Goal: Task Accomplishment & Management: Complete application form

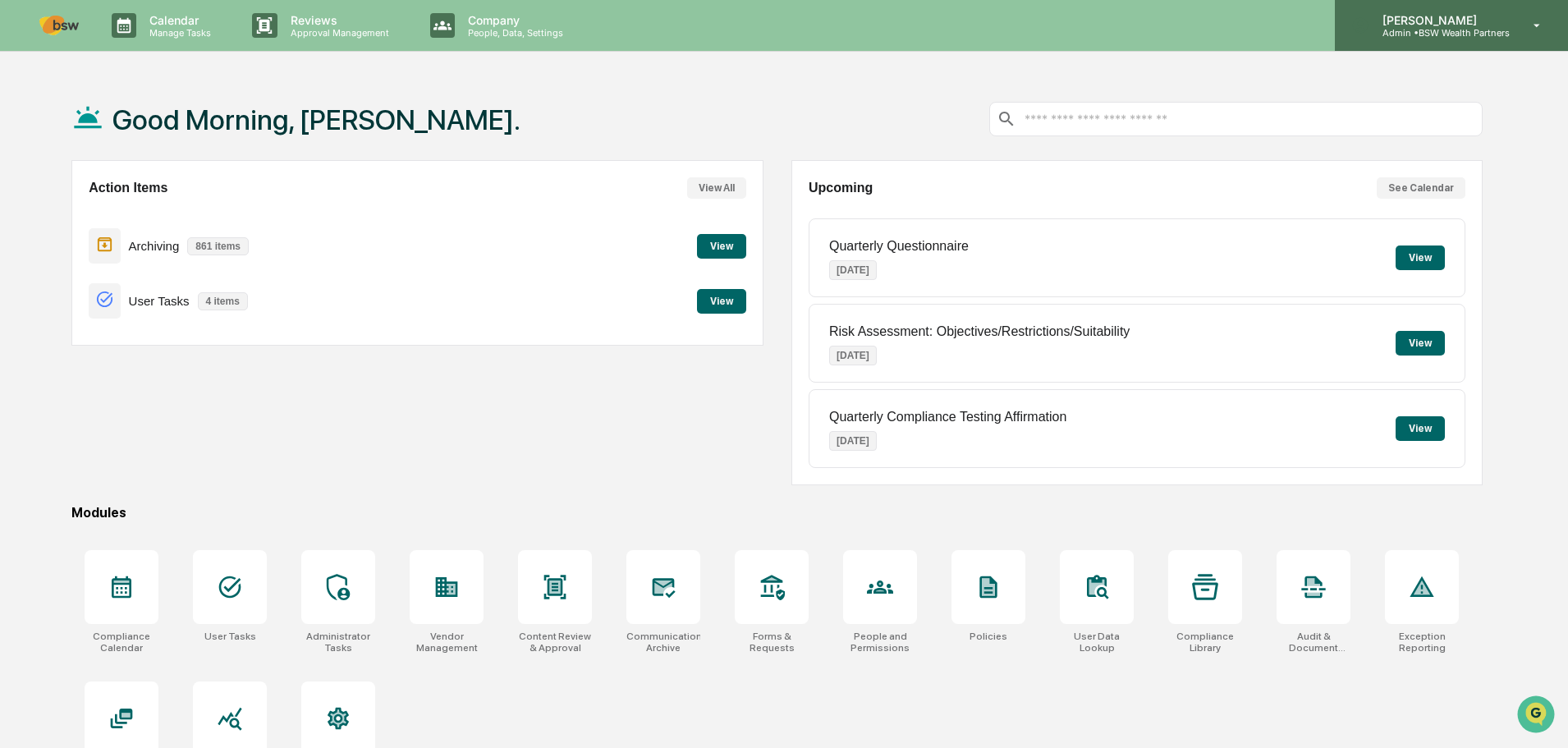
click at [1539, 35] on div "[PERSON_NAME] Admin • BSW Wealth Partners" at bounding box center [1451, 25] width 233 height 51
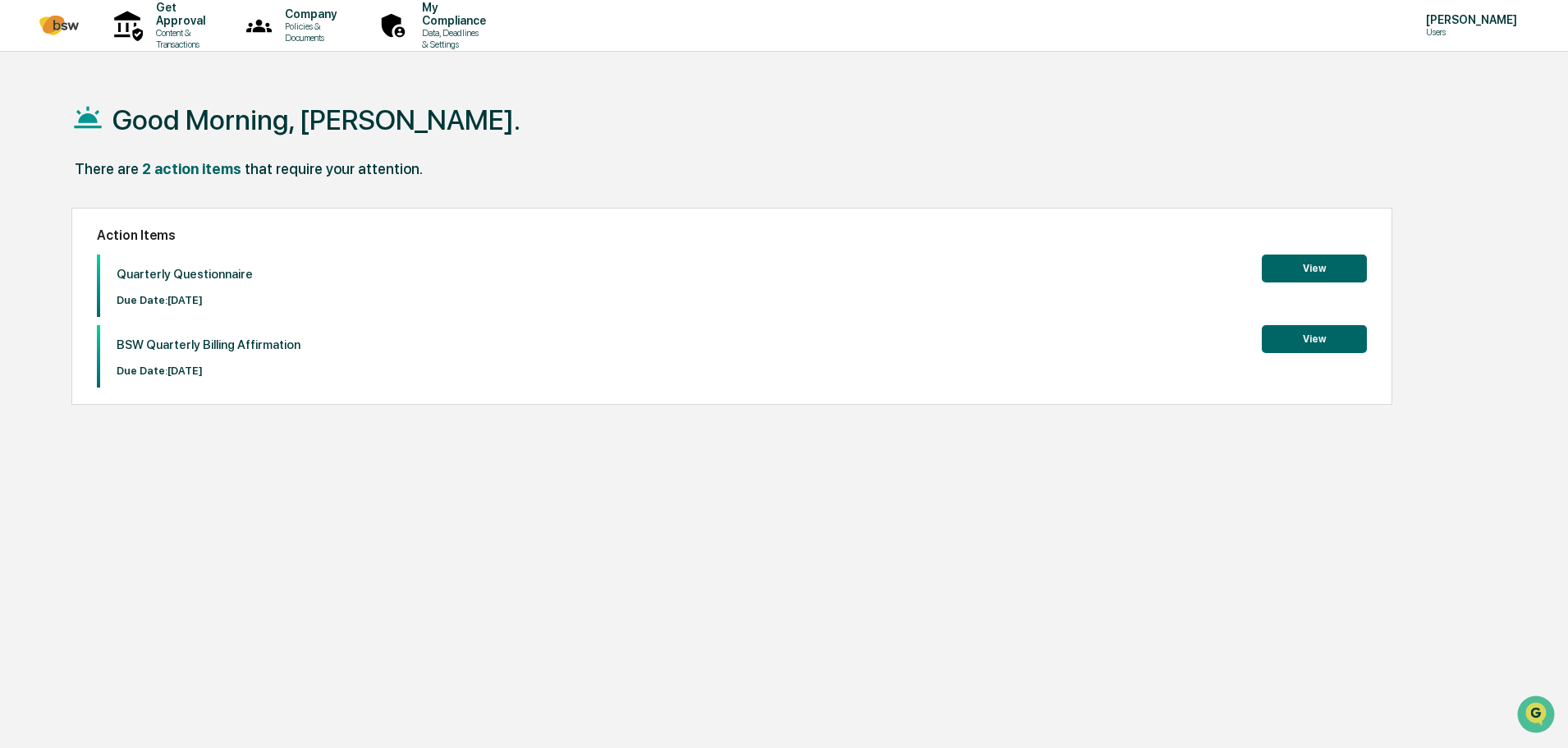
click at [1305, 347] on button "View" at bounding box center [1314, 339] width 105 height 28
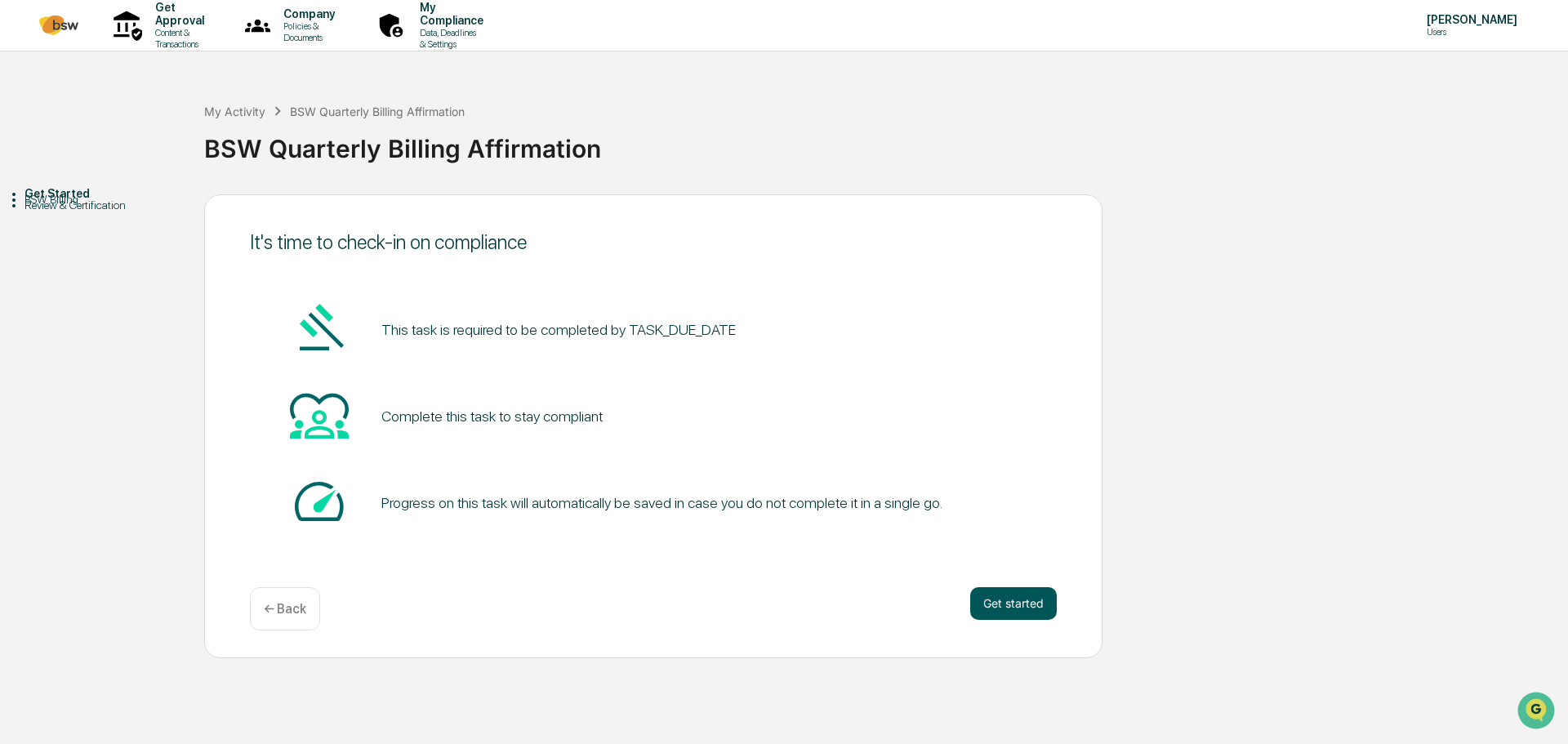
click at [1029, 604] on button "Get started" at bounding box center [1013, 603] width 86 height 33
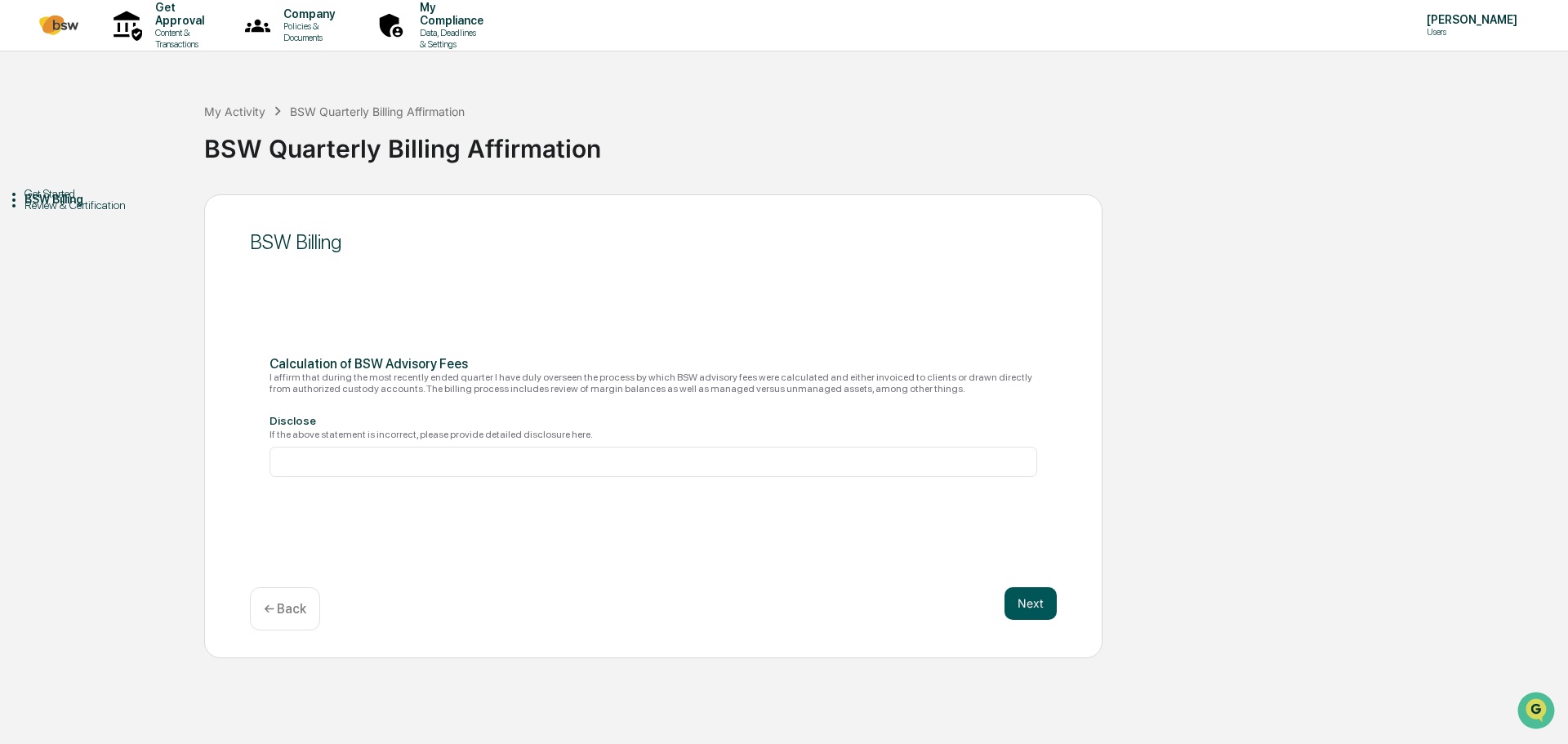
click at [1033, 599] on button "Next" at bounding box center [1030, 603] width 52 height 33
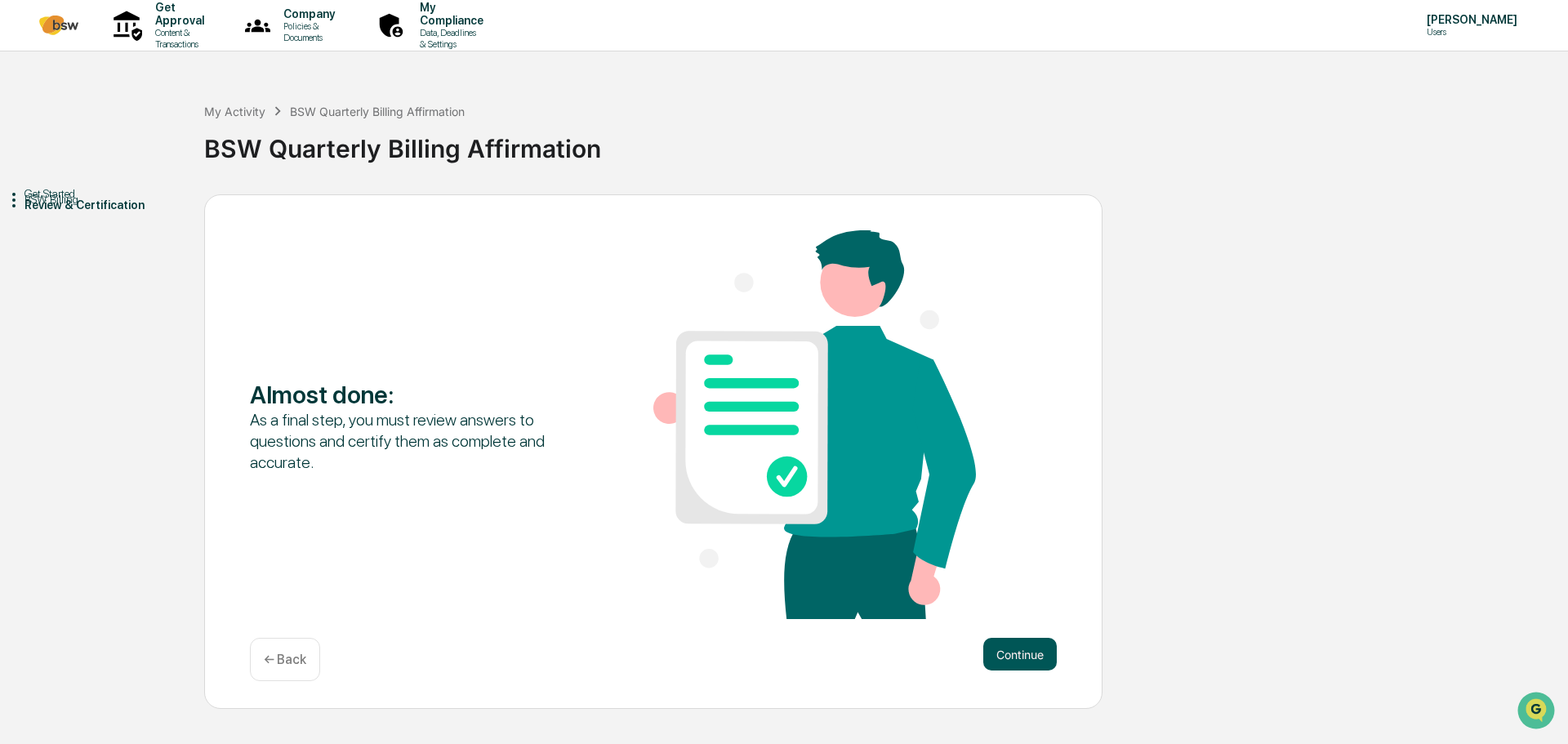
click at [1006, 662] on button "Continue" at bounding box center [1020, 654] width 73 height 33
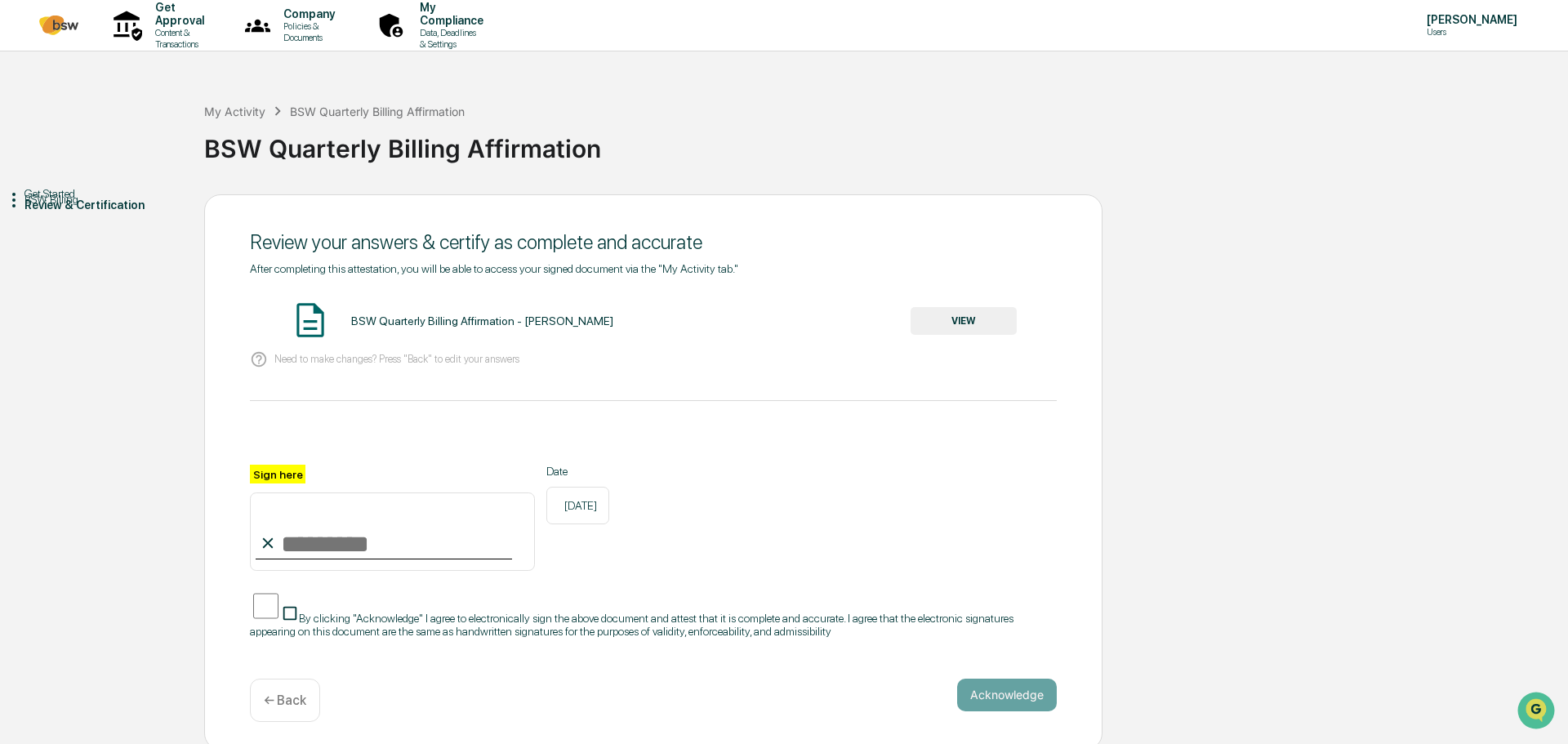
click at [960, 333] on button "VIEW" at bounding box center [964, 321] width 107 height 28
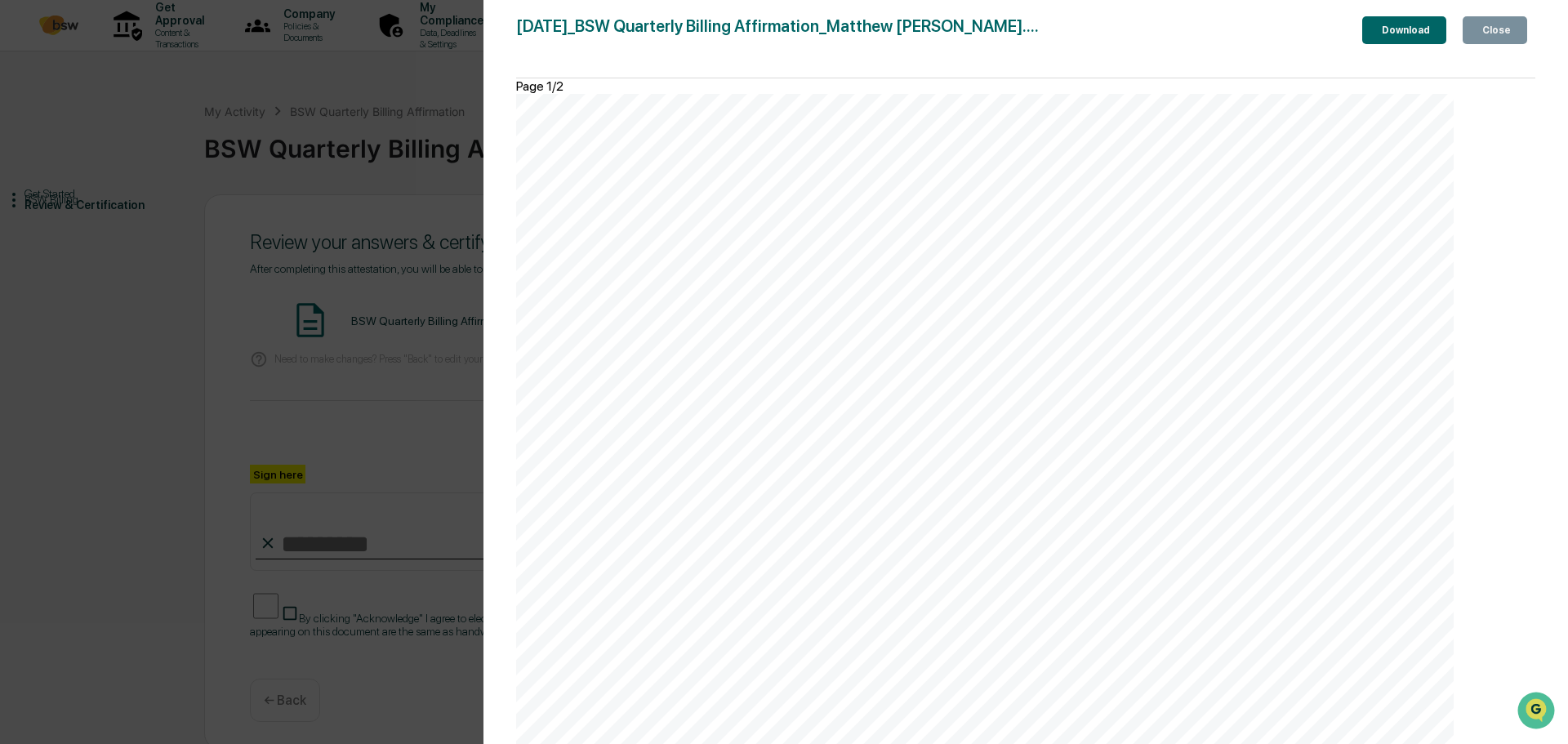
click at [1136, 276] on div "[DATE] BSW Wealth Partners BSW Quarterly Billing Affirmation - [PERSON_NAME] Co…" at bounding box center [985, 757] width 938 height 1326
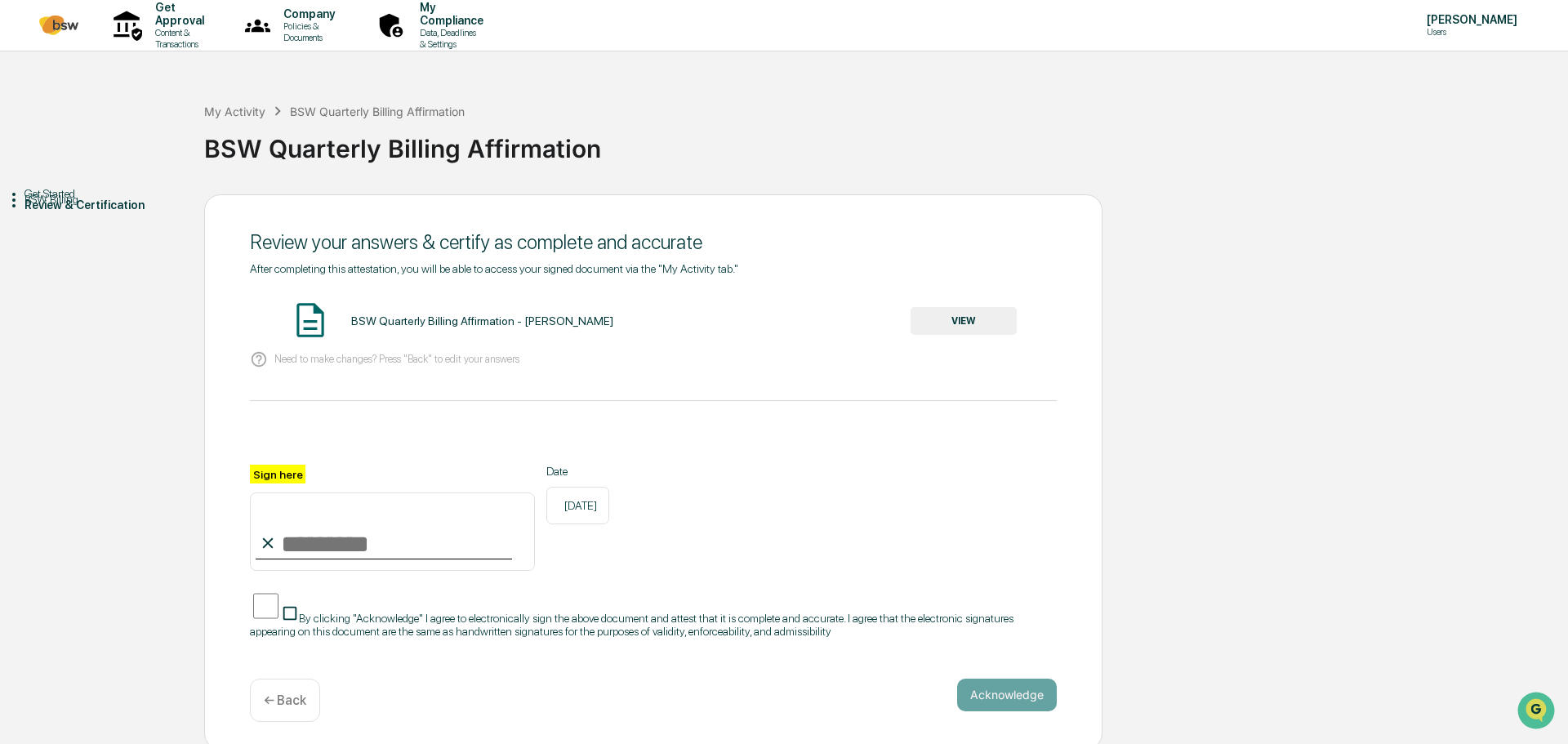
click at [292, 543] on input "Sign here" at bounding box center [392, 531] width 285 height 78
type input "**********"
click at [885, 480] on div "**********" at bounding box center [653, 518] width 807 height 107
drag, startPoint x: 983, startPoint y: 688, endPoint x: 1000, endPoint y: 668, distance: 26.2
click at [984, 688] on button "Acknowledge" at bounding box center [1007, 695] width 99 height 33
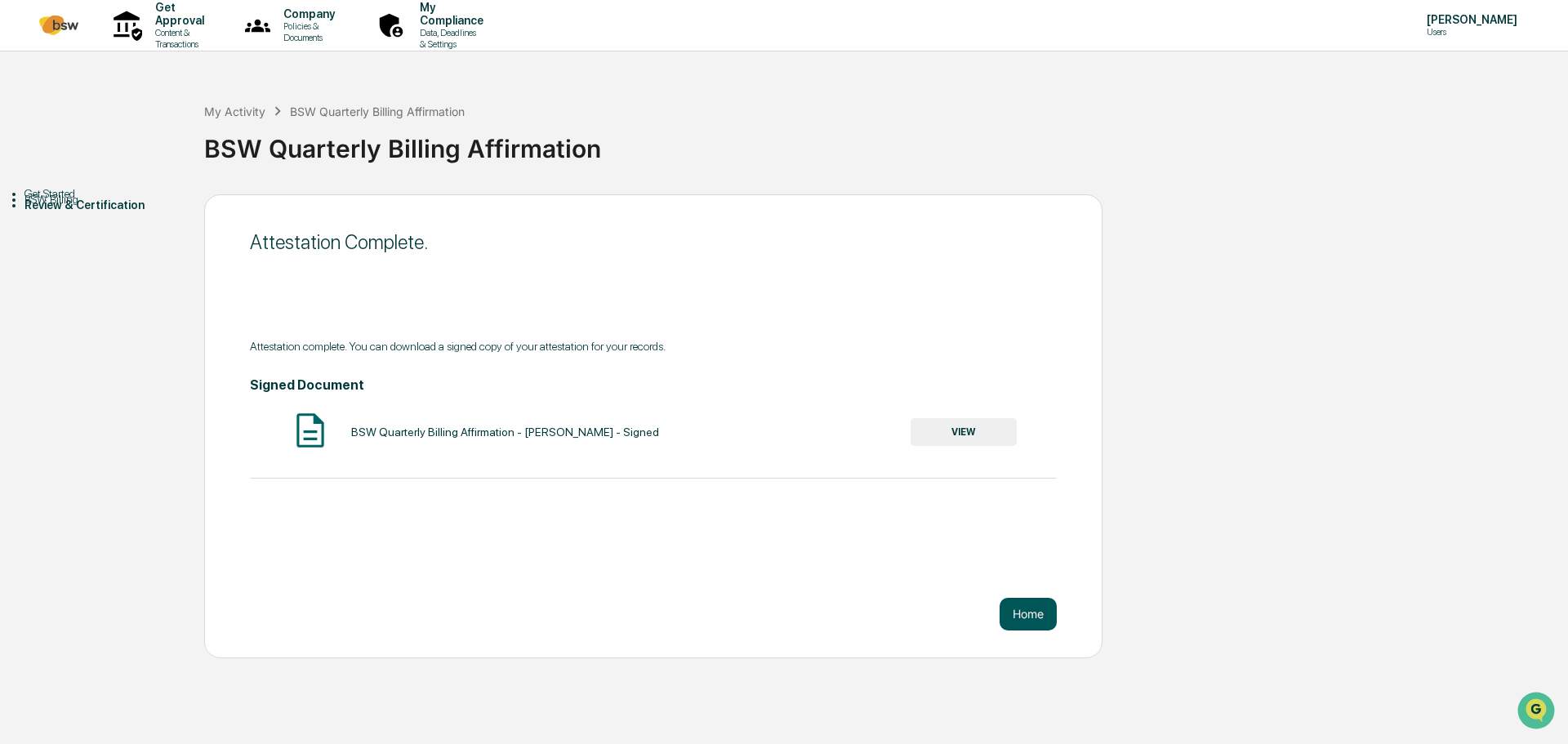
click at [1034, 619] on button "Home" at bounding box center [1028, 614] width 57 height 33
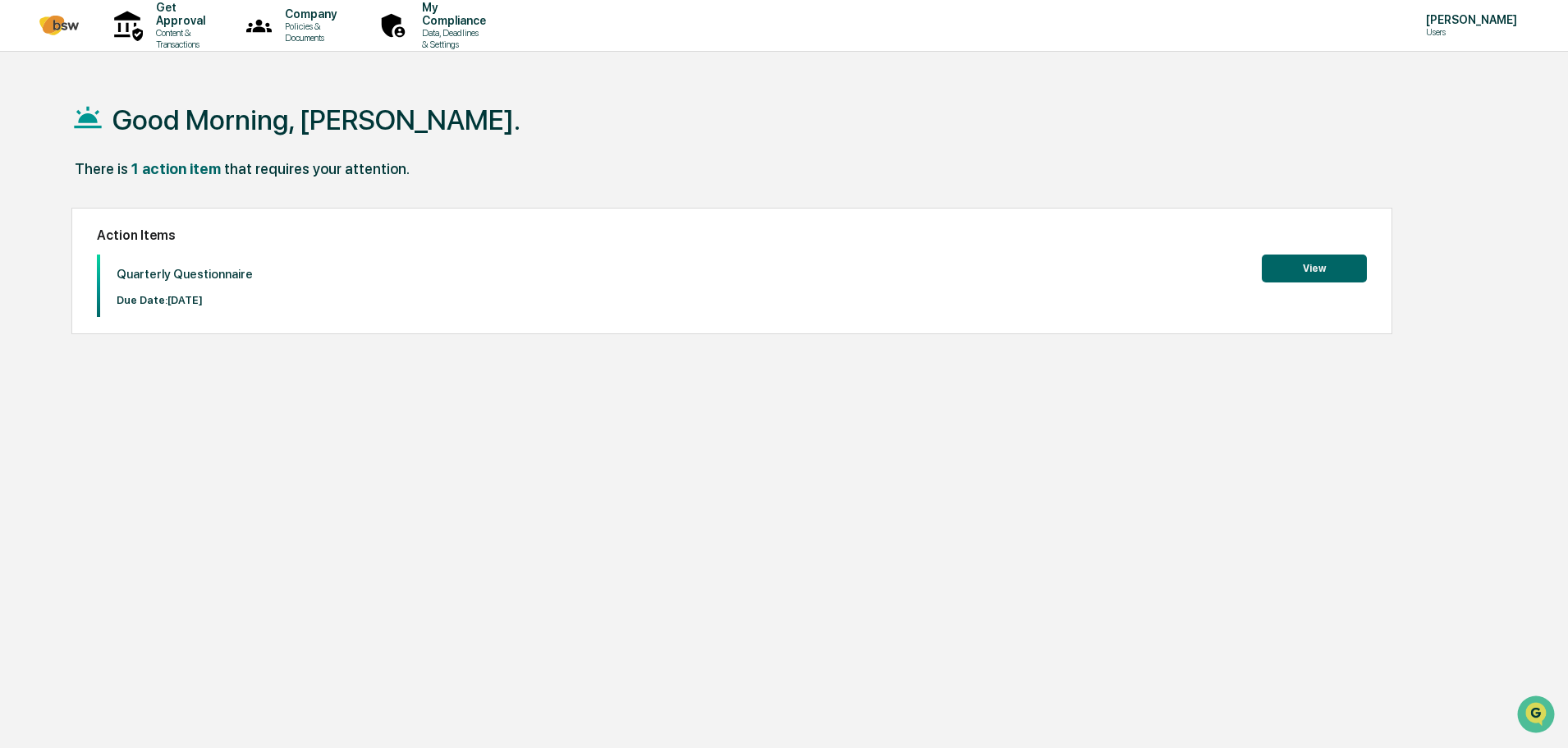
click at [1316, 269] on button "View" at bounding box center [1314, 269] width 105 height 28
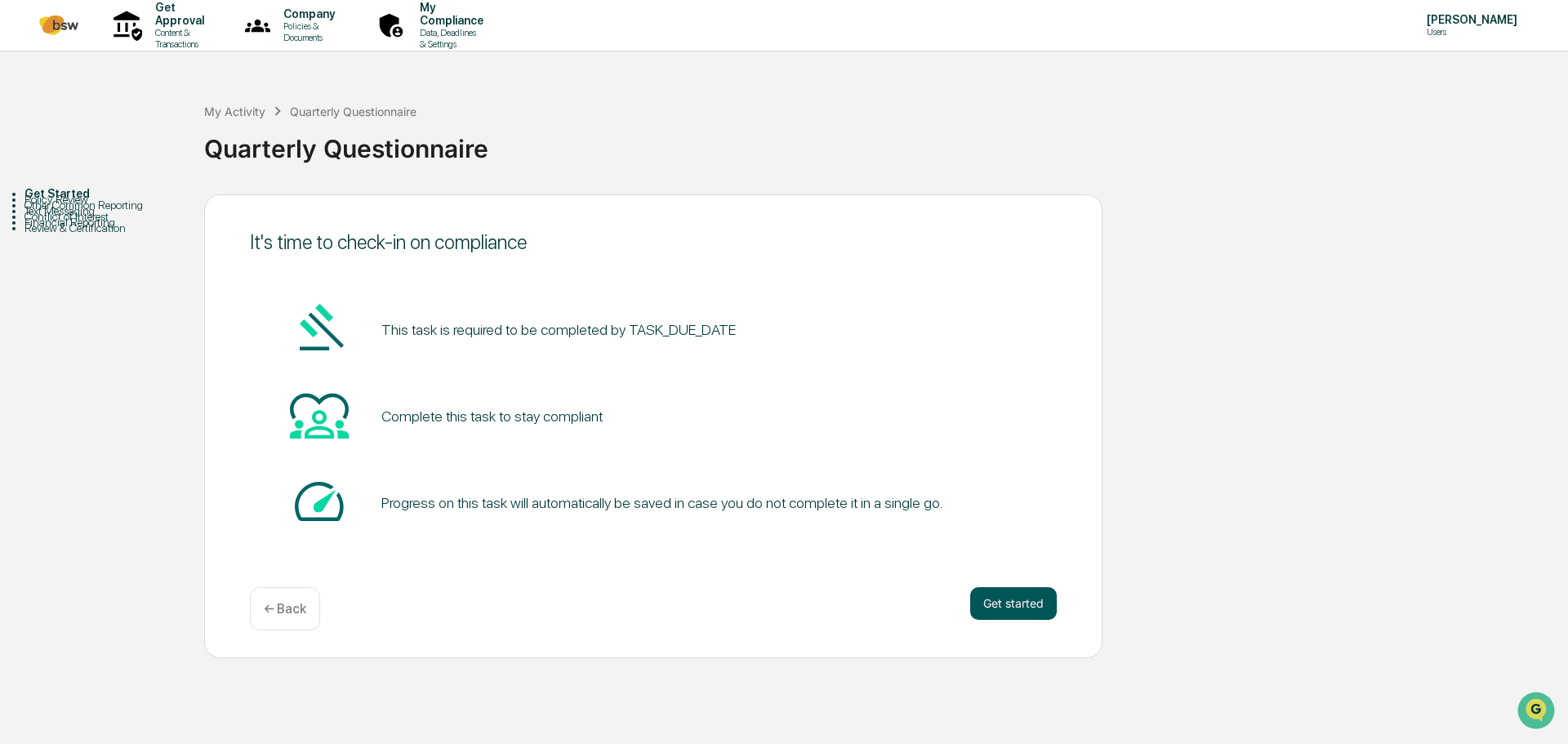
click at [1026, 610] on button "Get started" at bounding box center [1013, 603] width 86 height 33
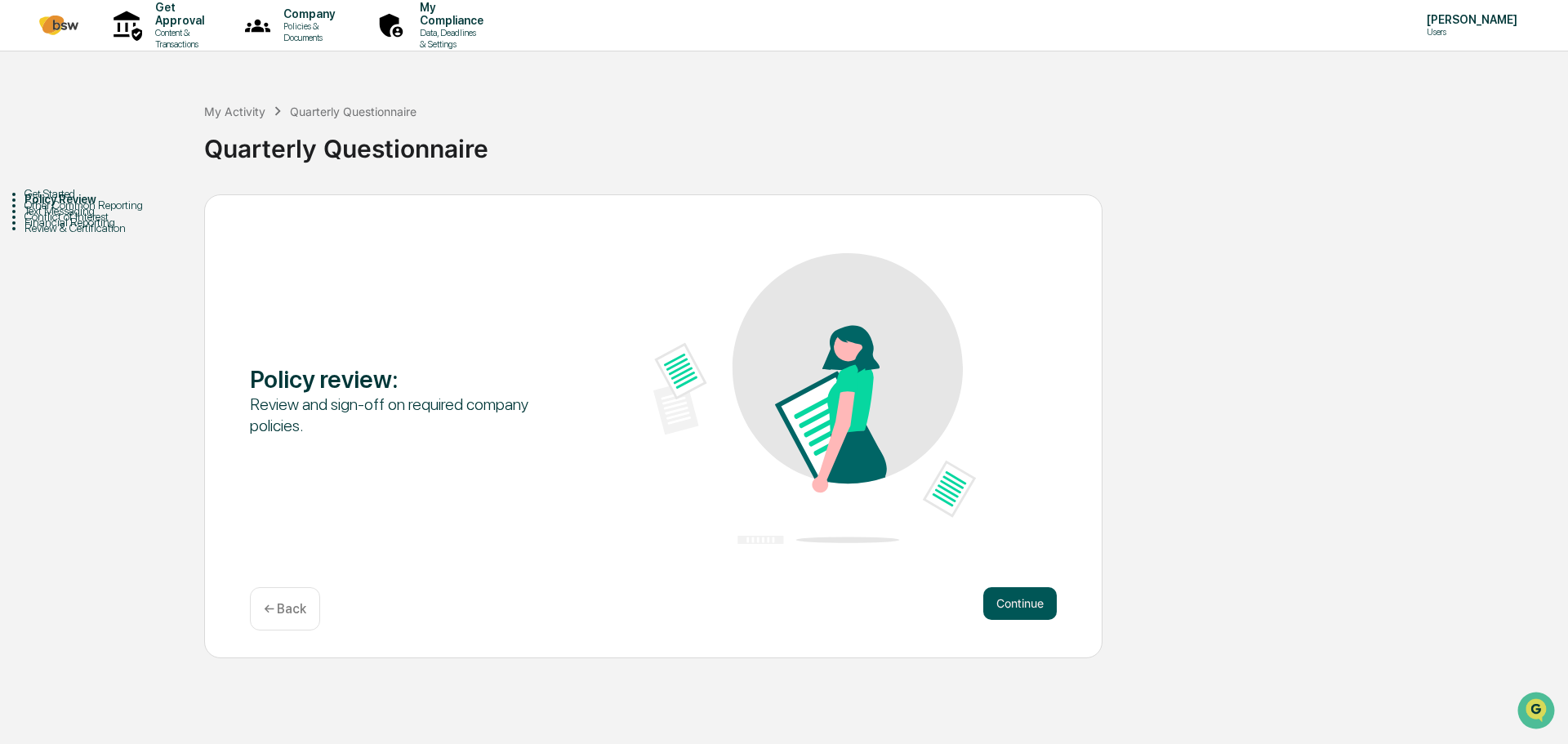
click at [1008, 599] on button "Continue" at bounding box center [1020, 603] width 73 height 33
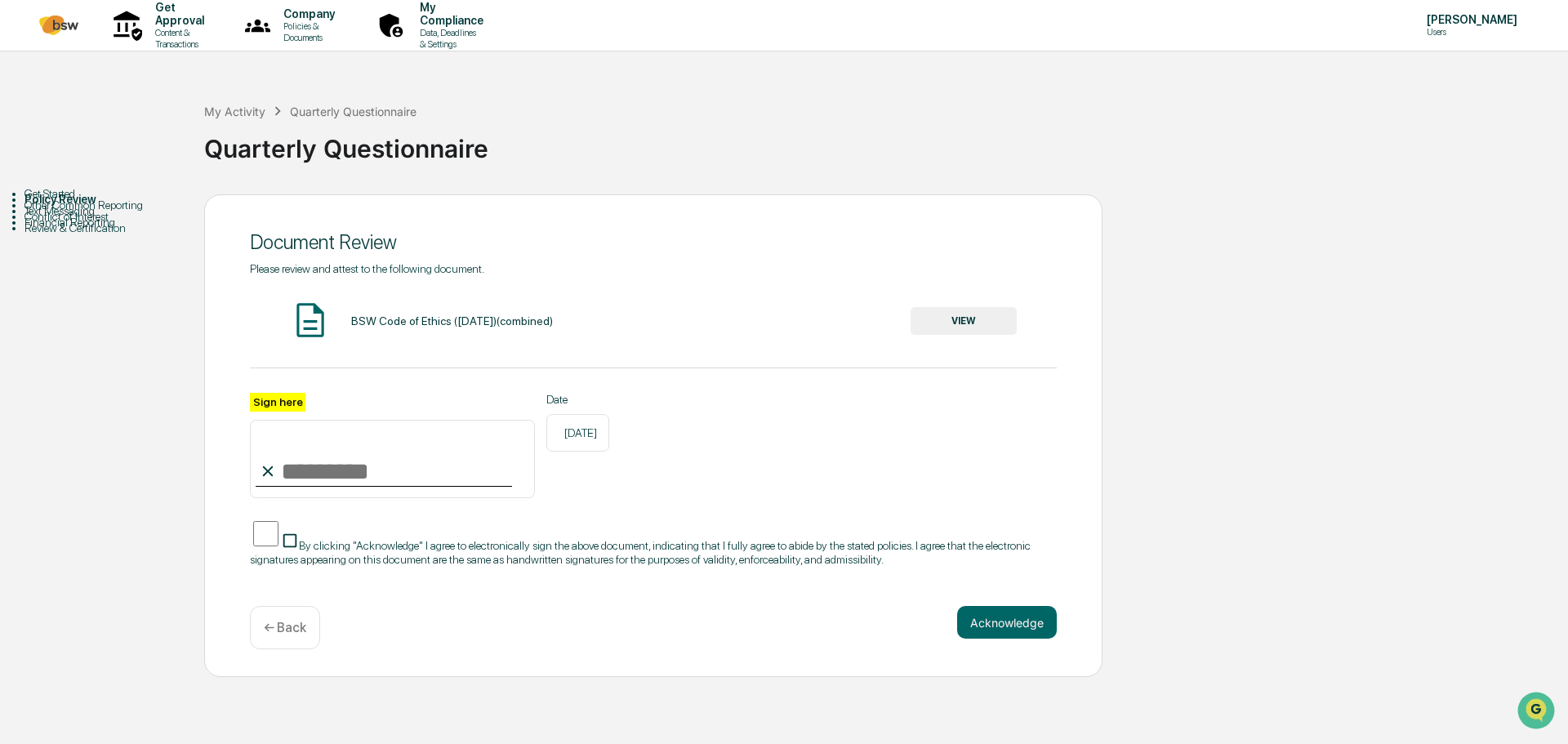
click at [933, 315] on button "VIEW" at bounding box center [964, 321] width 107 height 28
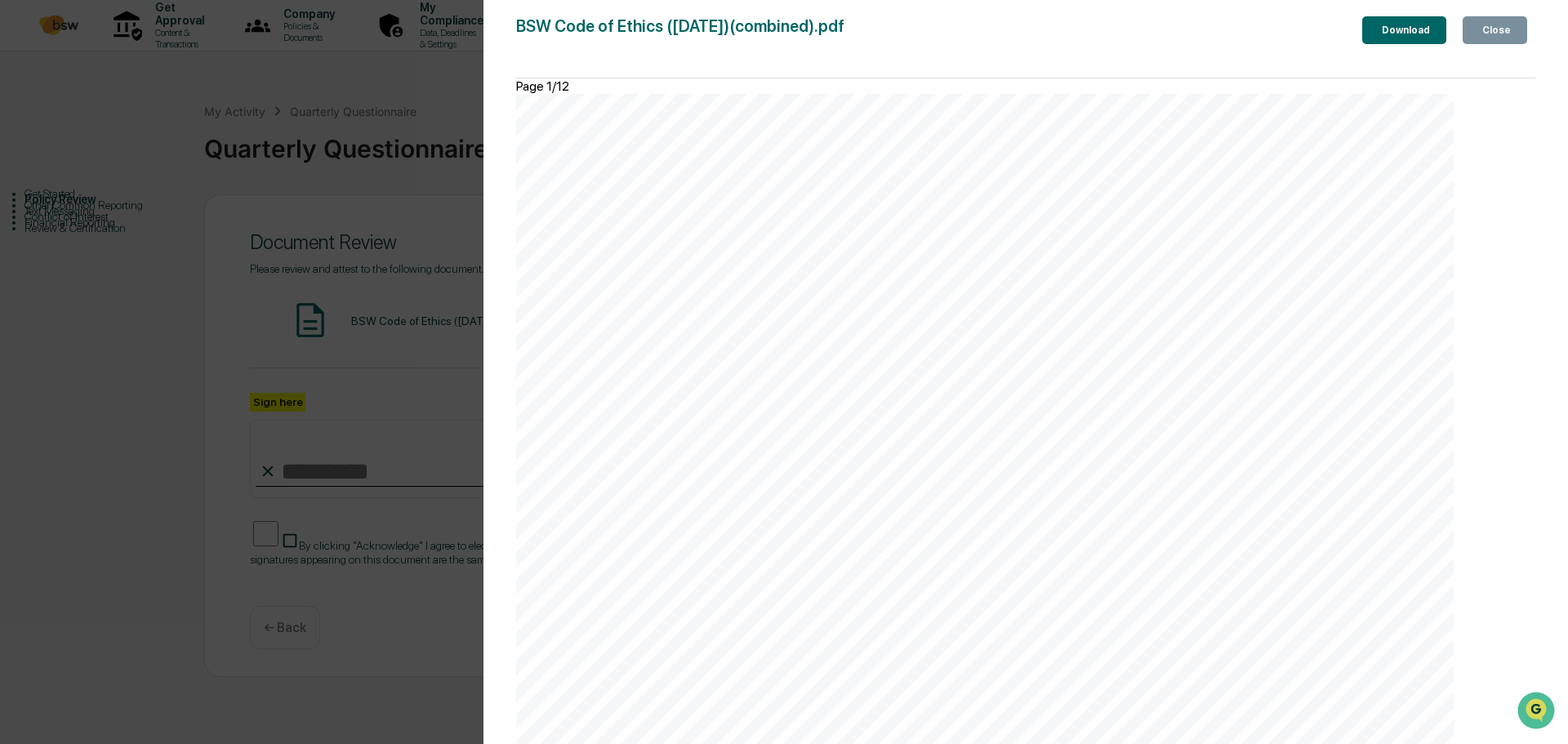
scroll to position [14520, 0]
click at [1481, 38] on icon "button" at bounding box center [1489, 40] width 17 height 17
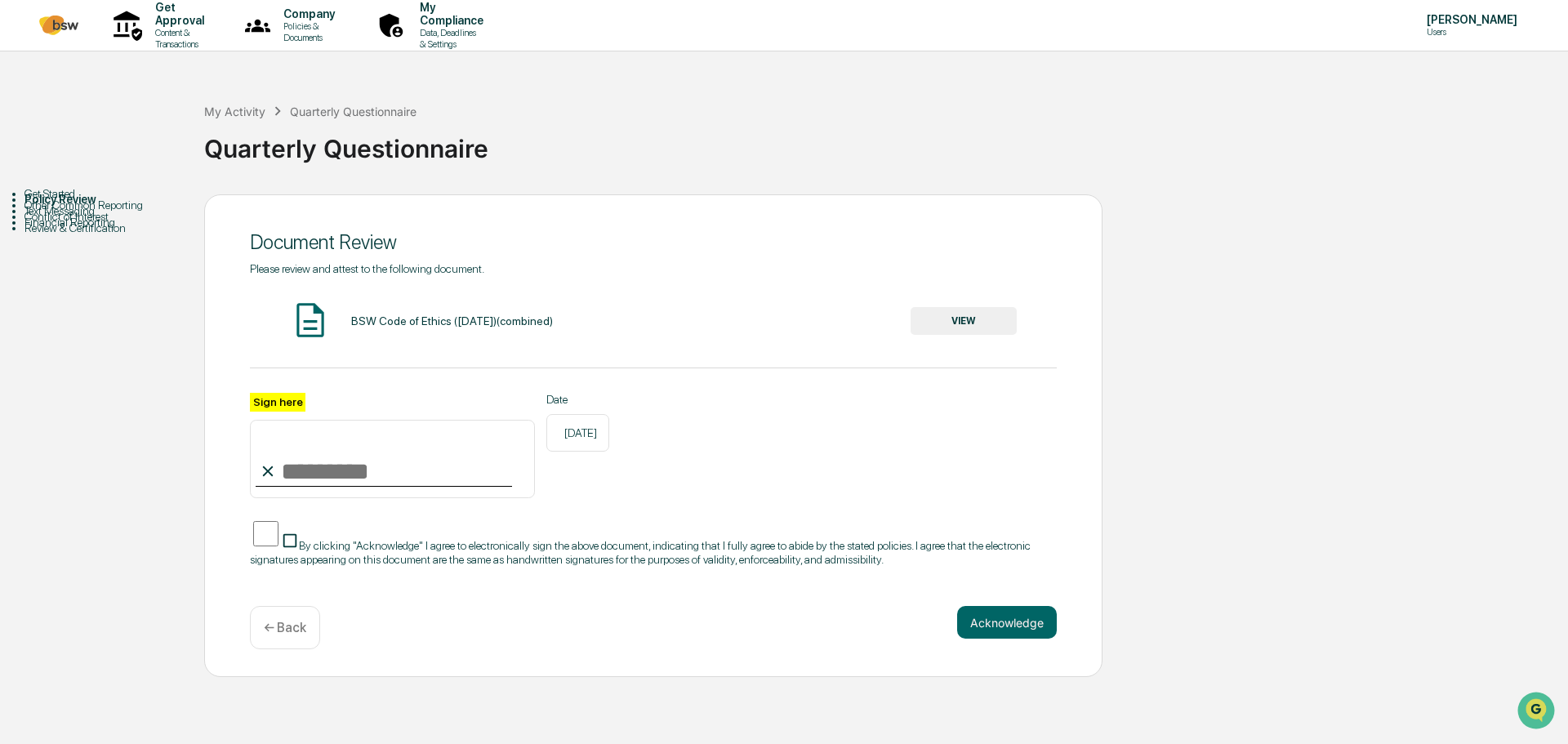
click at [367, 467] on input "Sign here" at bounding box center [392, 458] width 285 height 78
type input "**********"
click at [997, 629] on button "Acknowledge" at bounding box center [1007, 623] width 99 height 33
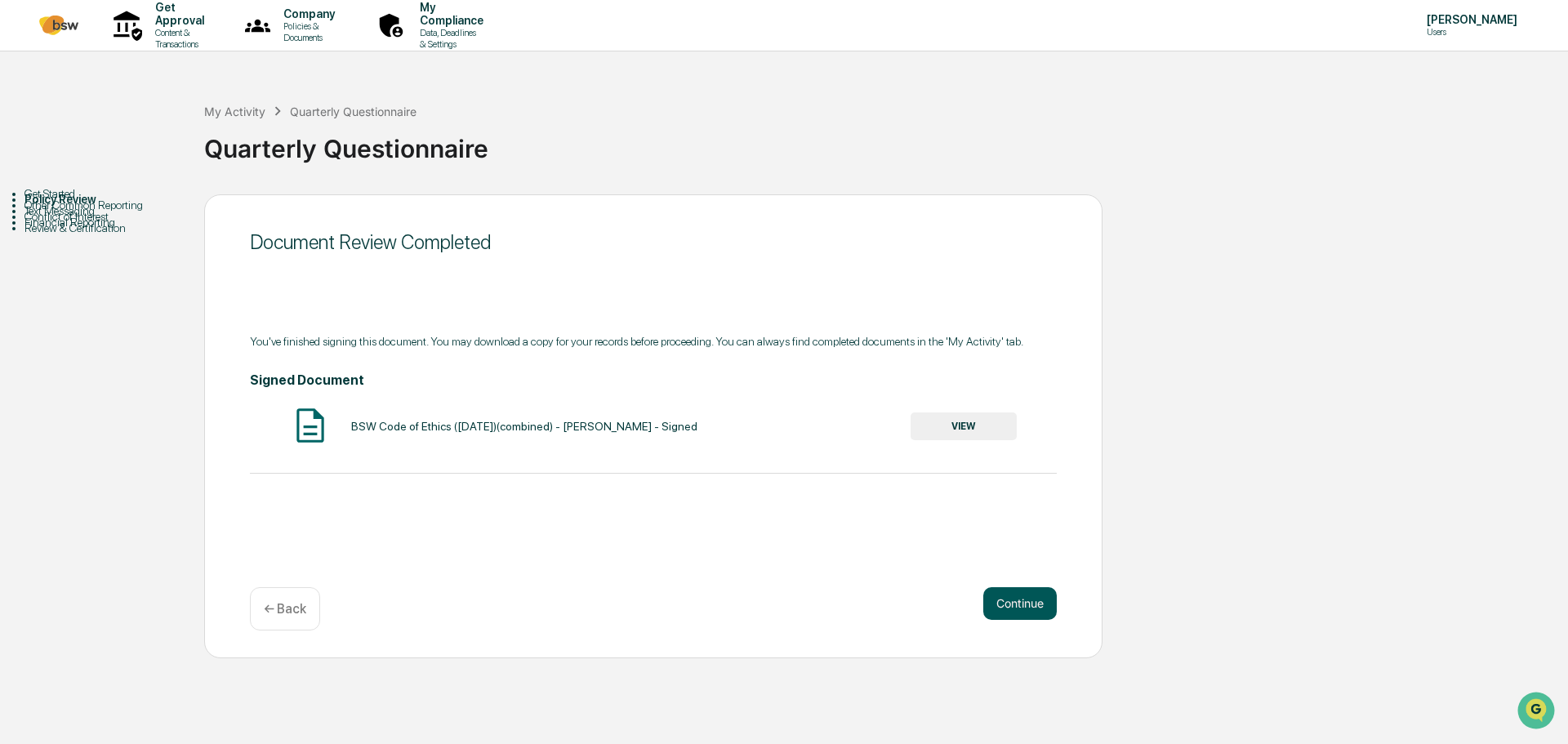
click at [1009, 606] on button "Continue" at bounding box center [1020, 603] width 73 height 33
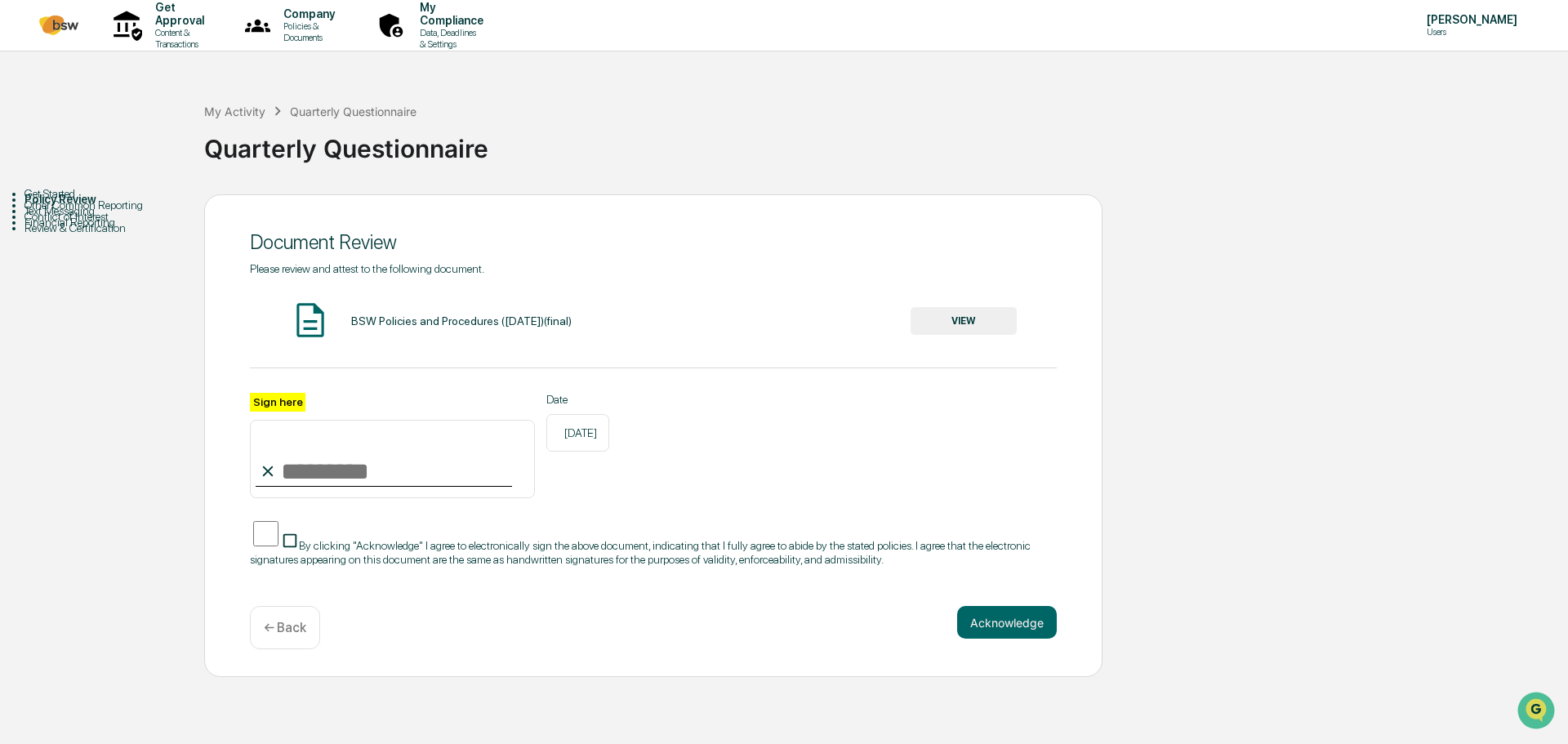
click at [956, 315] on button "VIEW" at bounding box center [964, 321] width 107 height 28
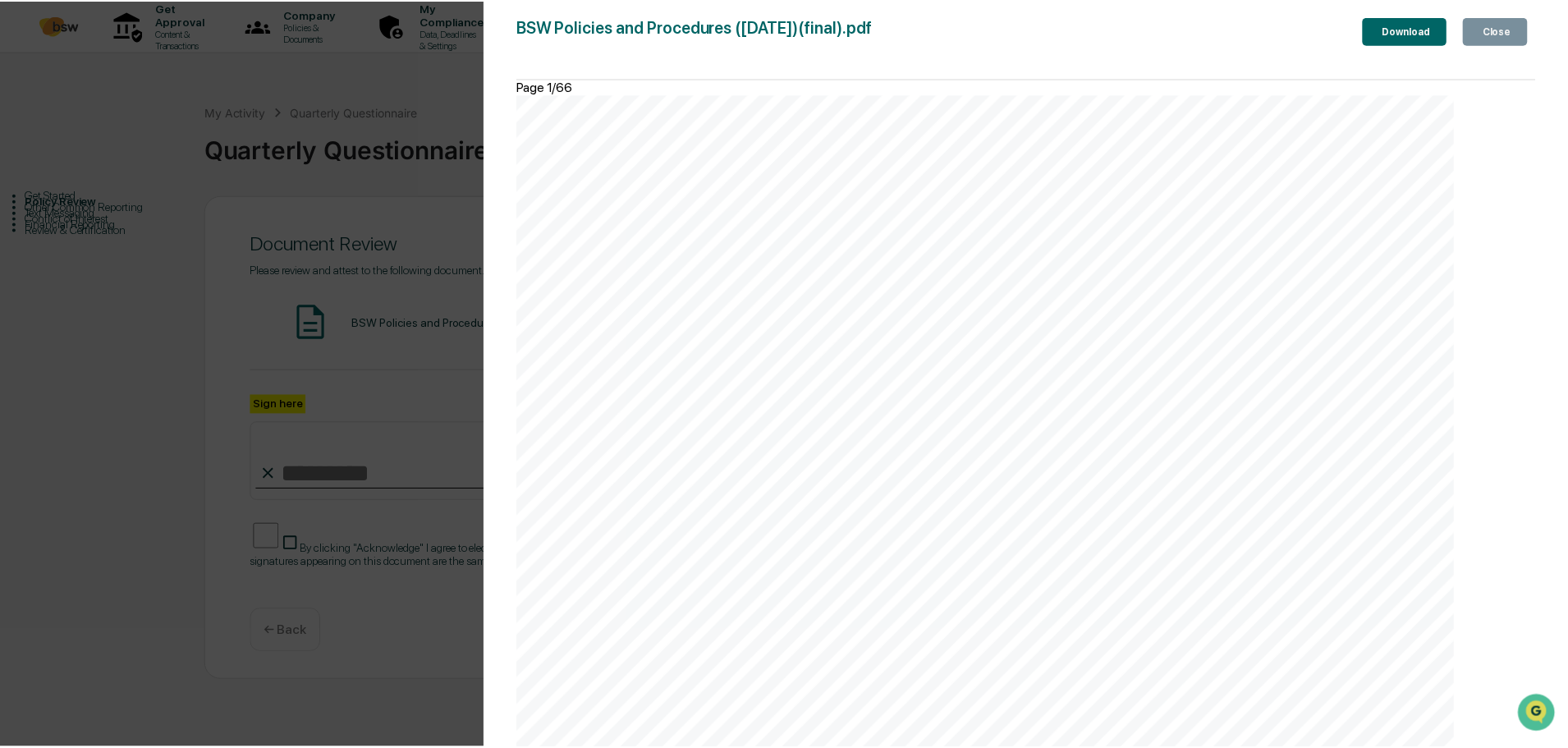
scroll to position [83353, 0]
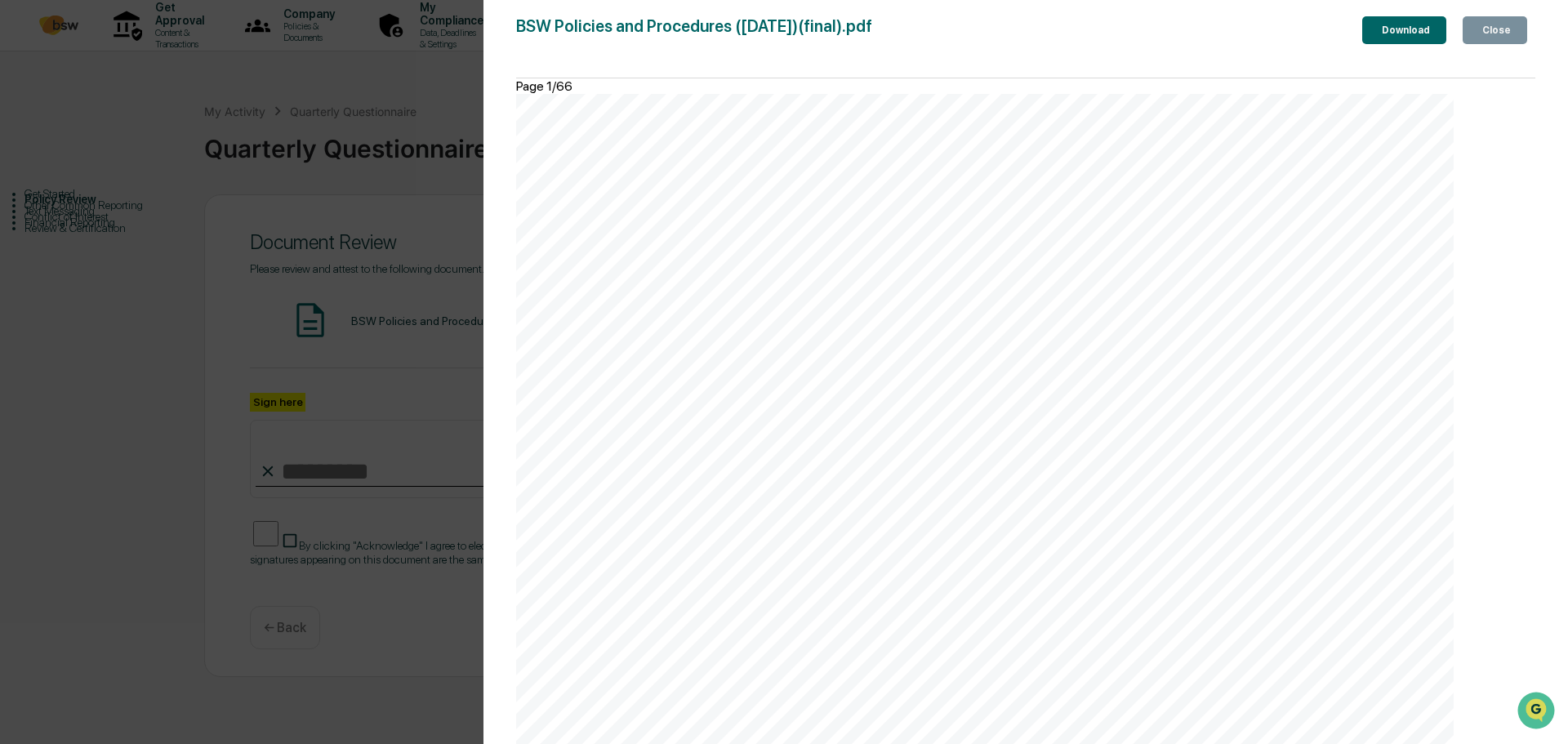
click at [1481, 32] on icon "button" at bounding box center [1489, 40] width 17 height 17
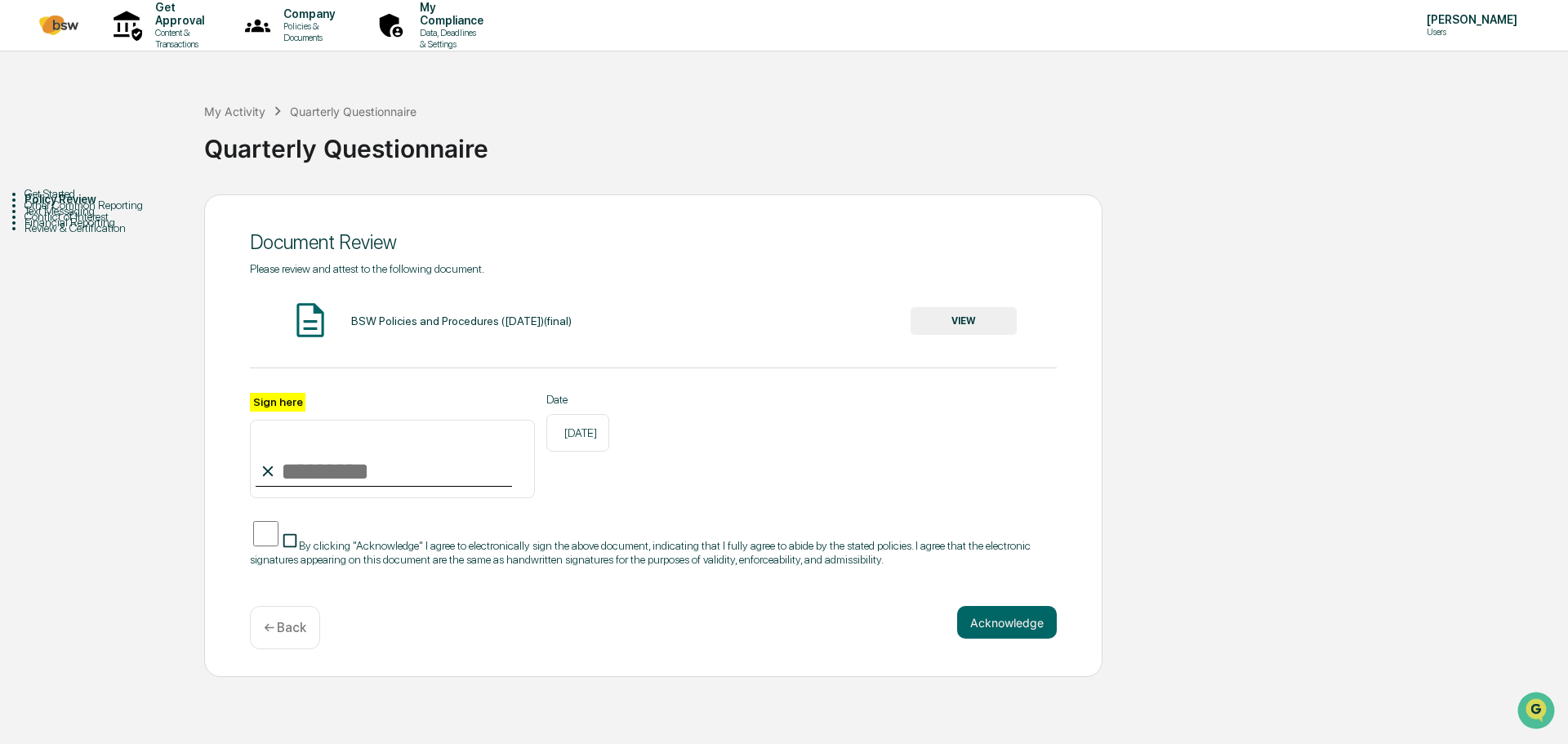
click at [316, 474] on input "Sign here" at bounding box center [392, 458] width 285 height 78
type input "**********"
click at [1002, 627] on button "Acknowledge" at bounding box center [1007, 623] width 99 height 33
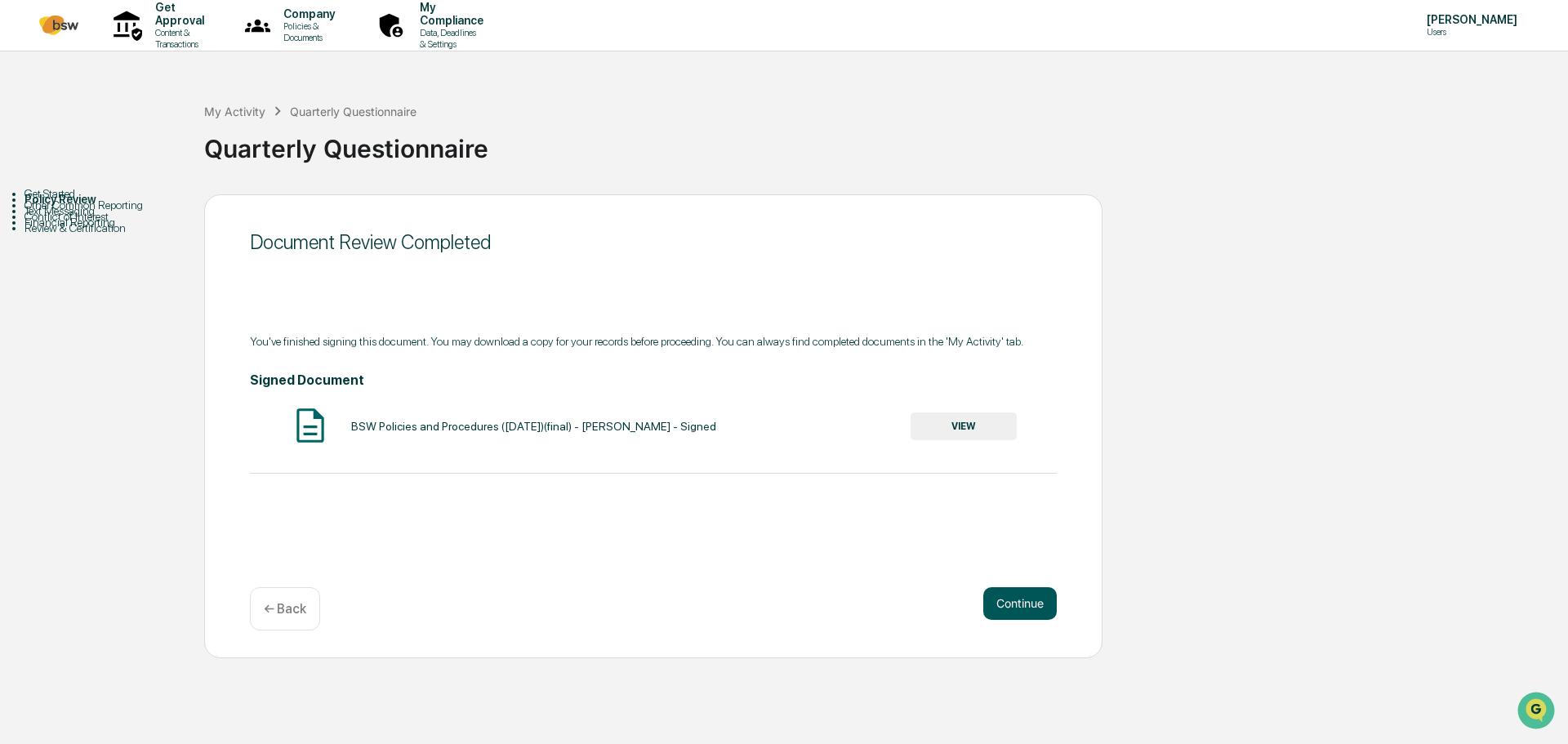
click at [1010, 601] on button "Continue" at bounding box center [1020, 603] width 73 height 33
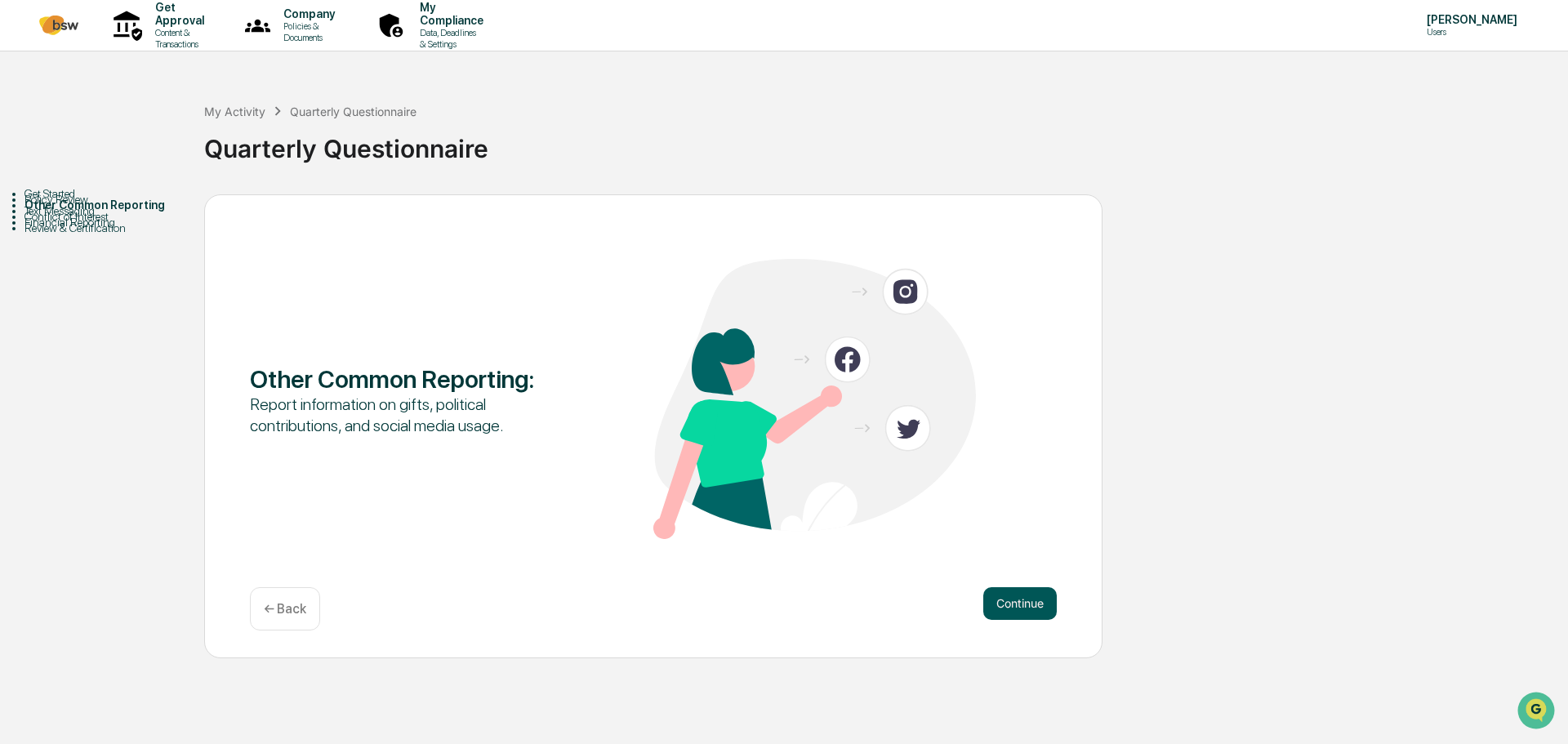
click at [1020, 594] on button "Continue" at bounding box center [1020, 603] width 73 height 33
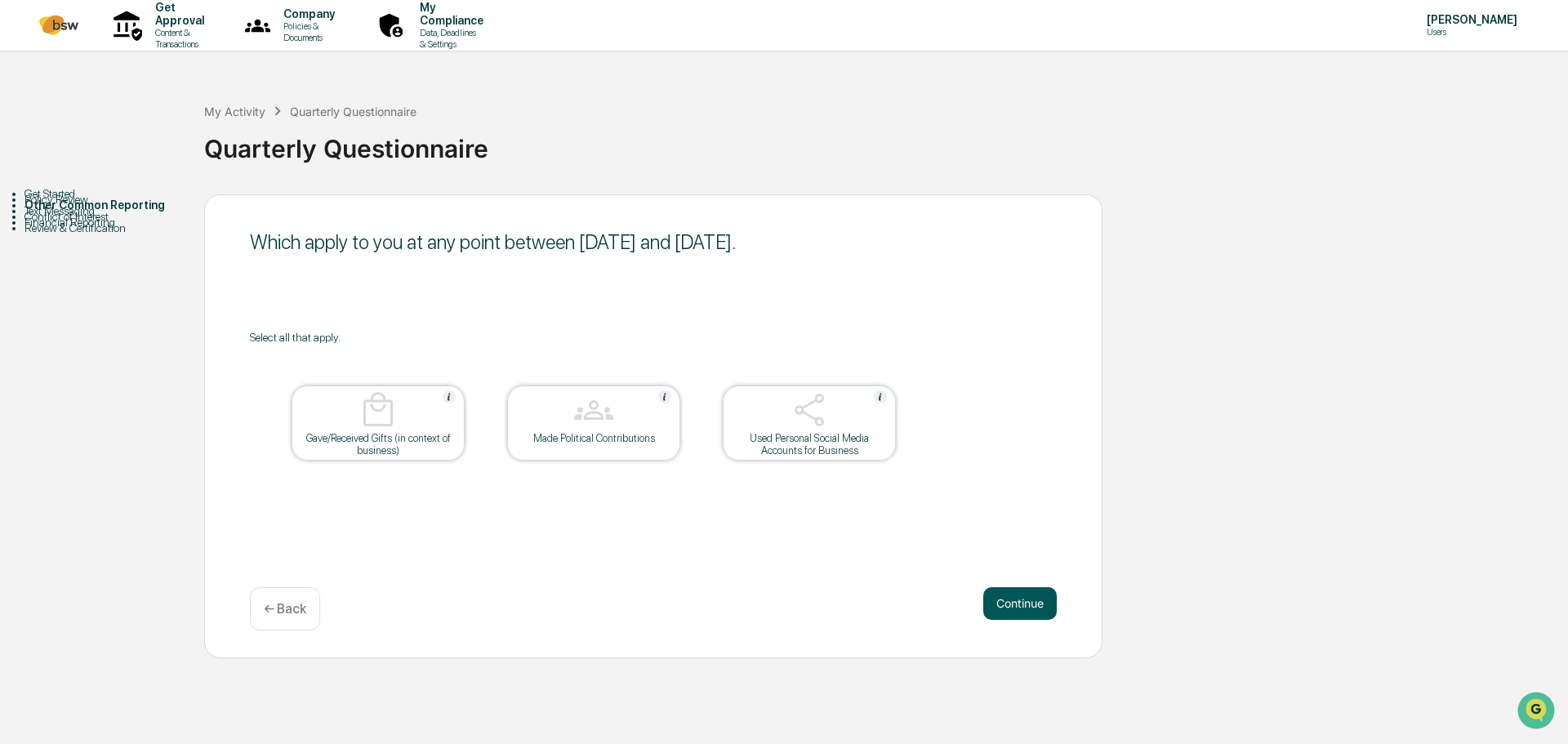
click at [1008, 599] on button "Continue" at bounding box center [1020, 603] width 73 height 33
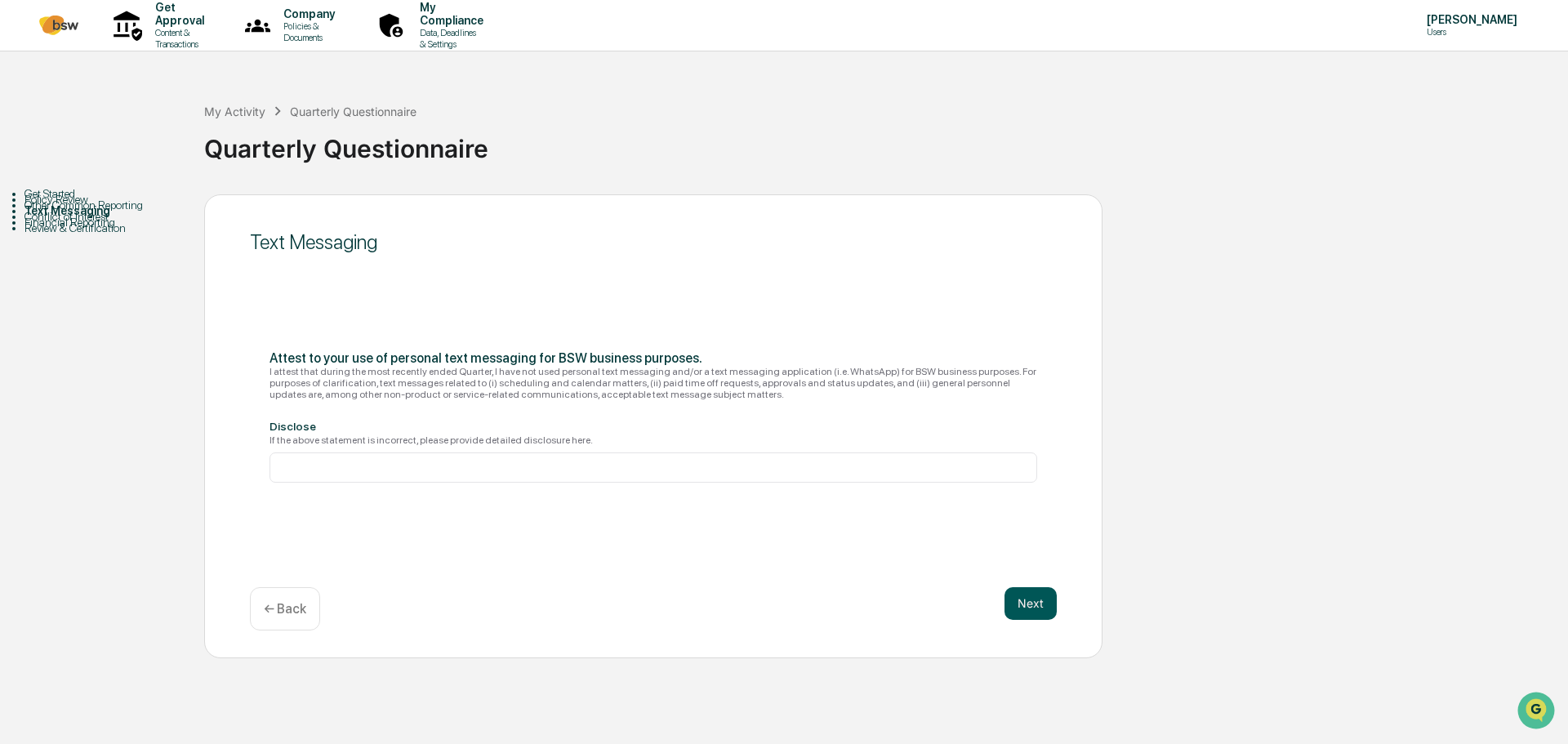
click at [1021, 599] on button "Next" at bounding box center [1030, 603] width 52 height 33
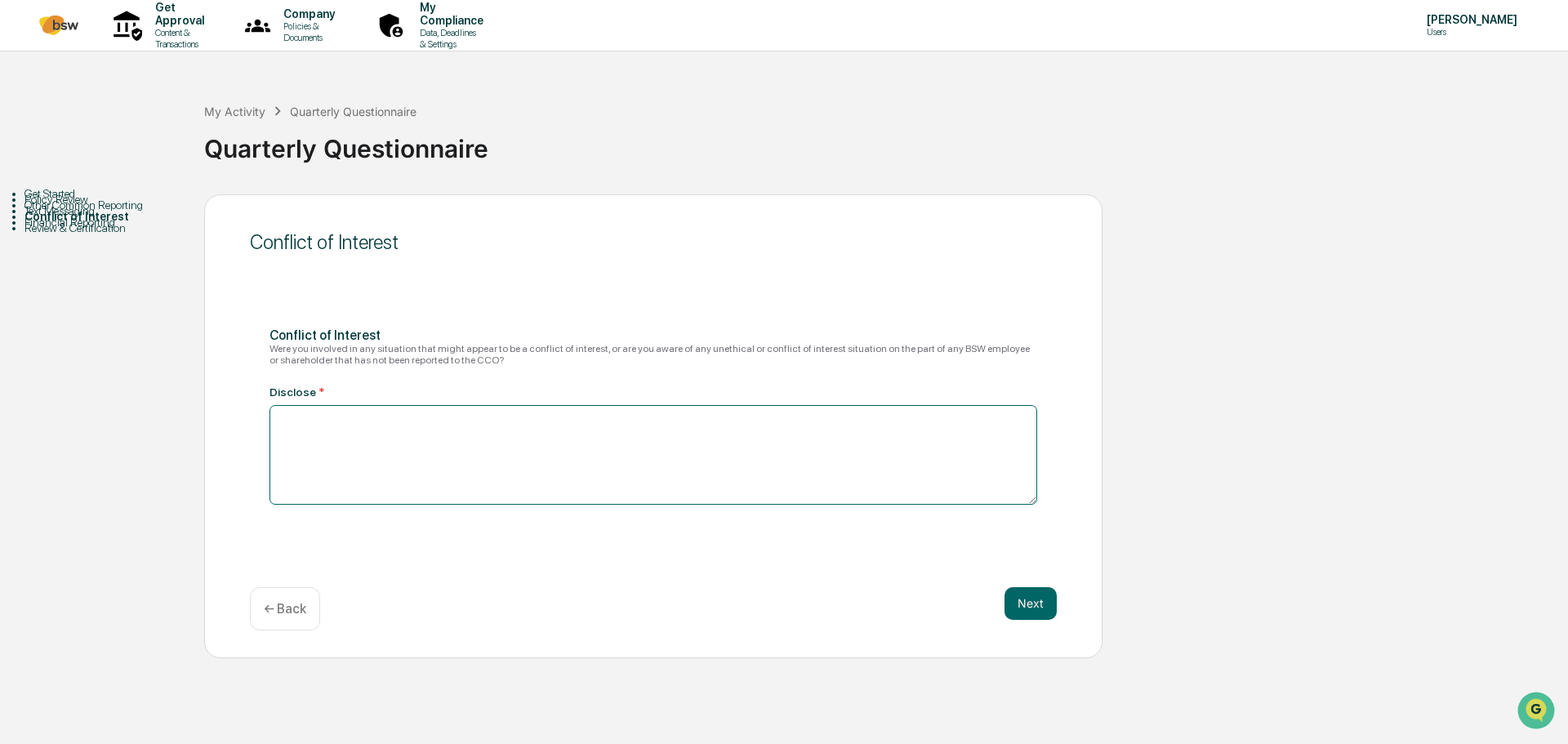
click at [325, 419] on textarea at bounding box center [653, 455] width 768 height 99
click at [729, 578] on div "Conflict of Interest Conflict of Interest Were you involved in any situation th…" at bounding box center [653, 426] width 898 height 464
click at [306, 427] on textarea "**" at bounding box center [653, 455] width 768 height 99
click at [653, 581] on div "**********" at bounding box center [653, 426] width 898 height 464
click at [367, 421] on textarea "**********" at bounding box center [653, 455] width 768 height 99
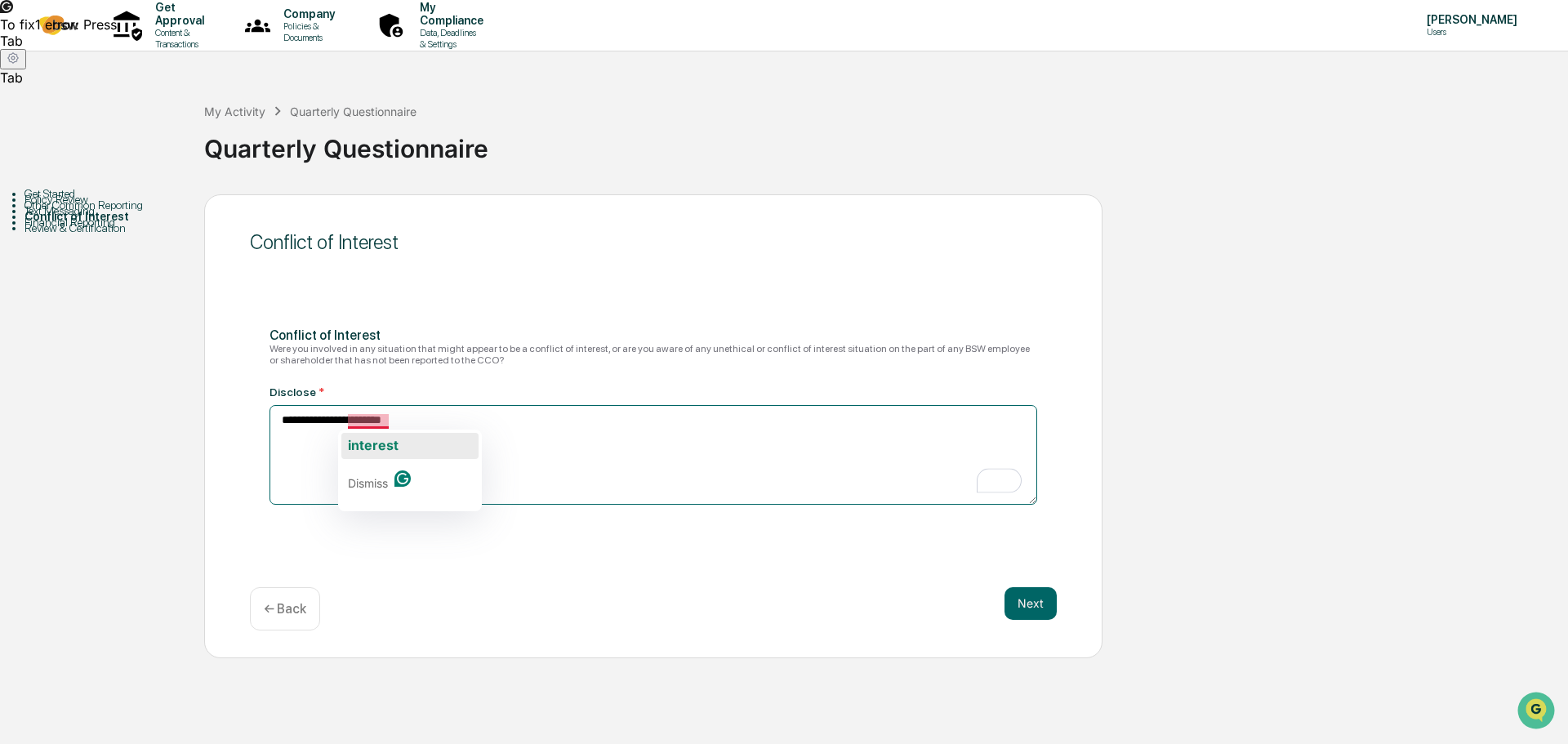
click at [369, 449] on span "interest" at bounding box center [373, 445] width 51 height 17
type textarea "**********"
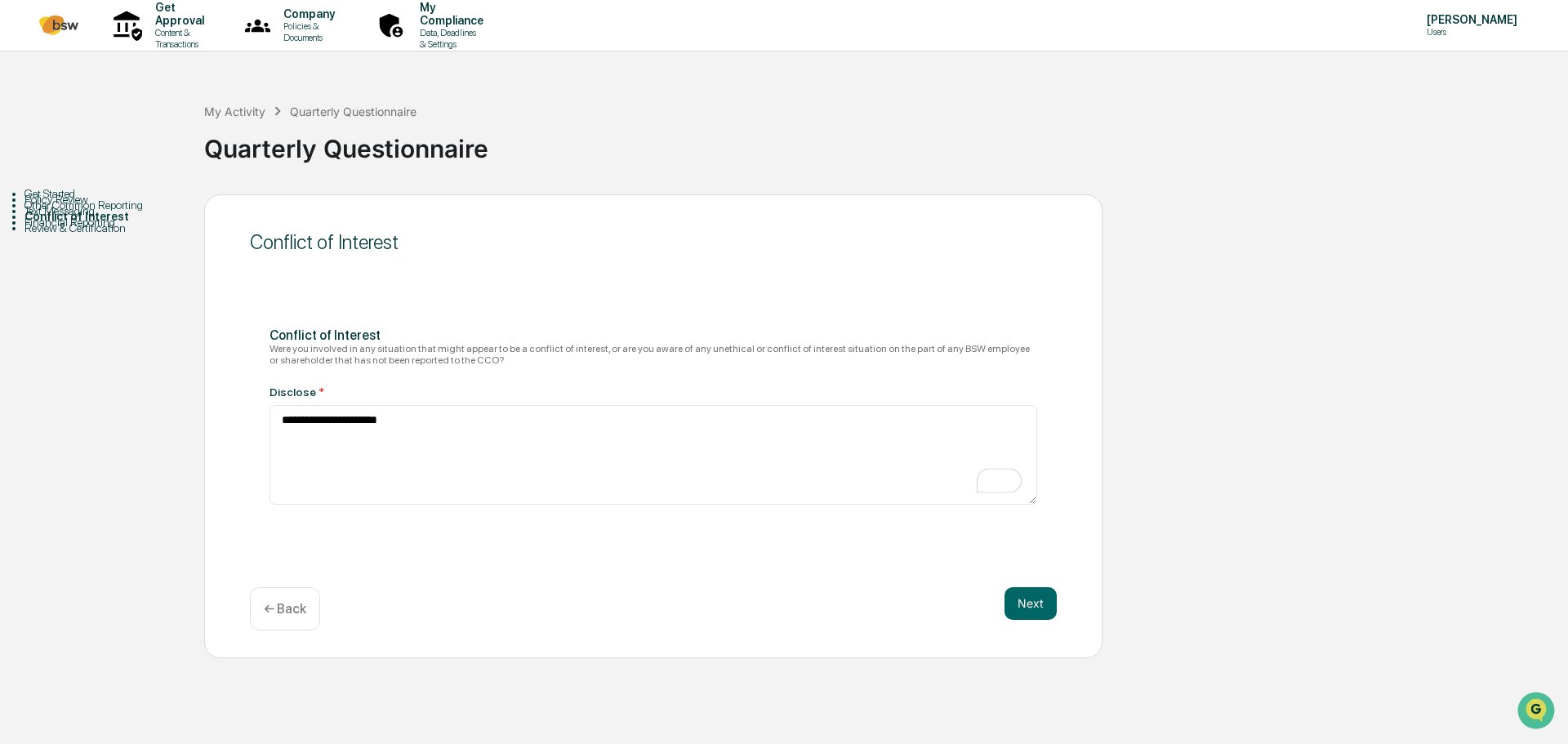
click at [622, 566] on div "**********" at bounding box center [653, 426] width 898 height 464
click at [1034, 610] on button "Next" at bounding box center [1030, 603] width 52 height 33
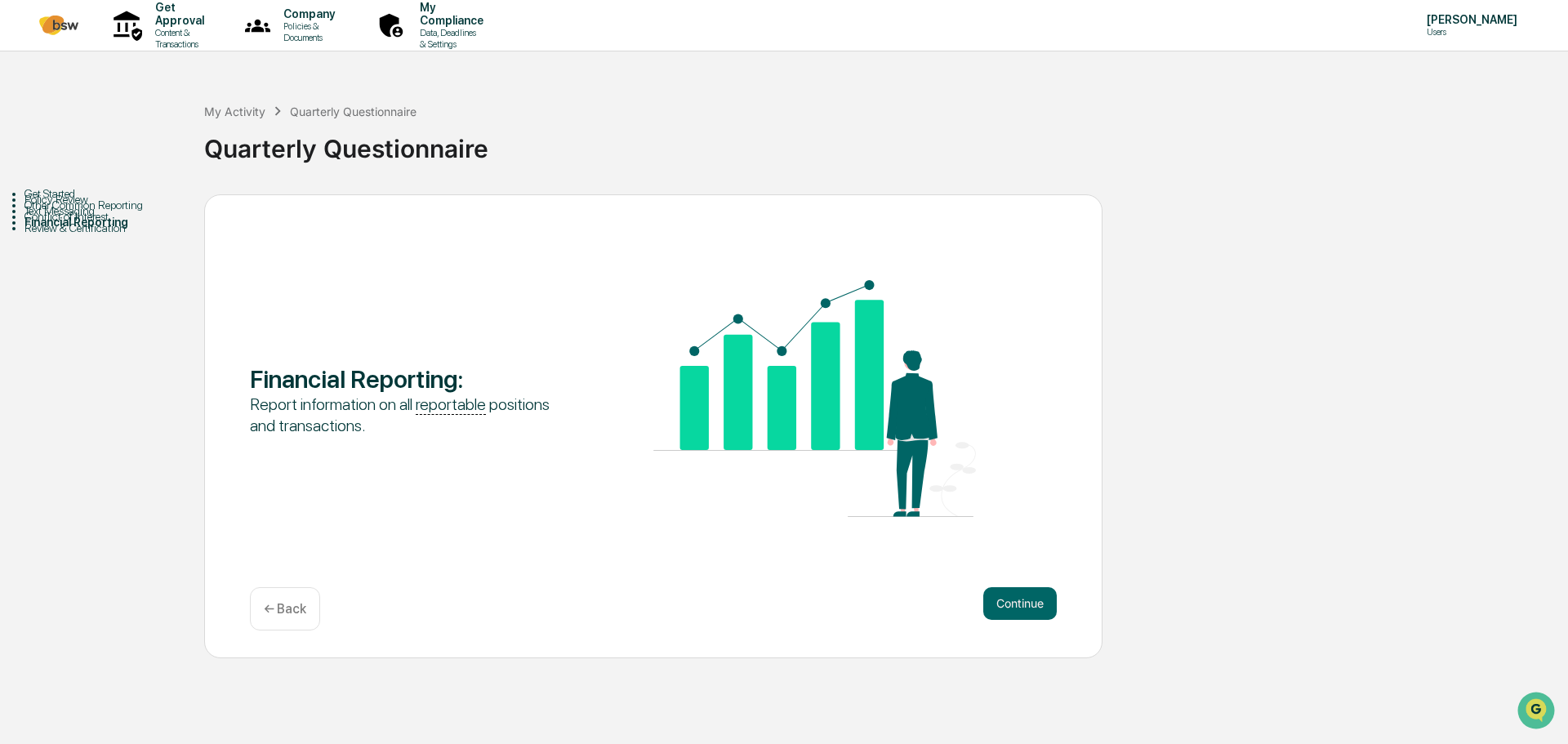
click at [1034, 610] on button "Continue" at bounding box center [1020, 603] width 73 height 33
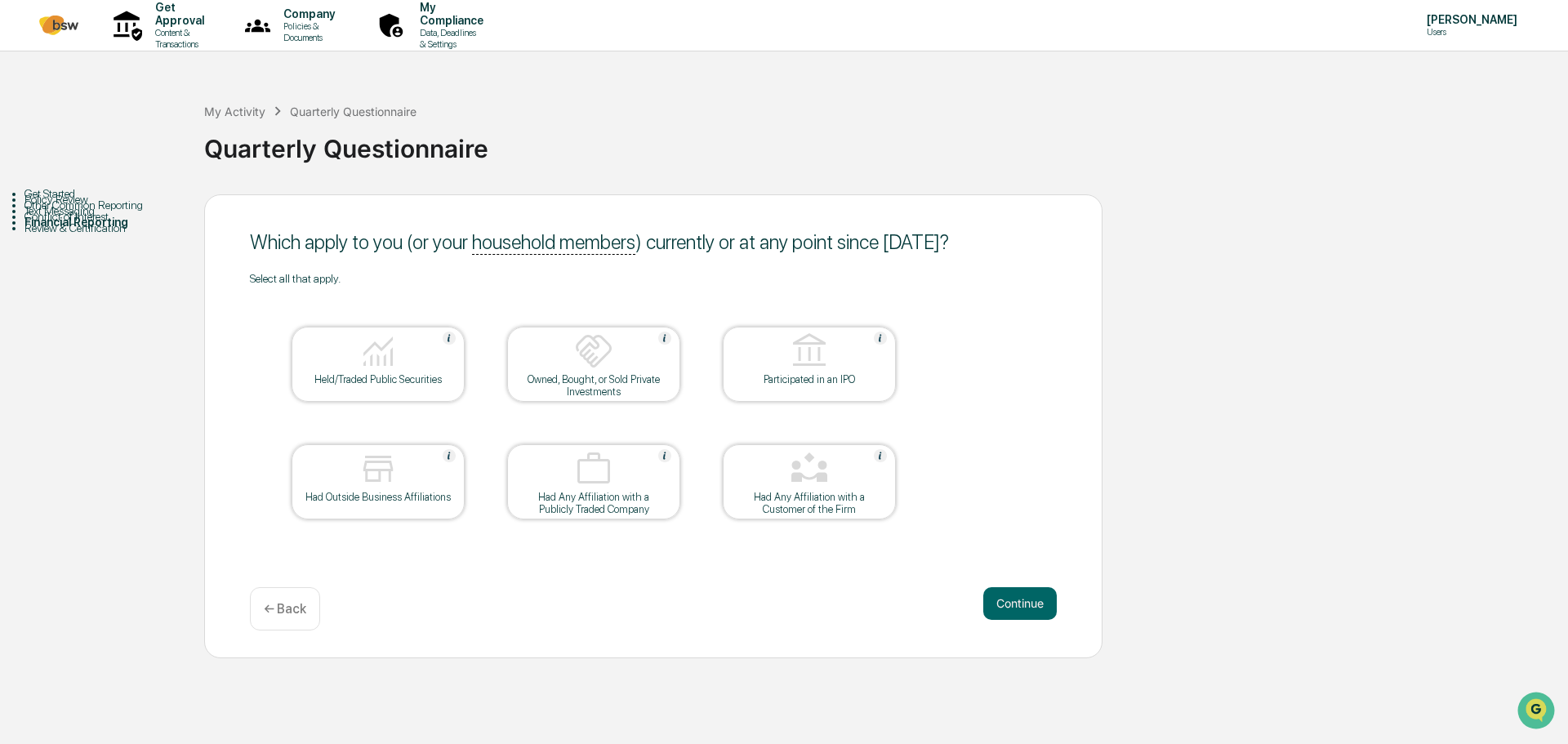
click at [322, 369] on div at bounding box center [378, 352] width 164 height 41
click at [1014, 602] on button "Continue" at bounding box center [1020, 603] width 73 height 33
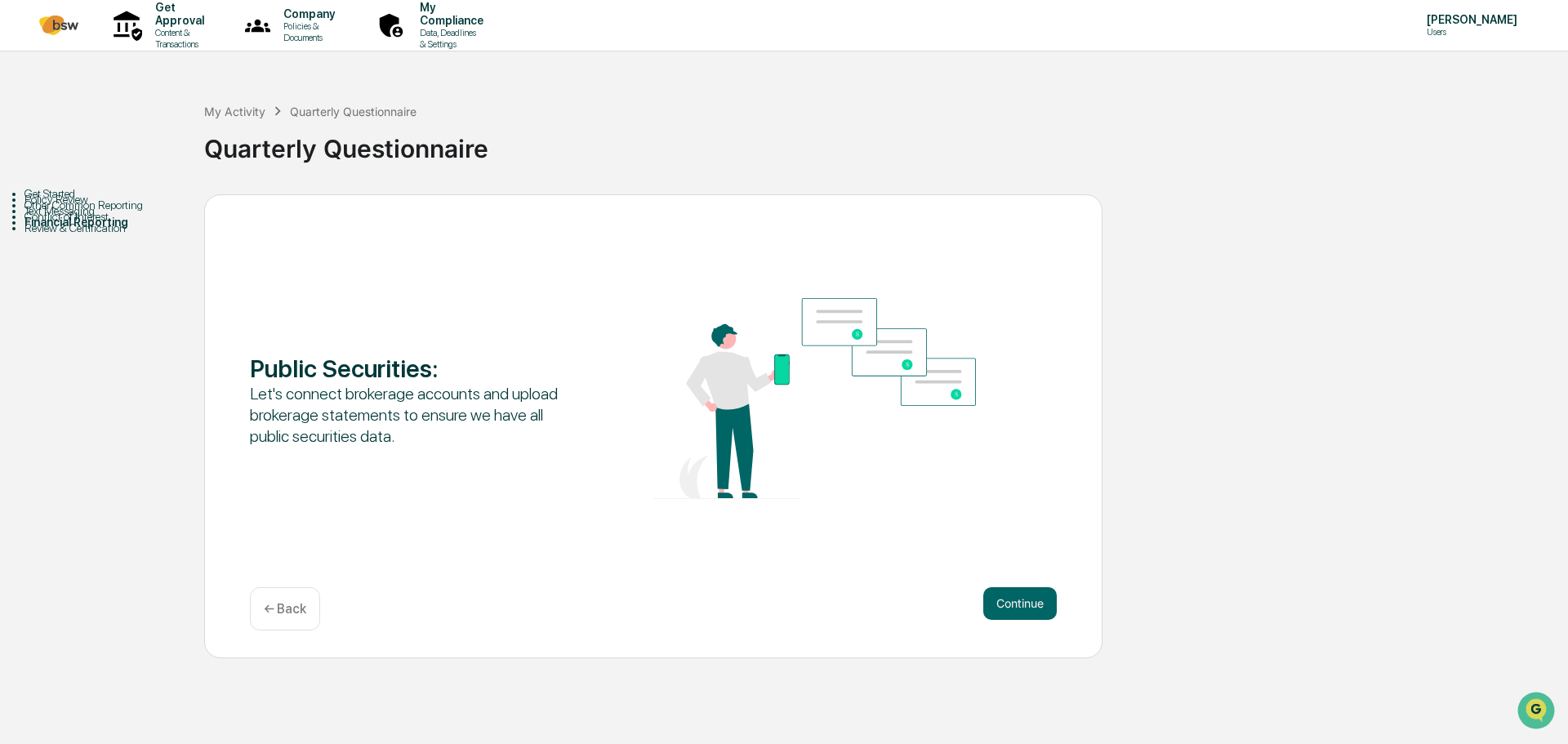
click at [1014, 602] on button "Continue" at bounding box center [1020, 603] width 73 height 33
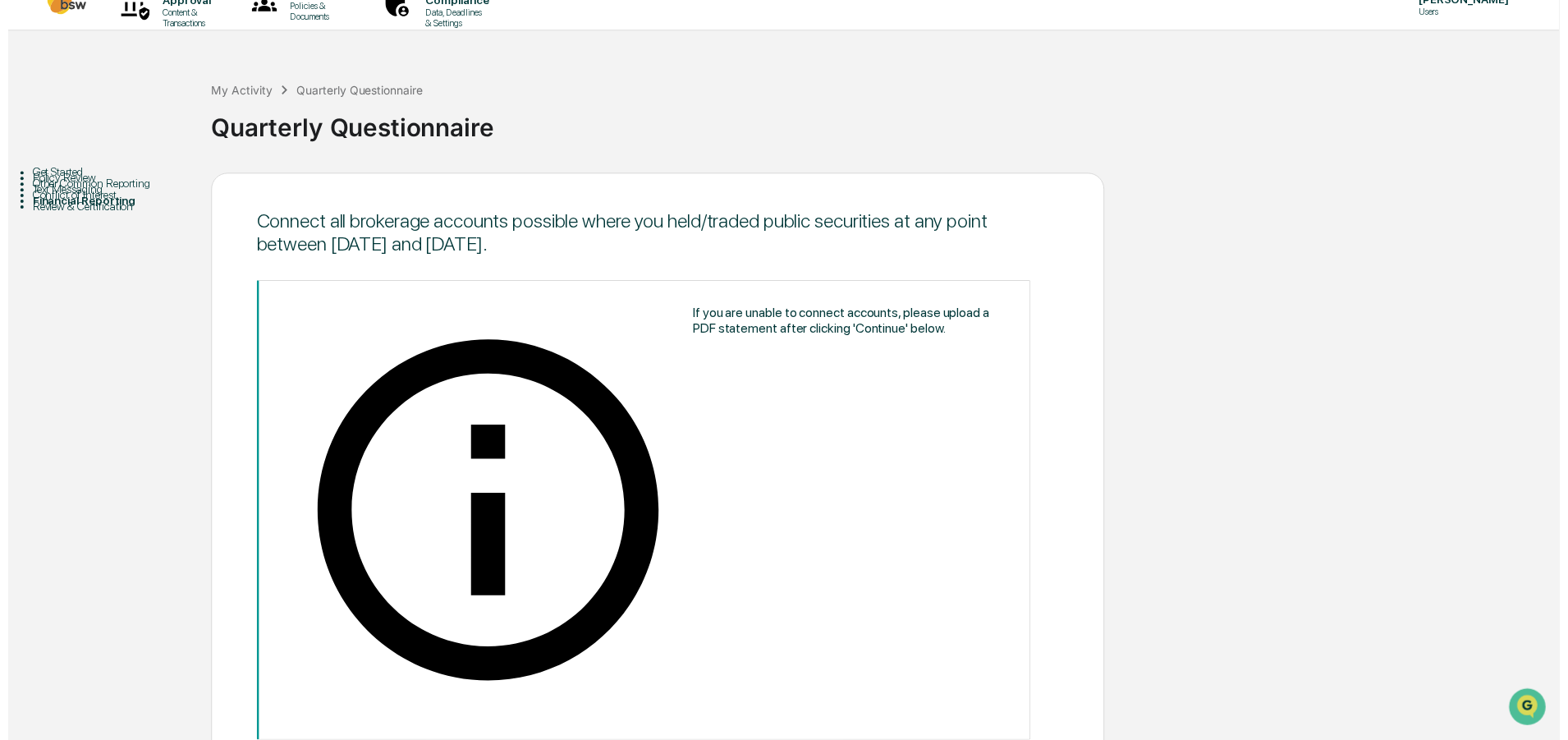
scroll to position [36, 0]
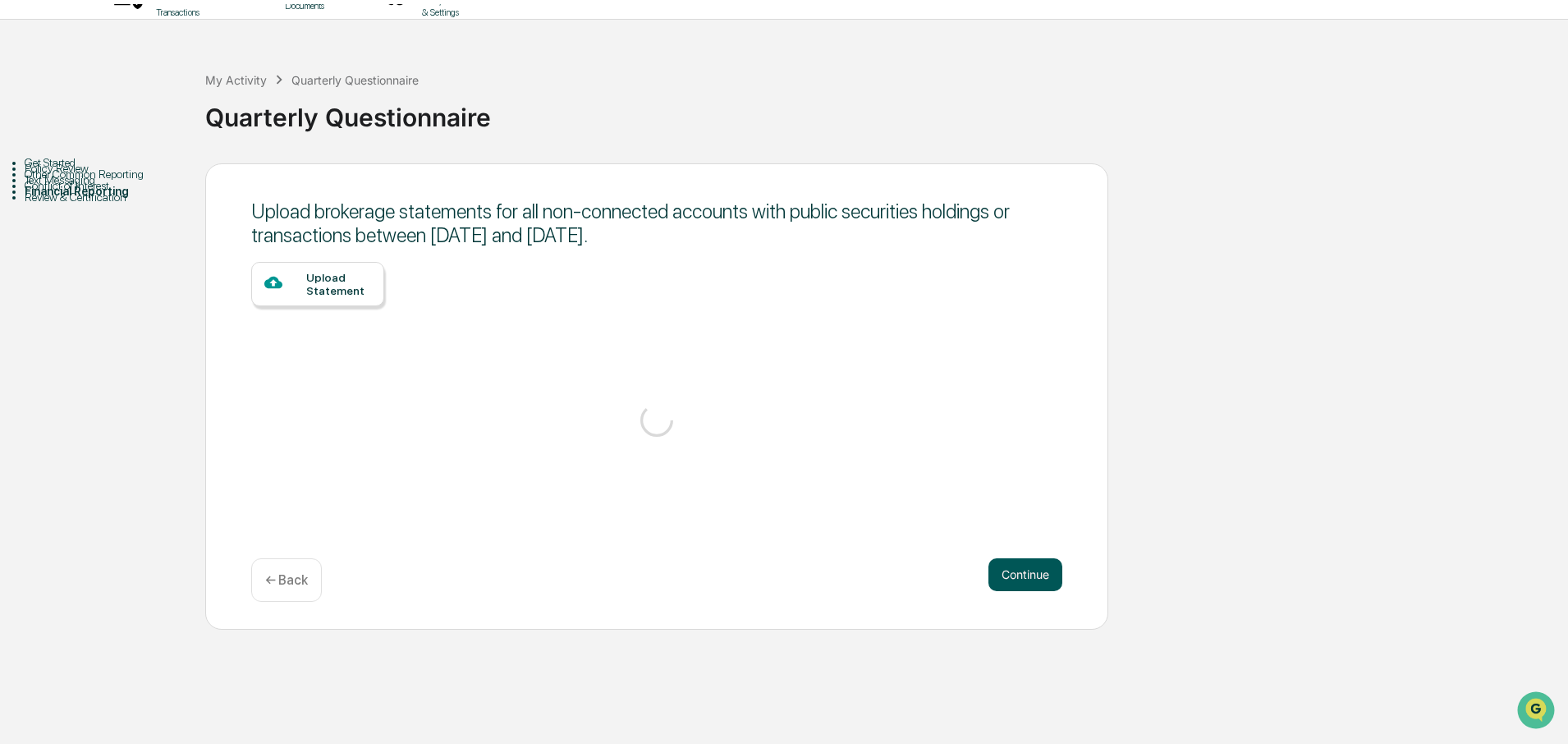
scroll to position [0, 0]
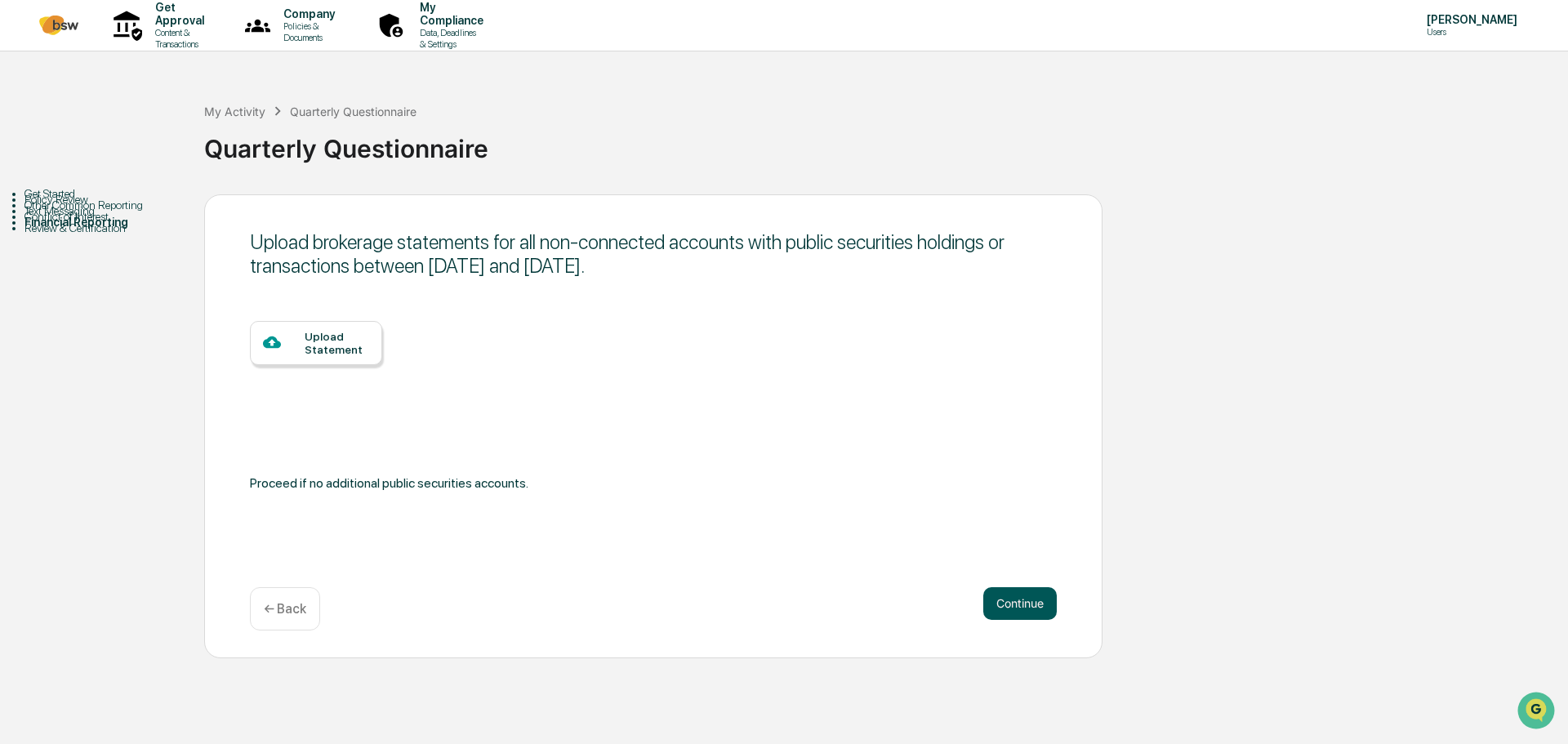
click at [1021, 602] on button "Continue" at bounding box center [1020, 603] width 73 height 33
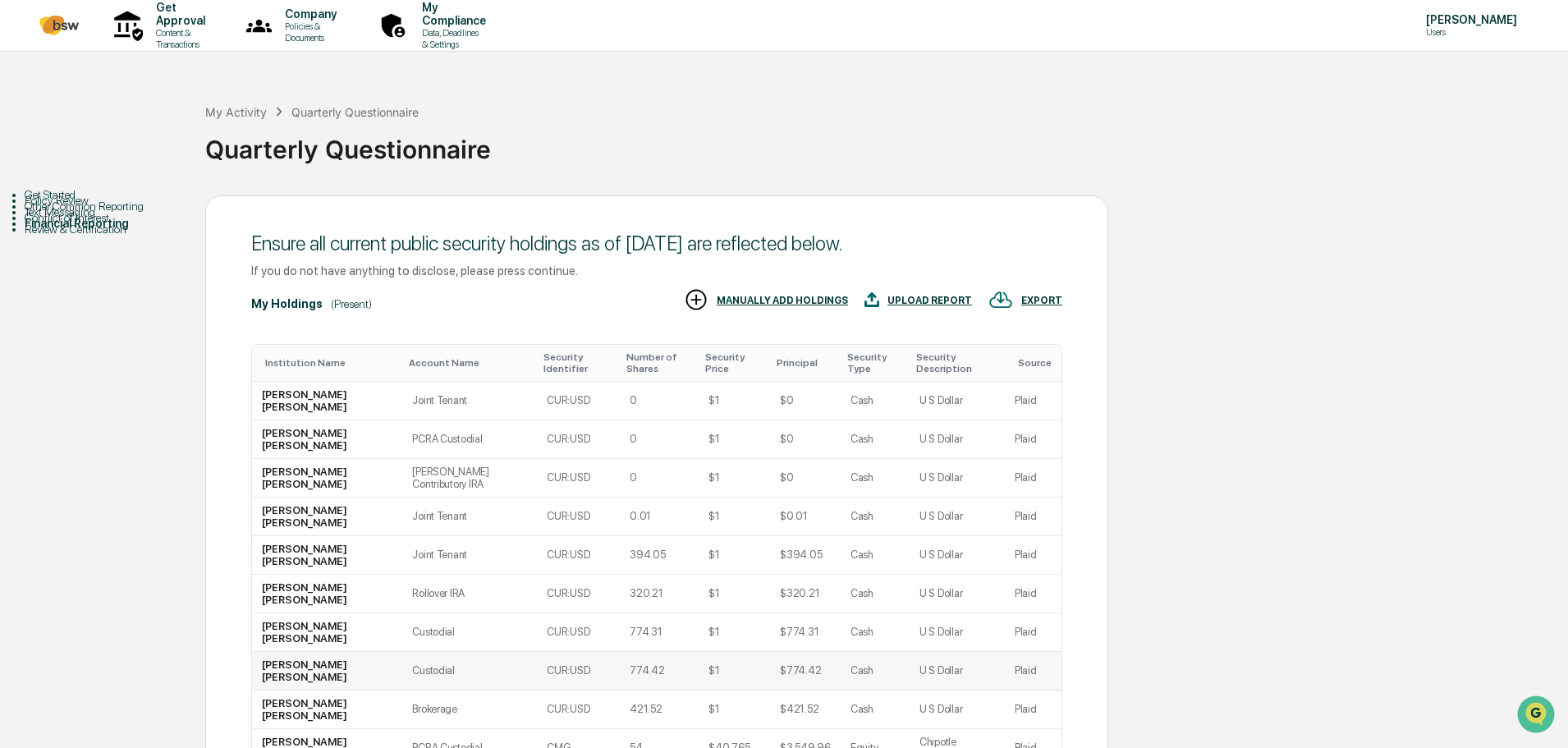
scroll to position [28, 0]
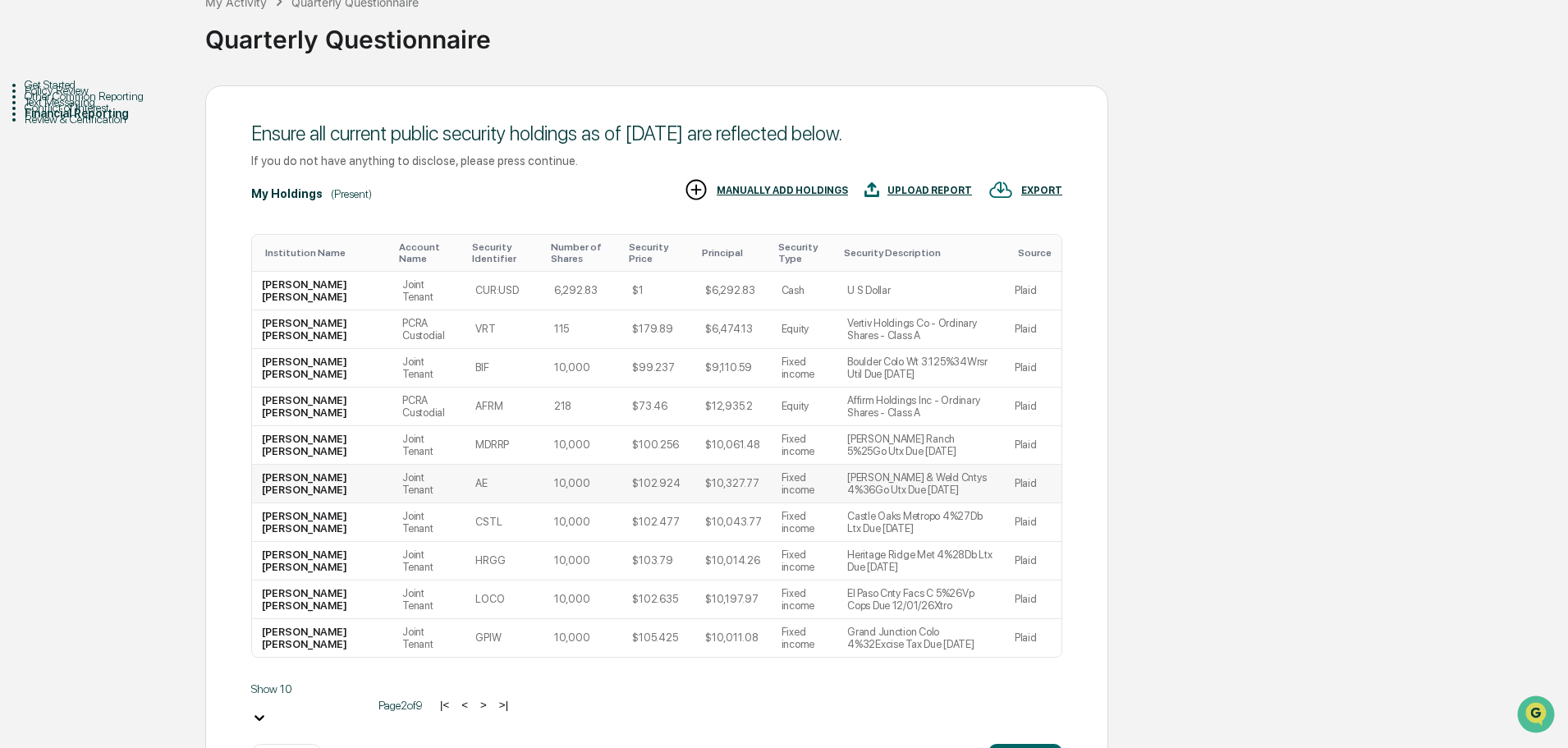
scroll to position [163, 0]
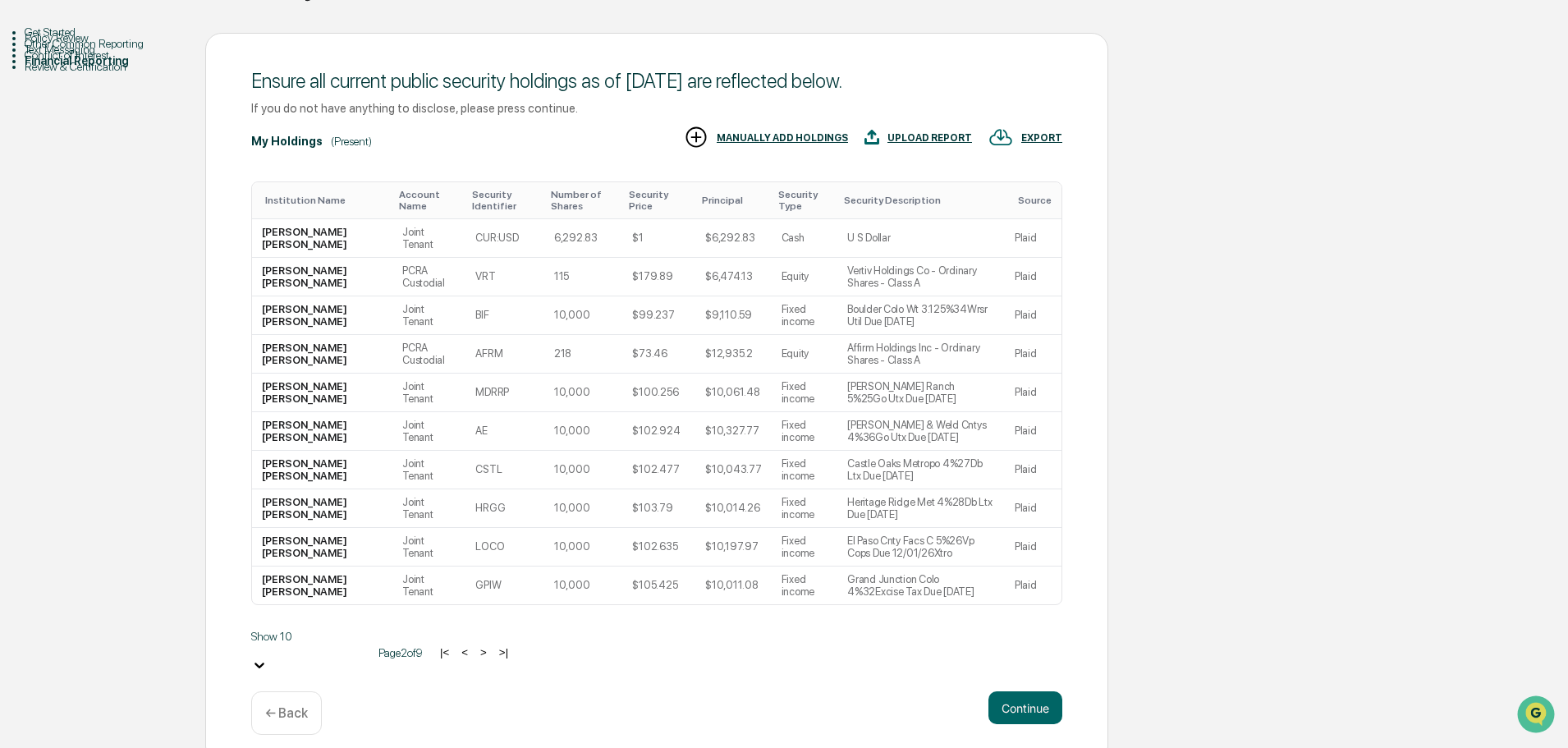
click at [476, 648] on button ">" at bounding box center [484, 652] width 17 height 14
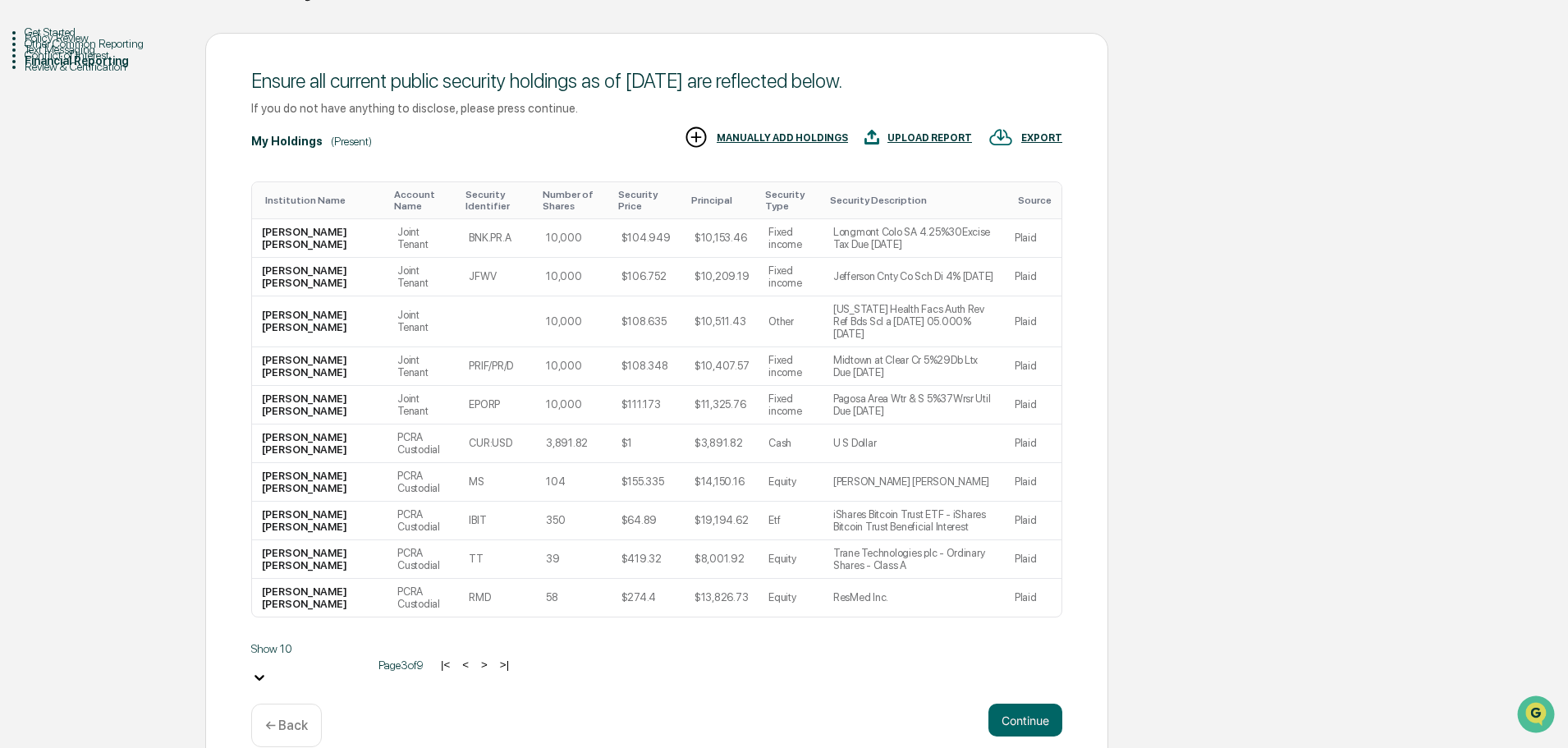
click at [476, 658] on button ">" at bounding box center [485, 664] width 17 height 14
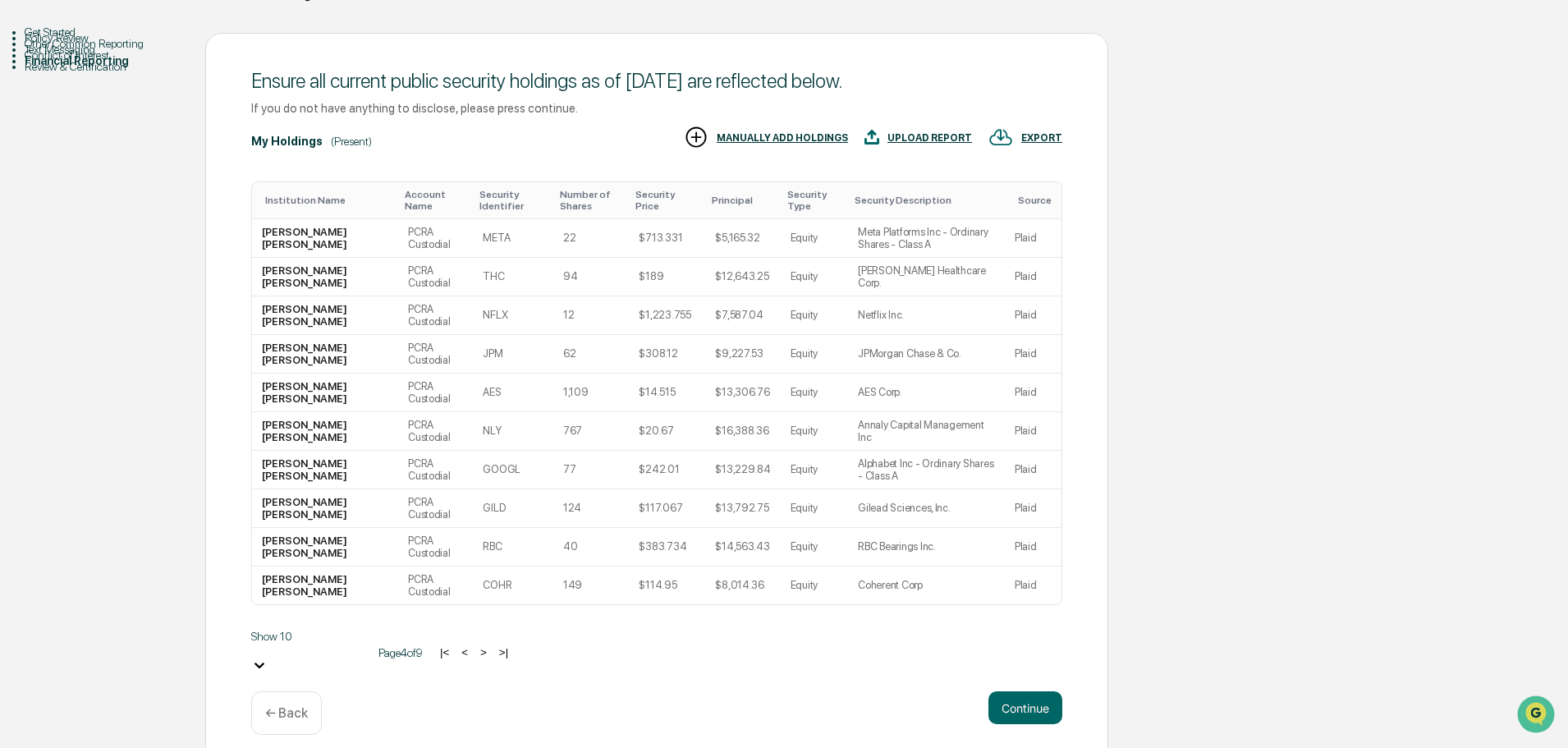
click at [476, 648] on button ">" at bounding box center [484, 652] width 17 height 14
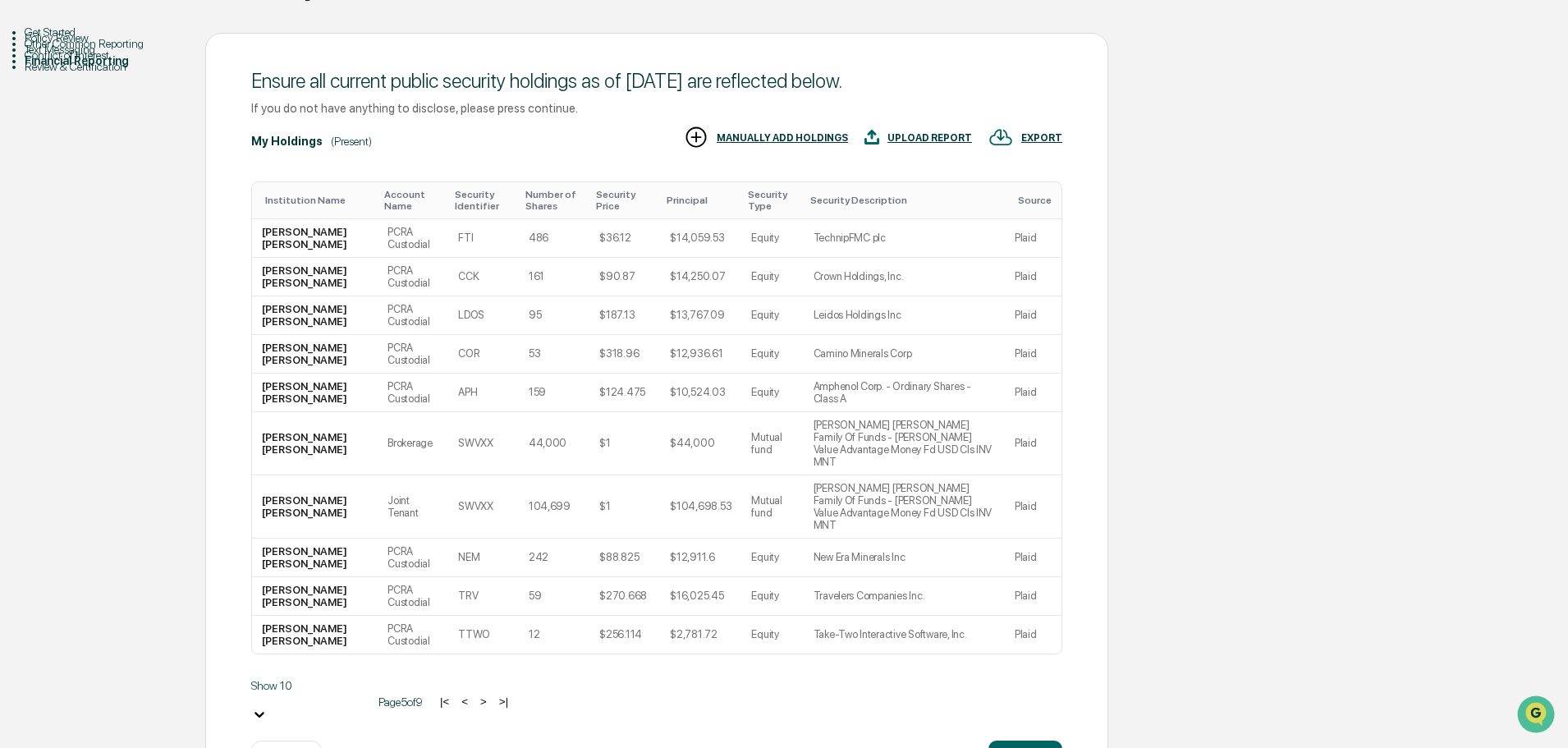
click at [476, 694] on button ">" at bounding box center [484, 701] width 17 height 14
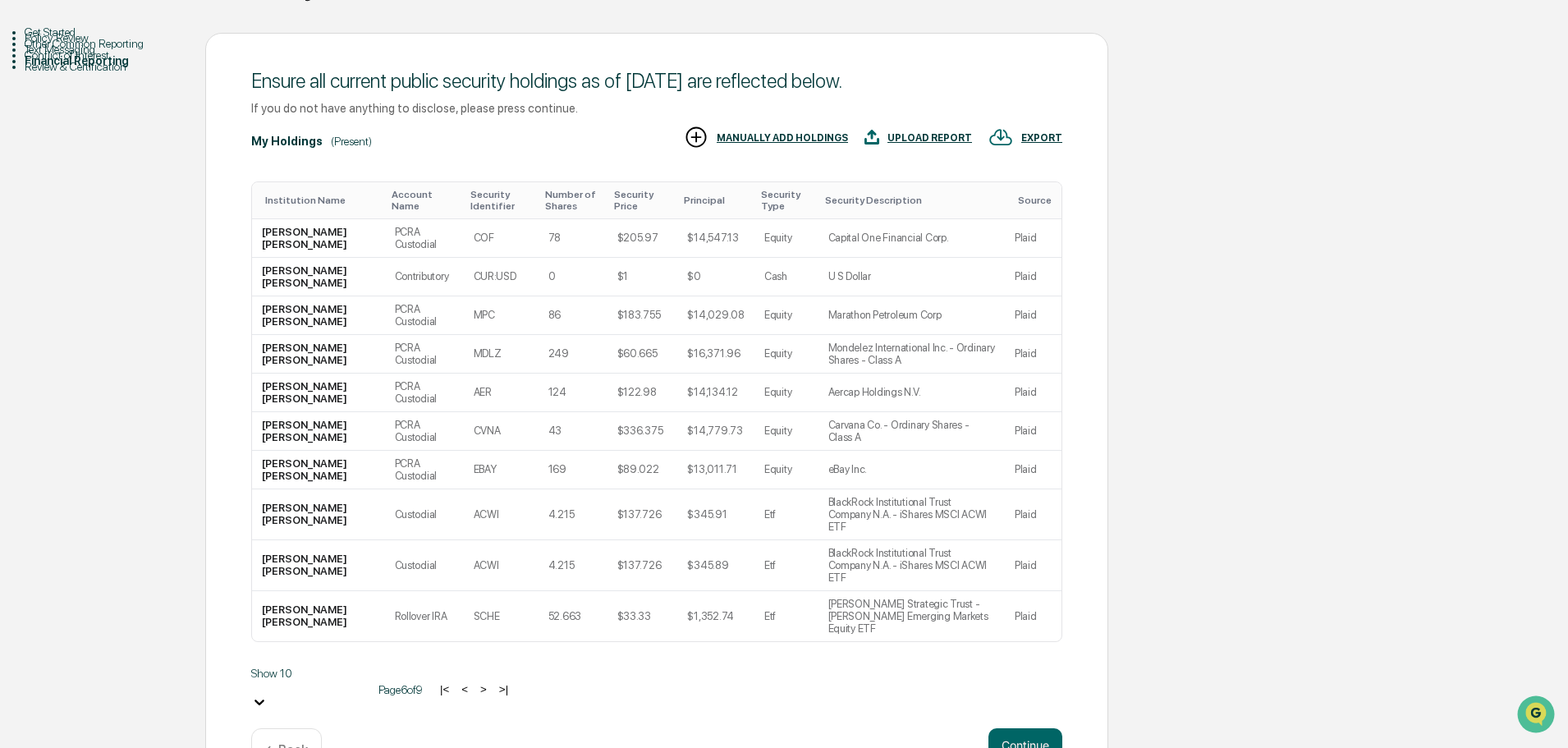
click at [476, 682] on button ">" at bounding box center [484, 689] width 17 height 14
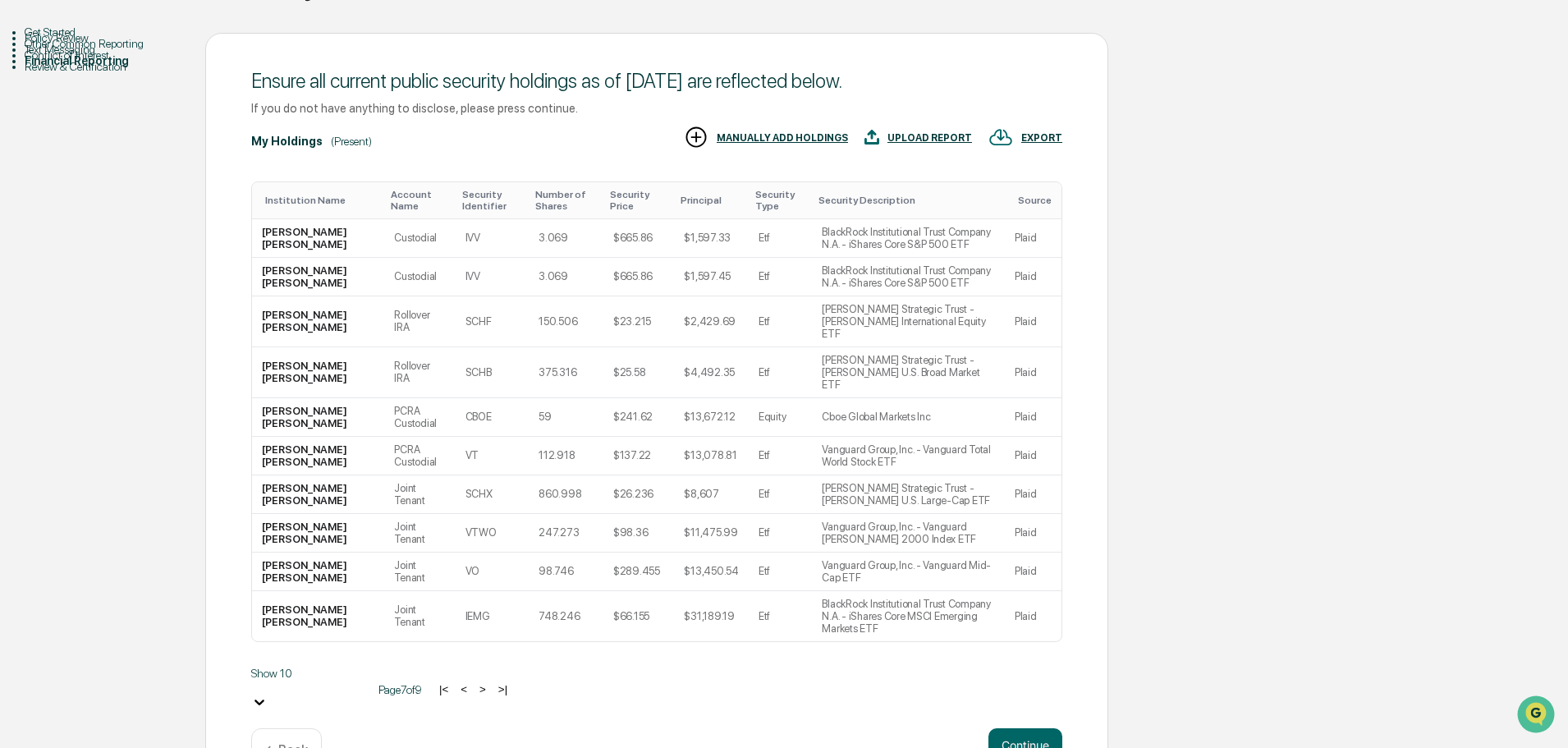
click at [475, 682] on button ">" at bounding box center [483, 689] width 17 height 14
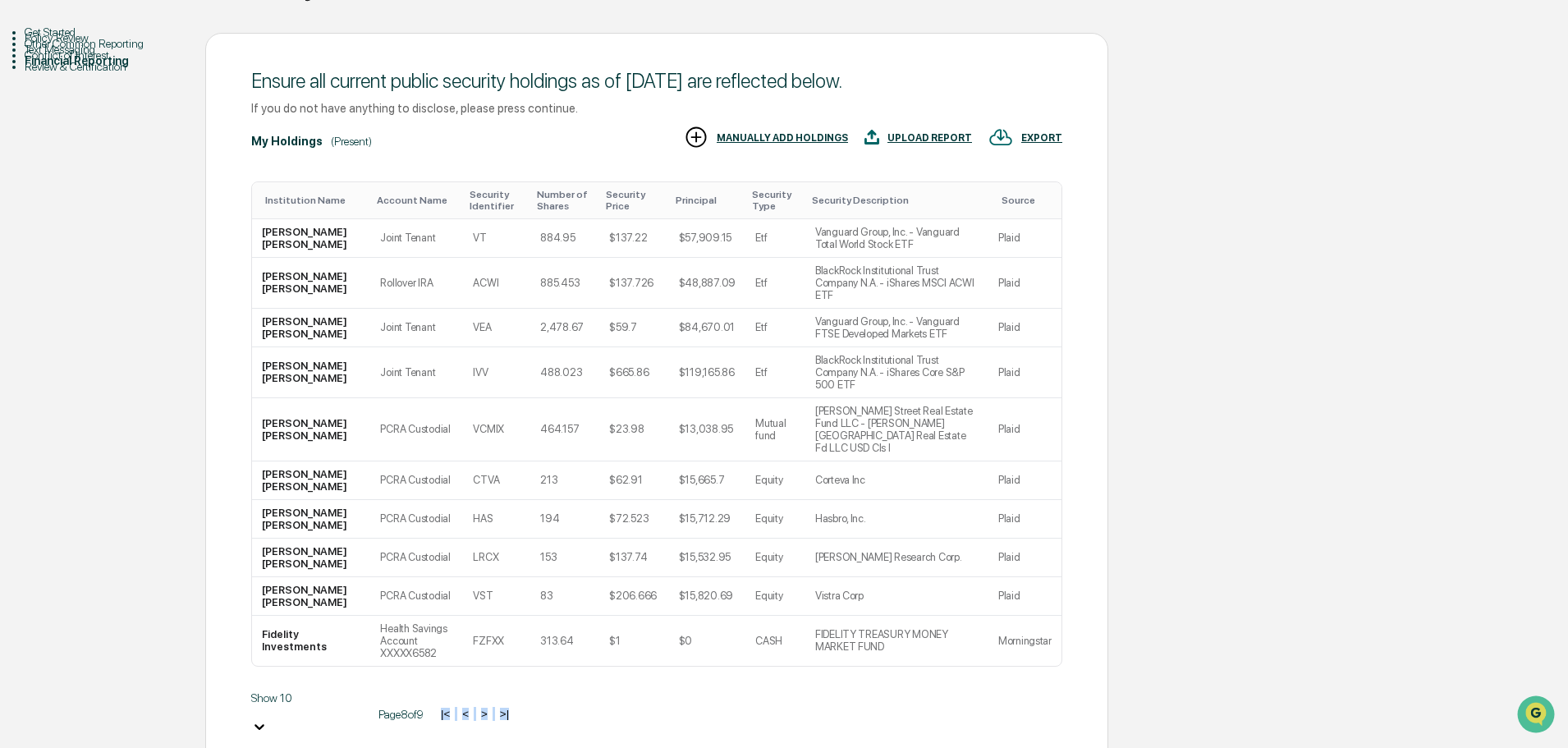
click at [466, 692] on div "Show 10 Page 8 of 9 |< < > >|" at bounding box center [657, 715] width 811 height 46
click at [472, 684] on div "Ensure all current public security holdings as of [DATE] are reflected below. I…" at bounding box center [657, 429] width 903 height 792
click at [476, 706] on button ">" at bounding box center [485, 713] width 17 height 14
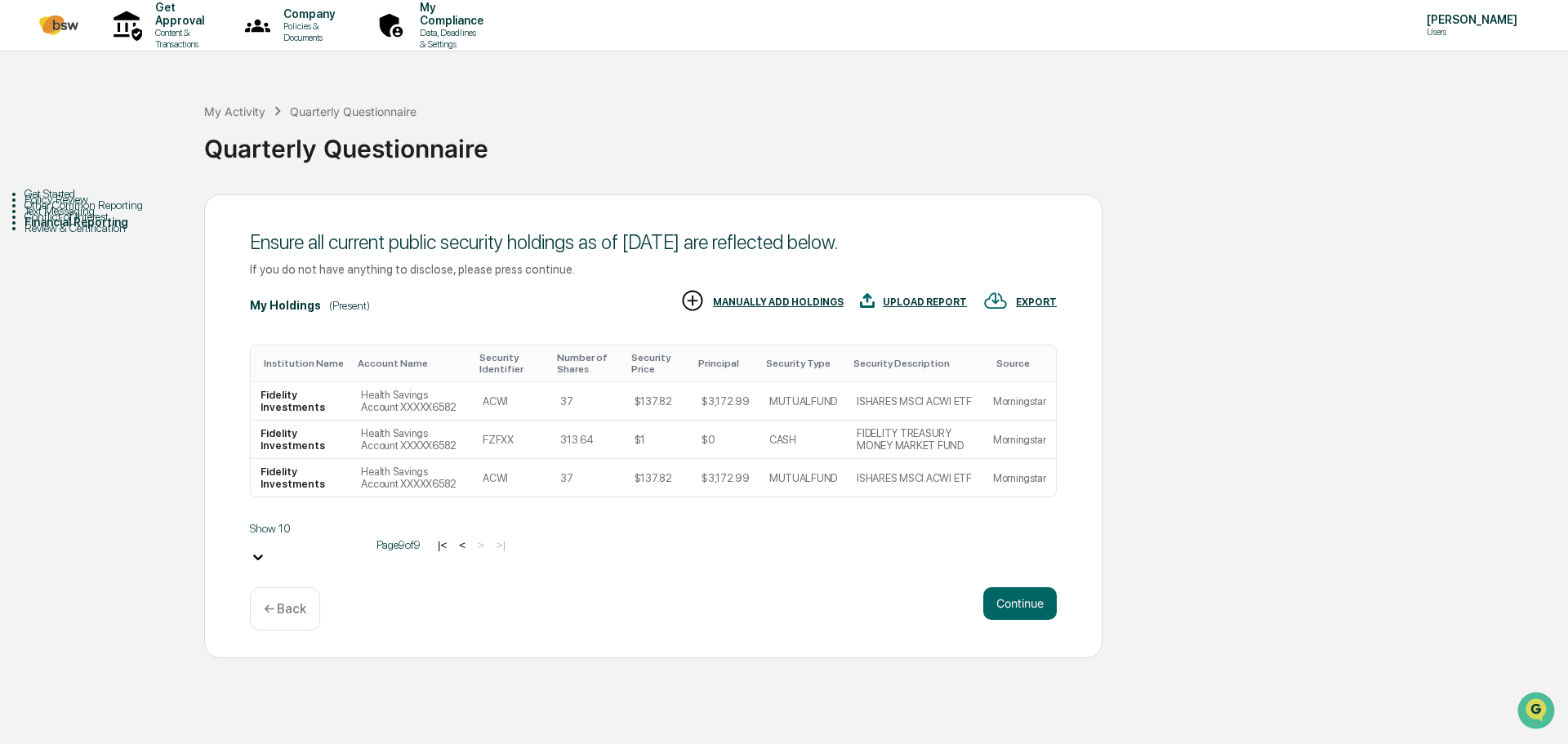
click at [454, 547] on button "<" at bounding box center [462, 545] width 17 height 14
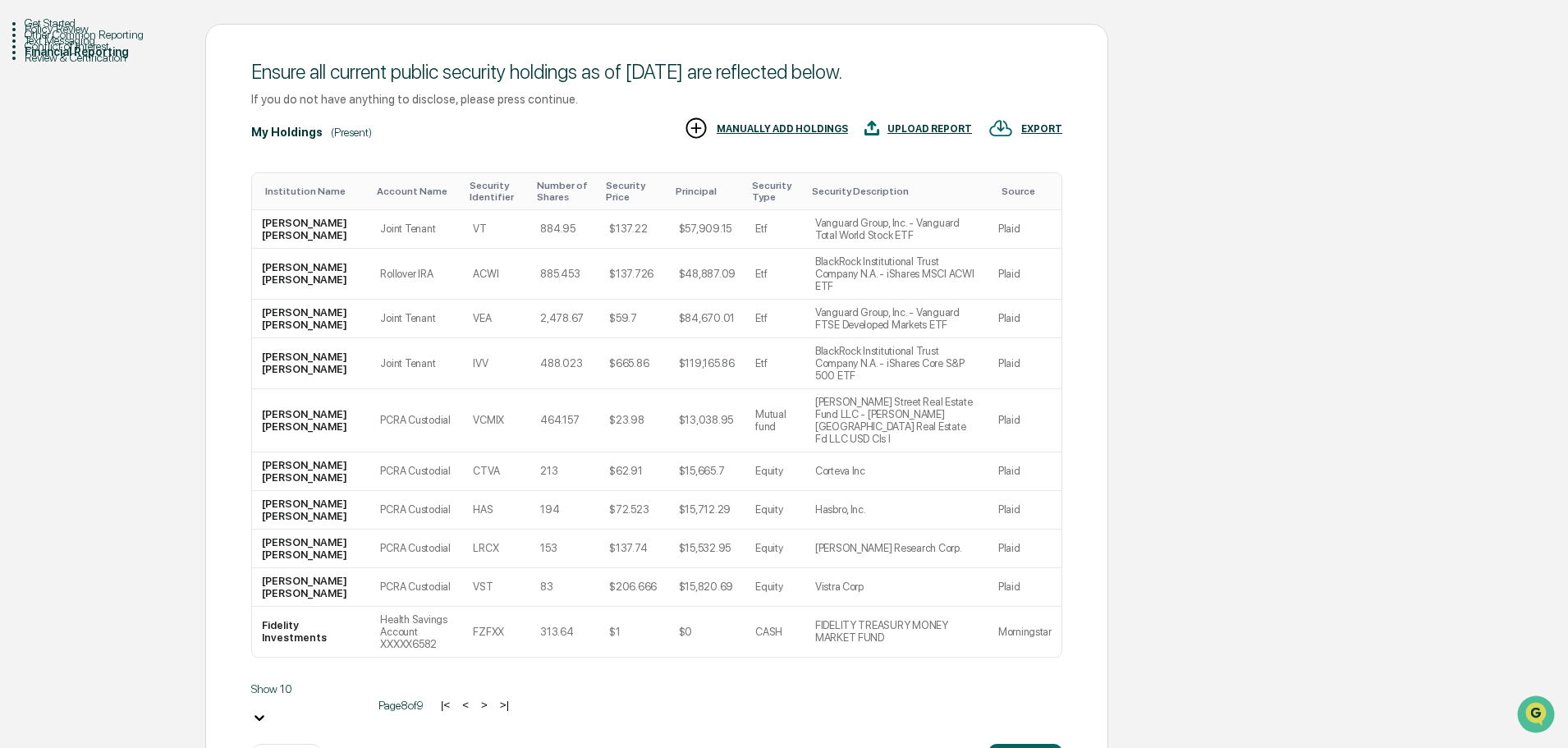
scroll to position [175, 0]
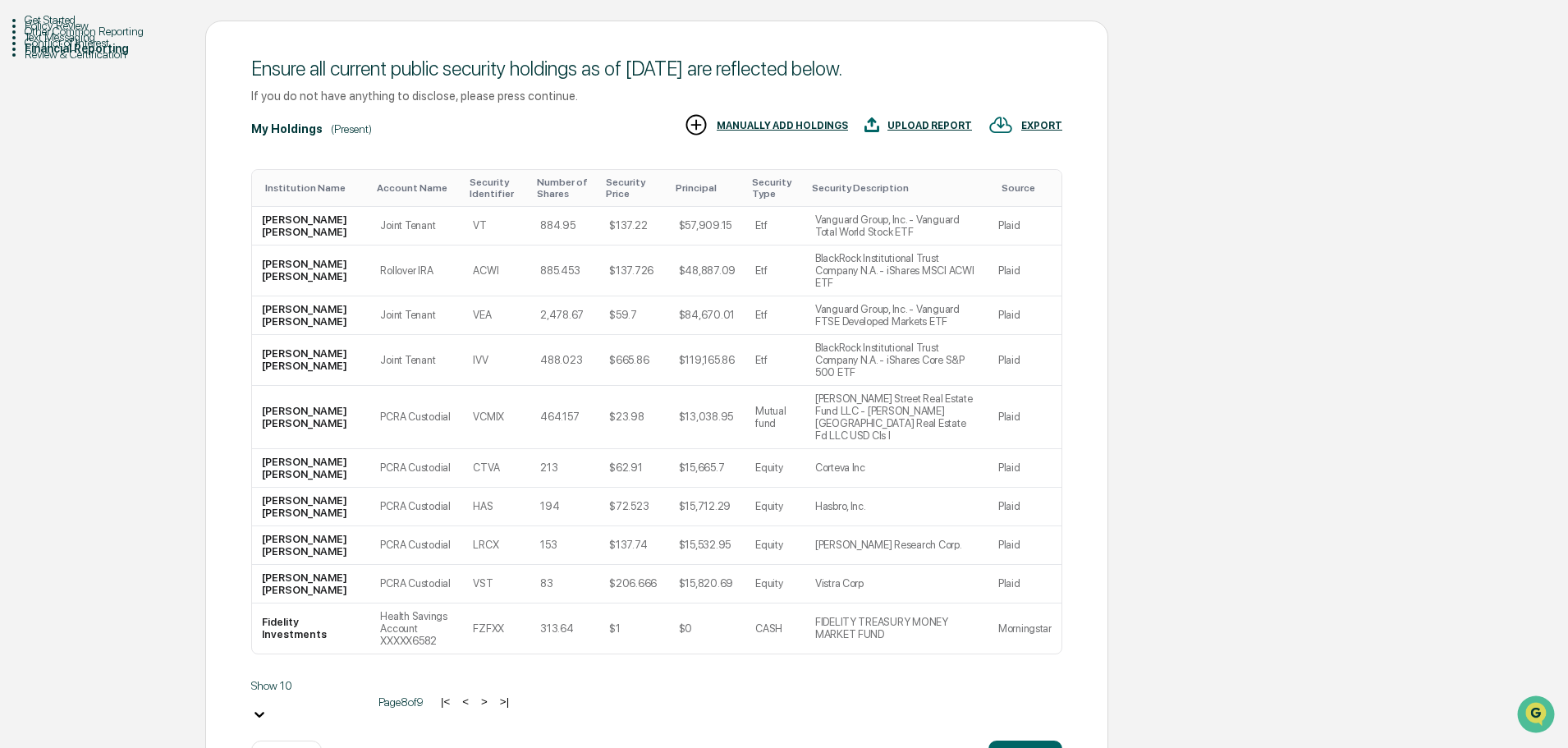
click at [457, 694] on button "<" at bounding box center [465, 701] width 17 height 14
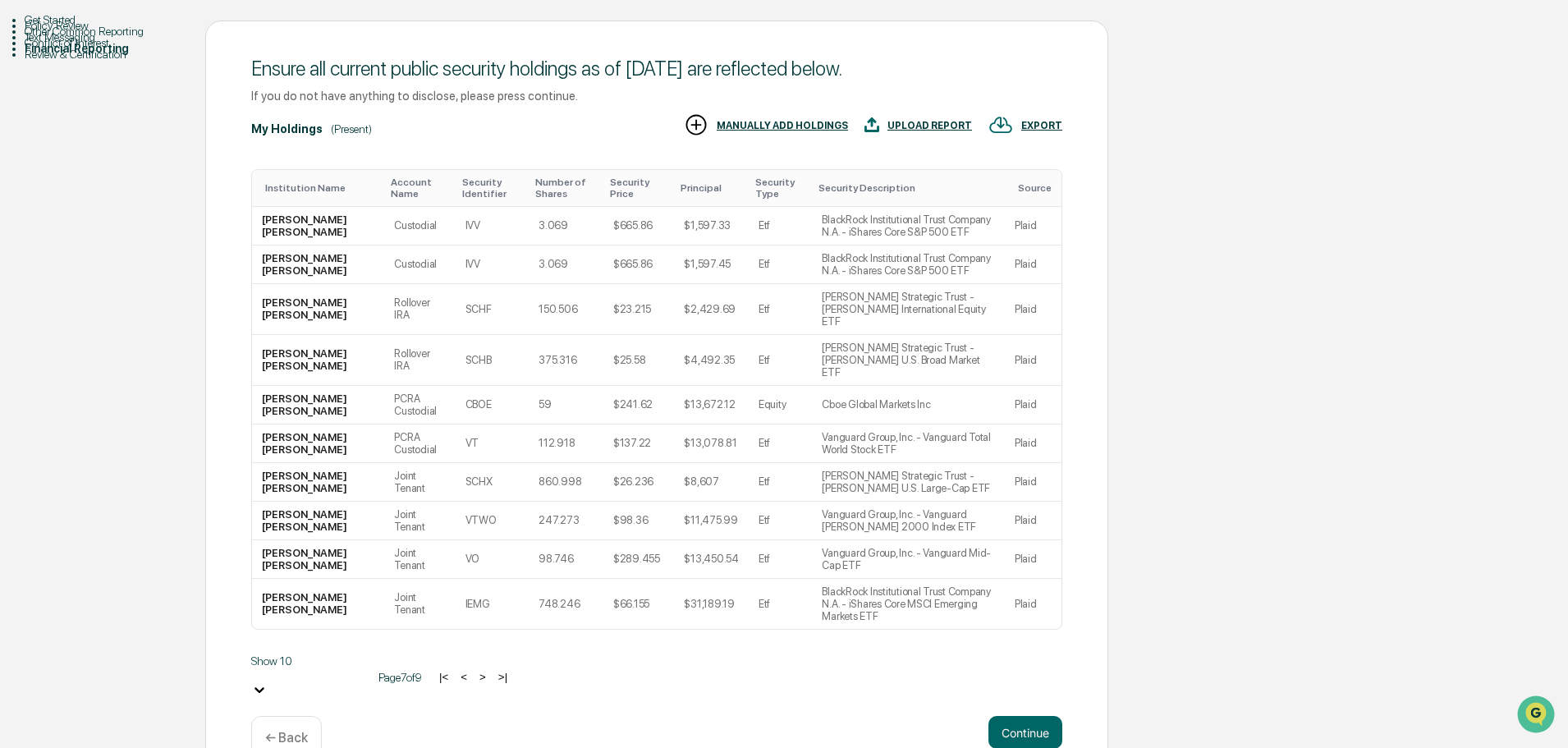
scroll to position [163, 0]
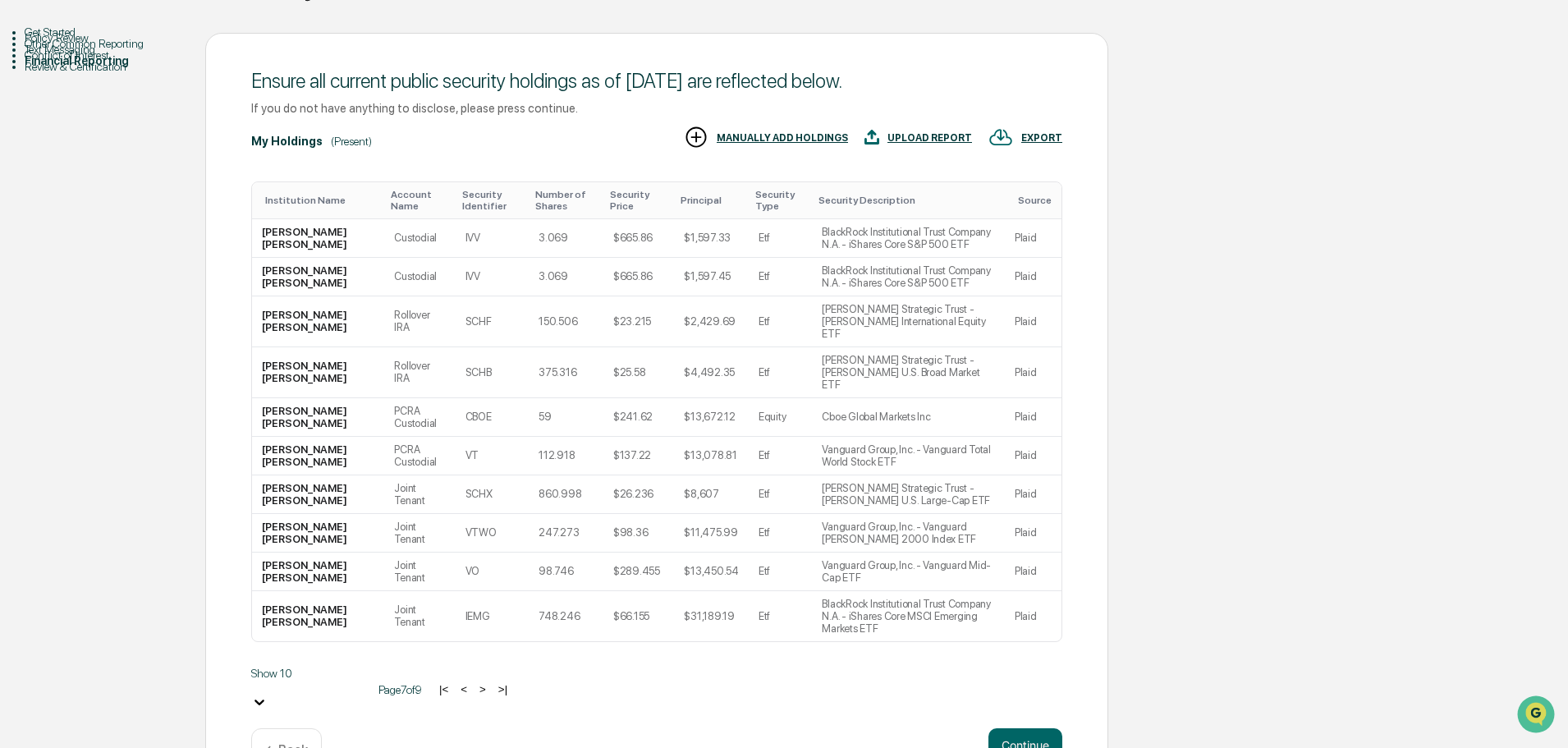
click at [455, 682] on button "<" at bounding box center [464, 689] width 17 height 14
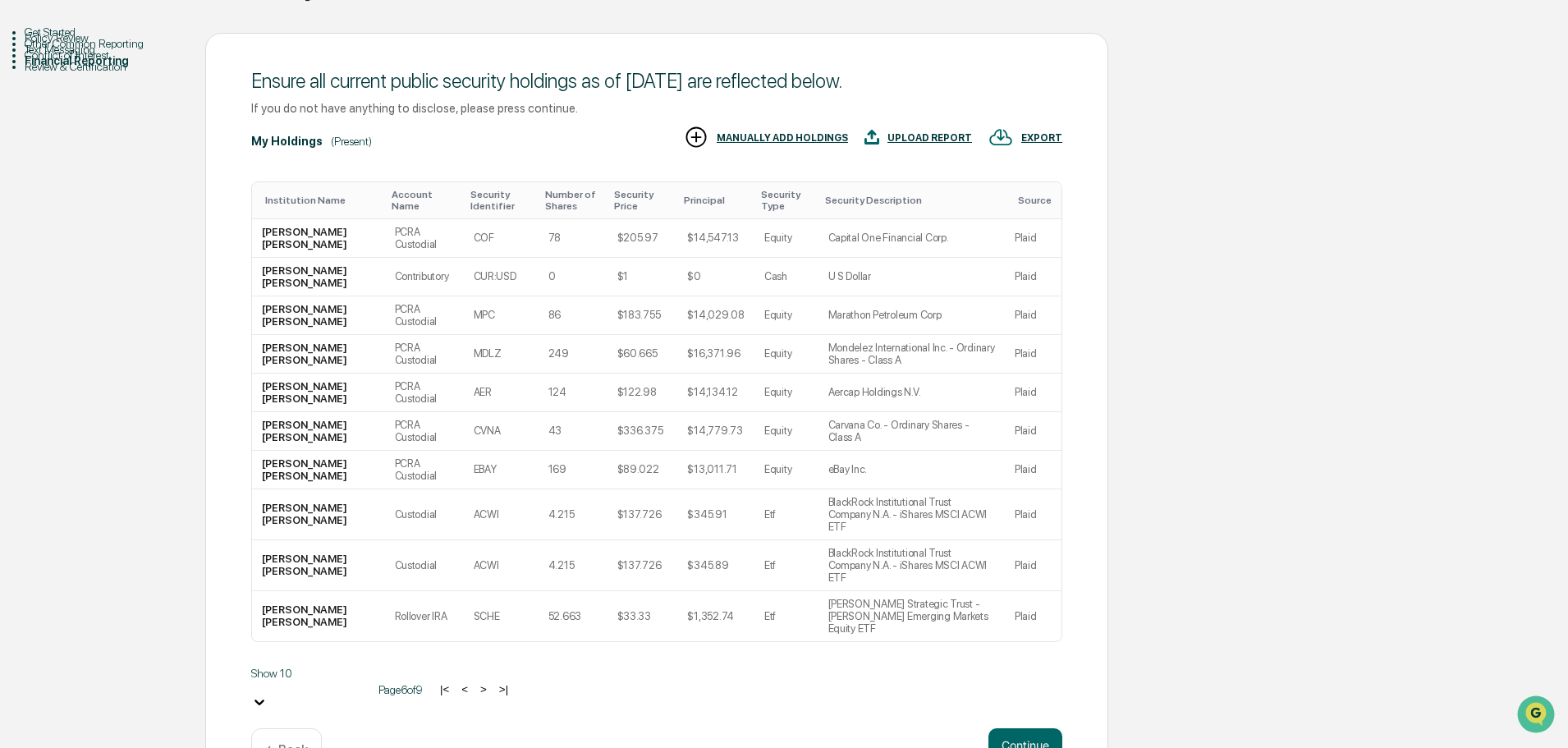
click at [456, 682] on button "<" at bounding box center [464, 689] width 17 height 14
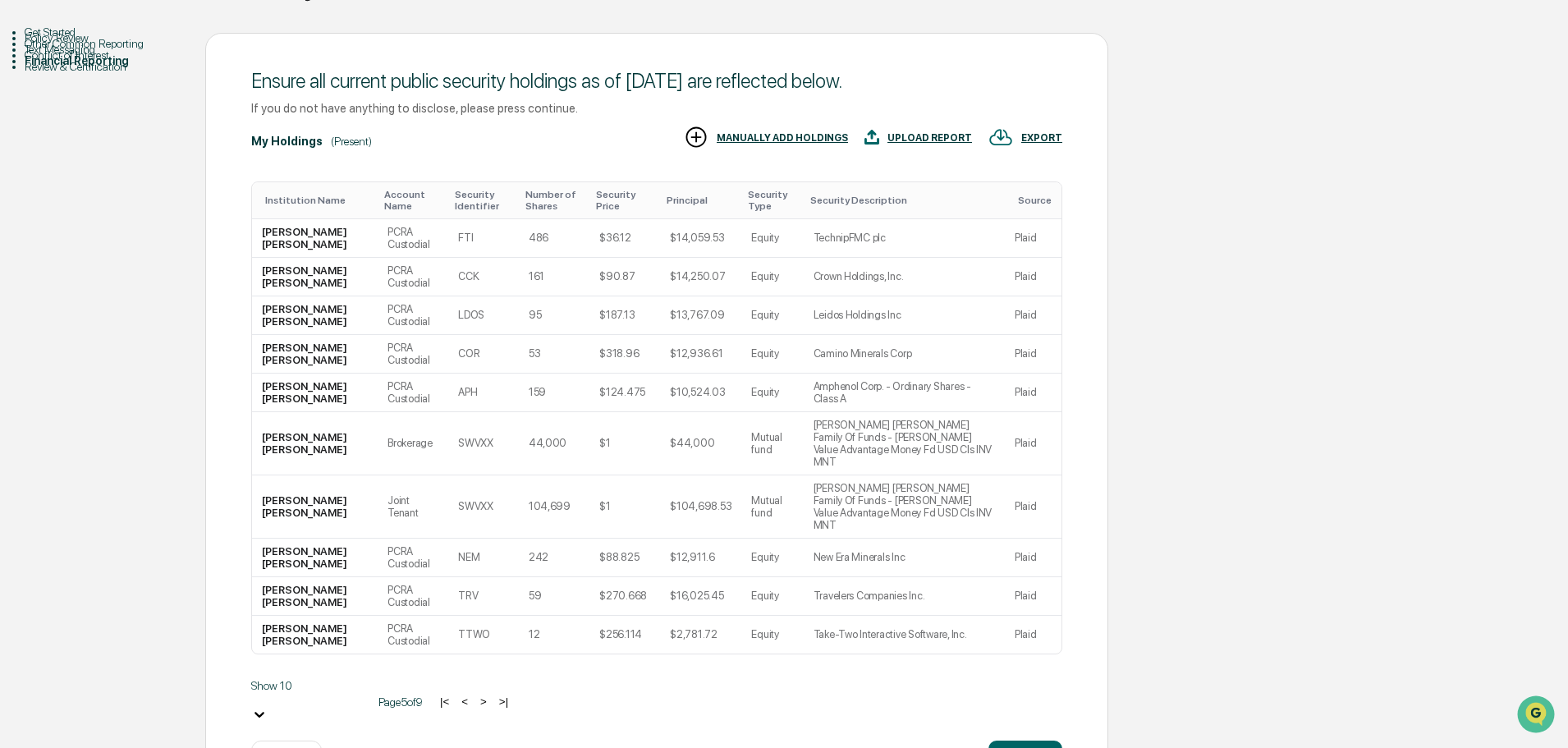
click at [456, 694] on button "<" at bounding box center [464, 701] width 17 height 14
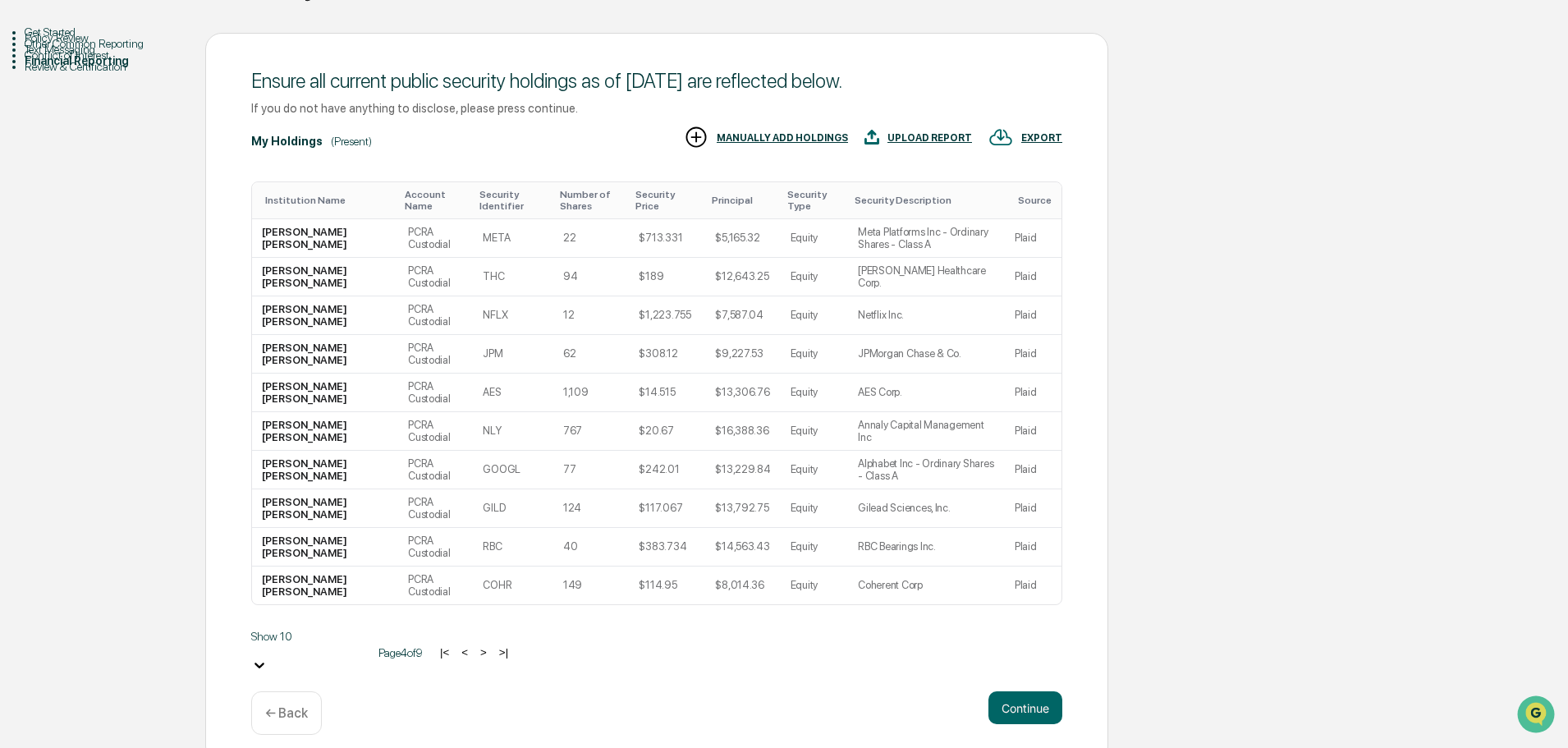
click at [456, 645] on button "<" at bounding box center [464, 652] width 17 height 14
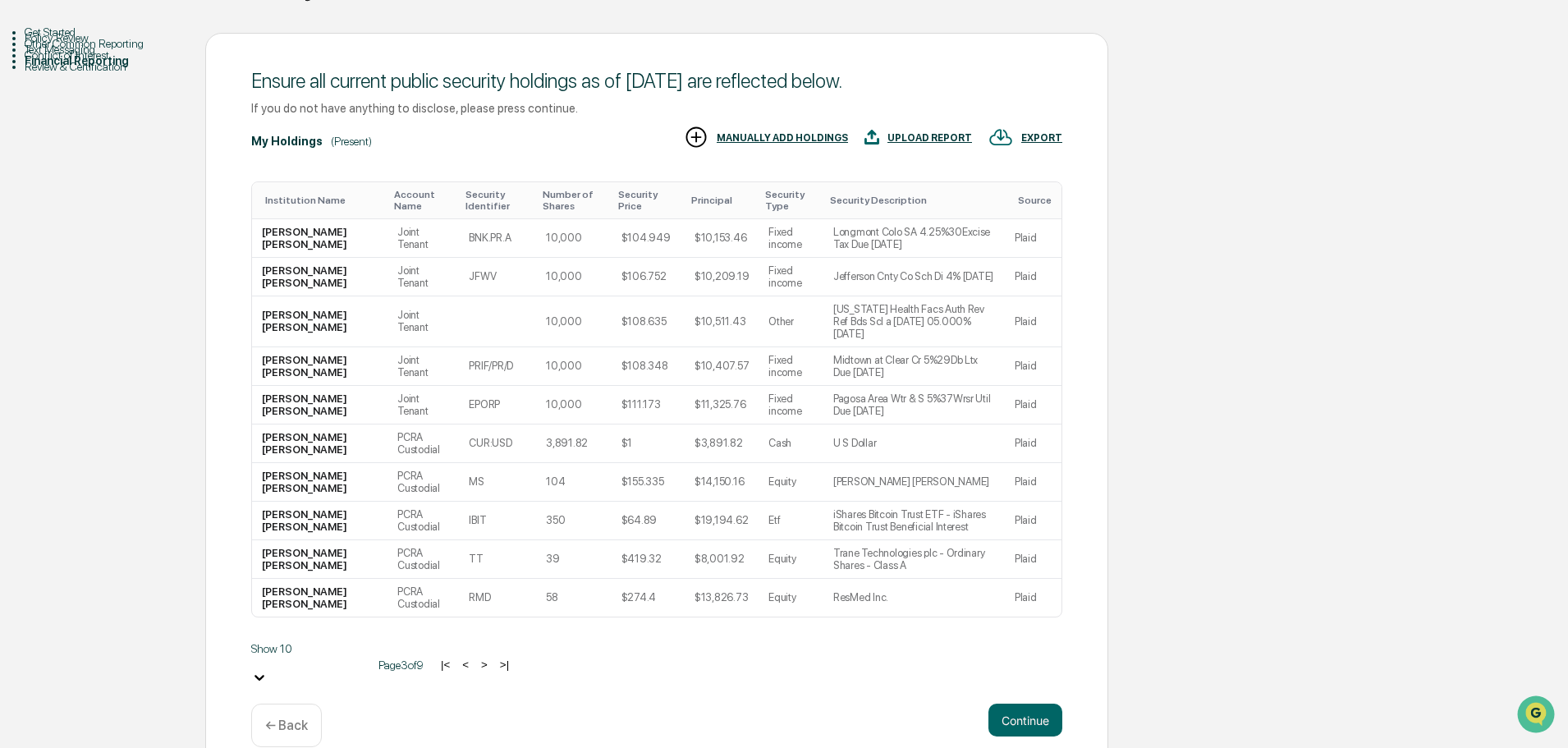
click at [457, 658] on button "<" at bounding box center [465, 664] width 17 height 14
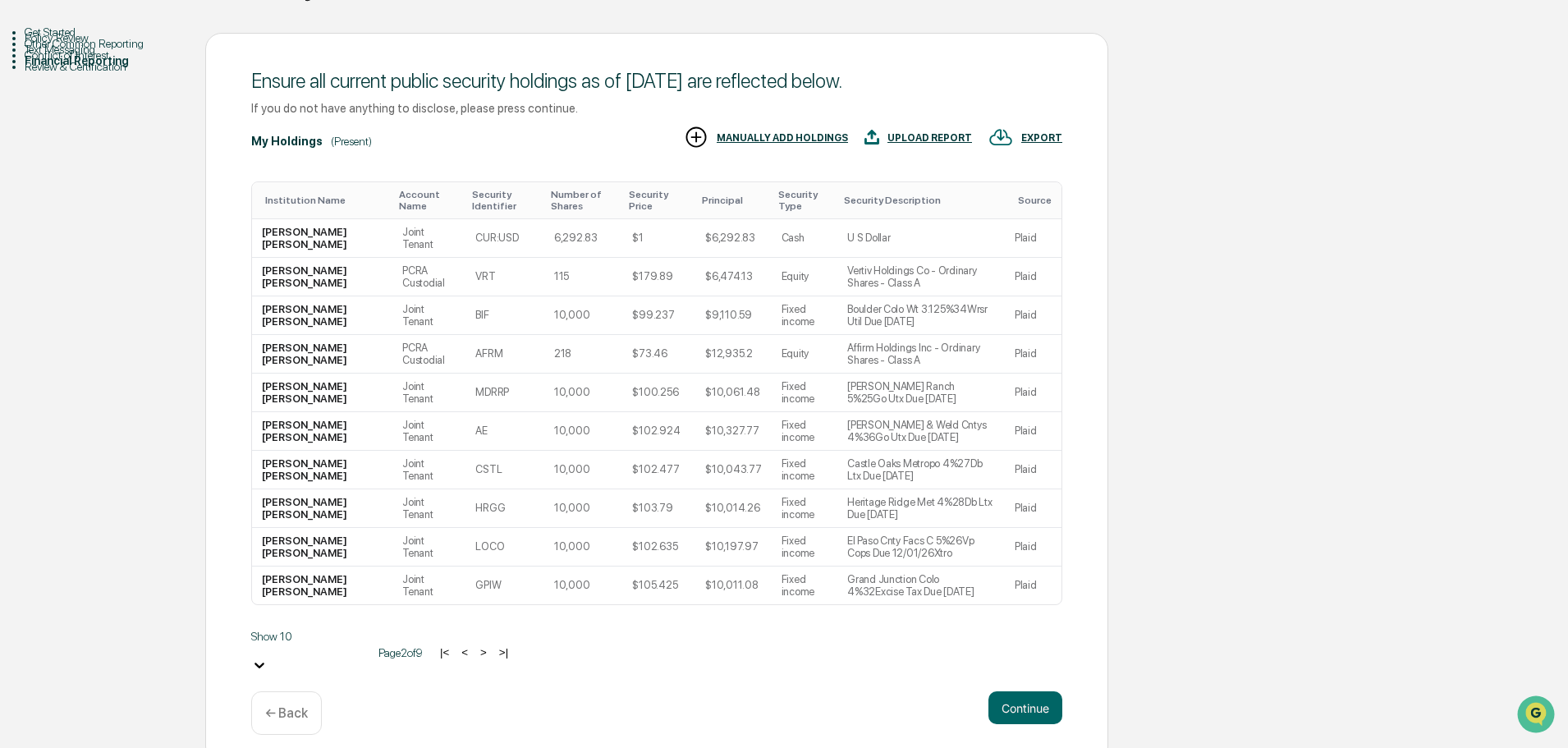
click at [456, 645] on button "<" at bounding box center [464, 652] width 17 height 14
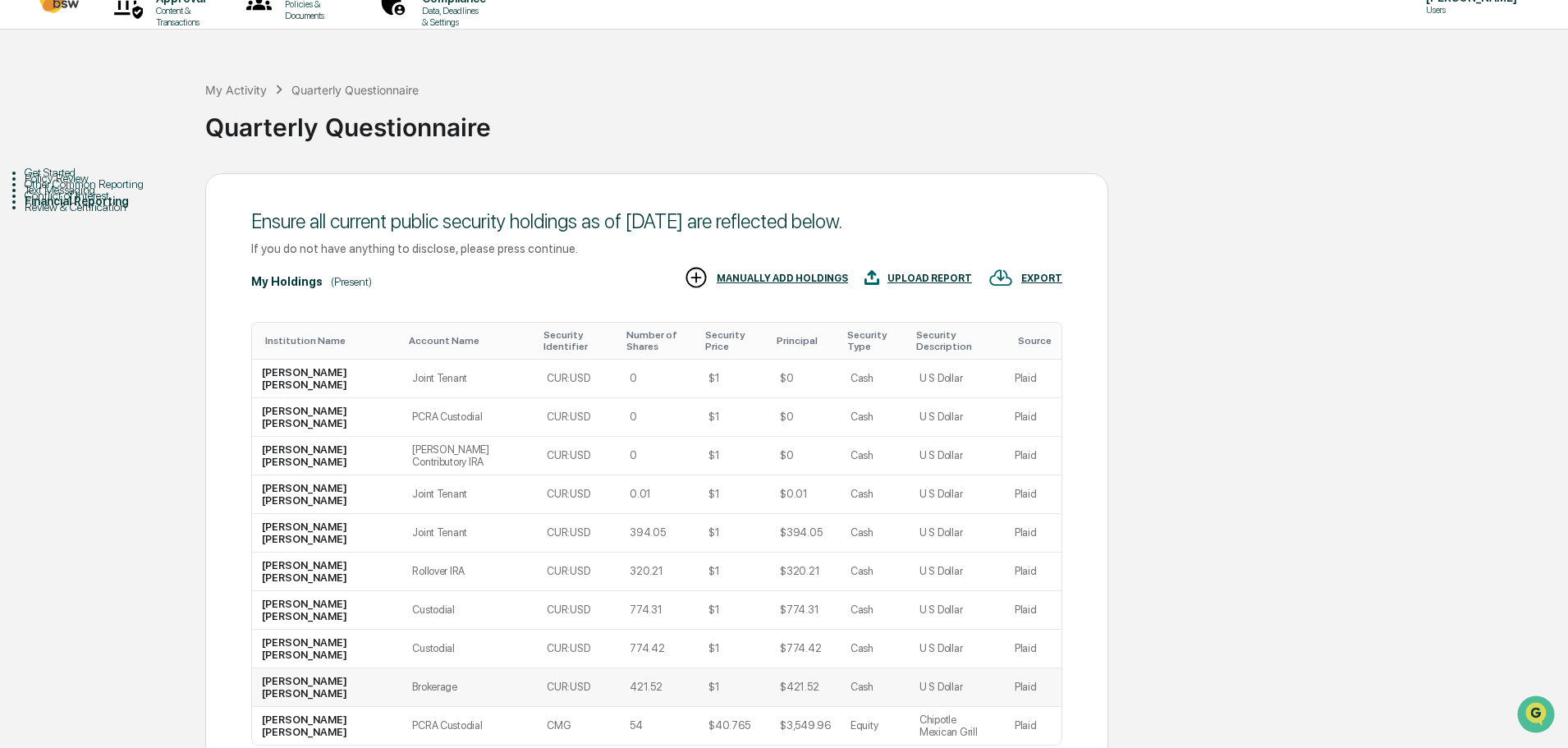
scroll to position [28, 0]
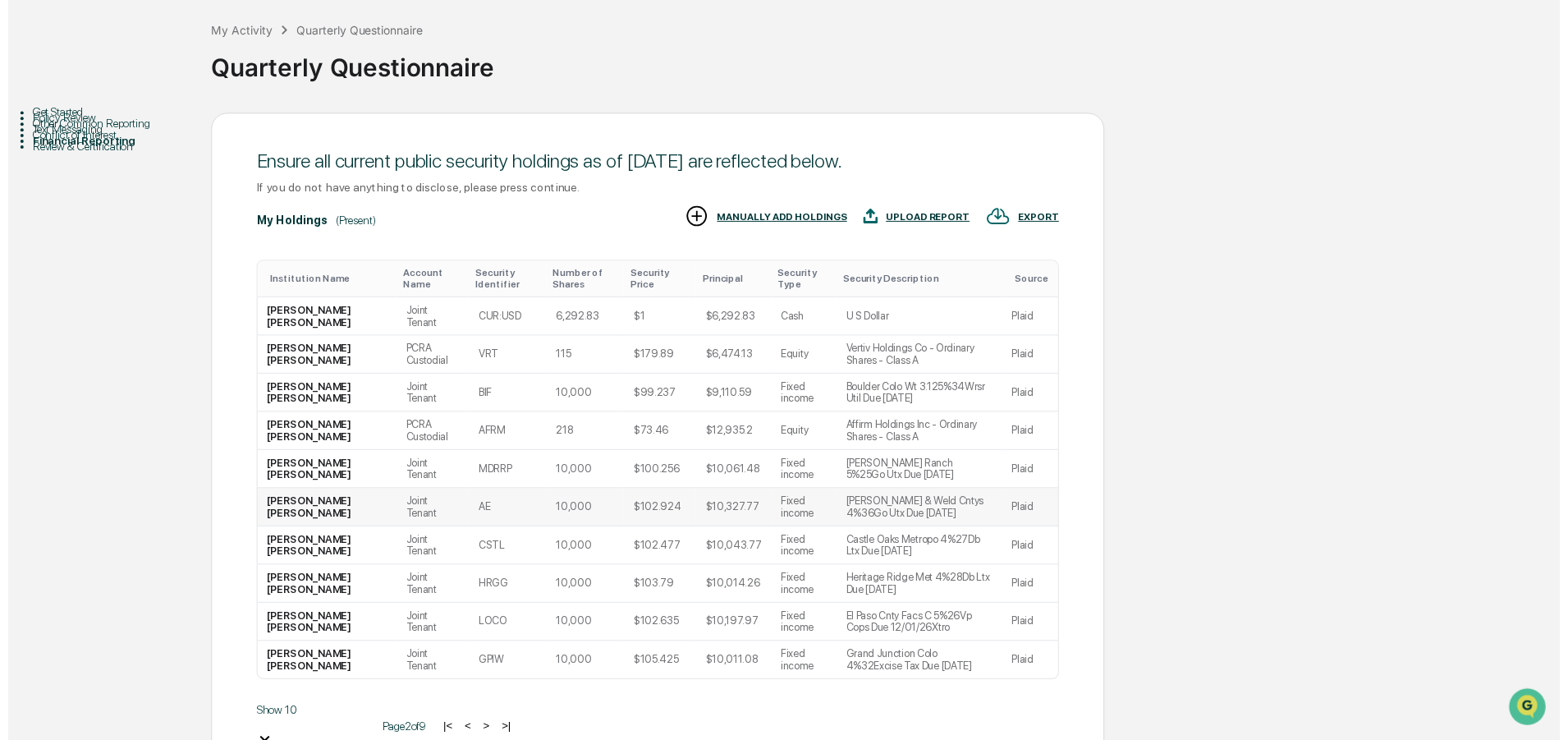
scroll to position [110, 0]
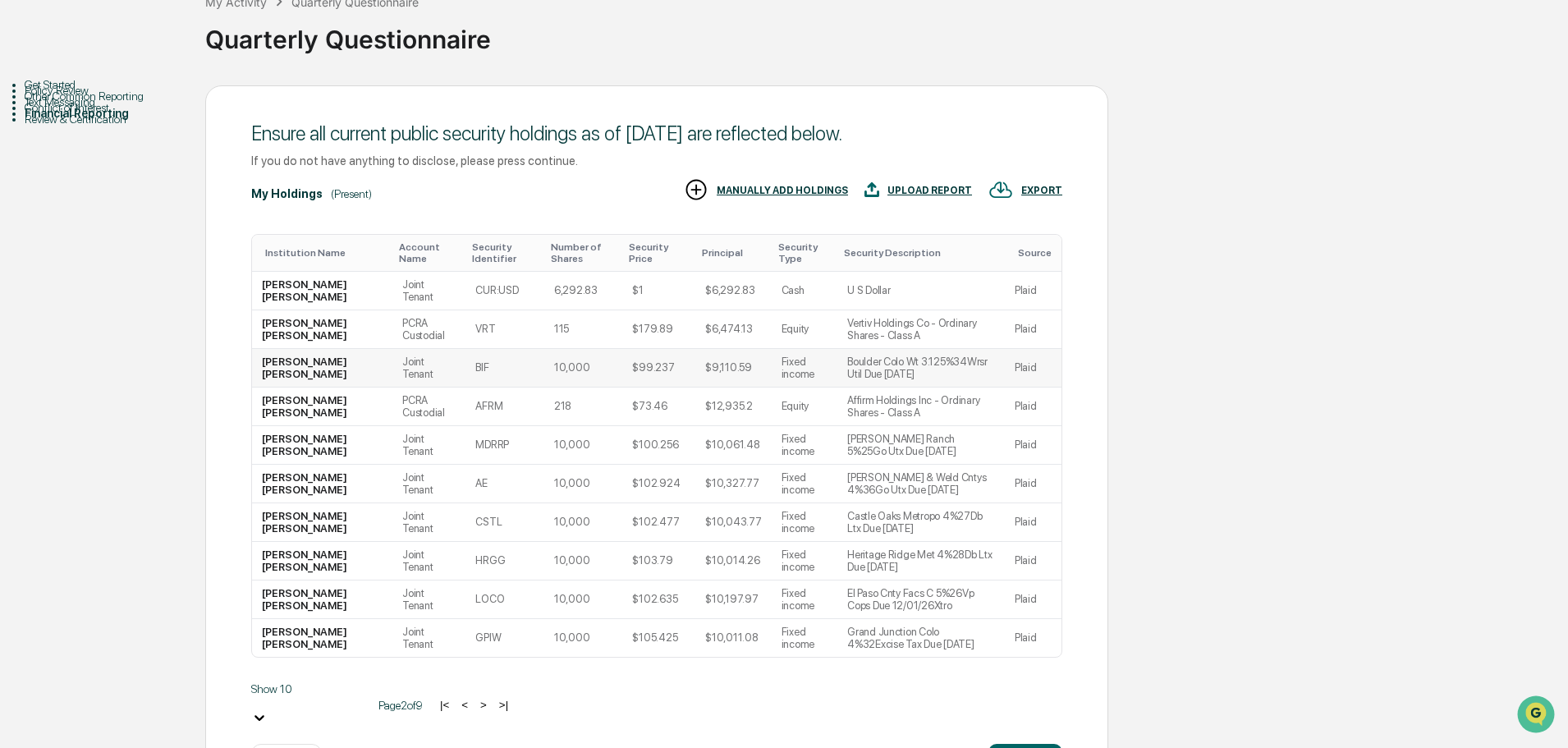
click at [283, 363] on td "[PERSON_NAME] [PERSON_NAME]" at bounding box center [322, 368] width 140 height 39
click at [1043, 187] on div "EXPORT" at bounding box center [1042, 190] width 41 height 11
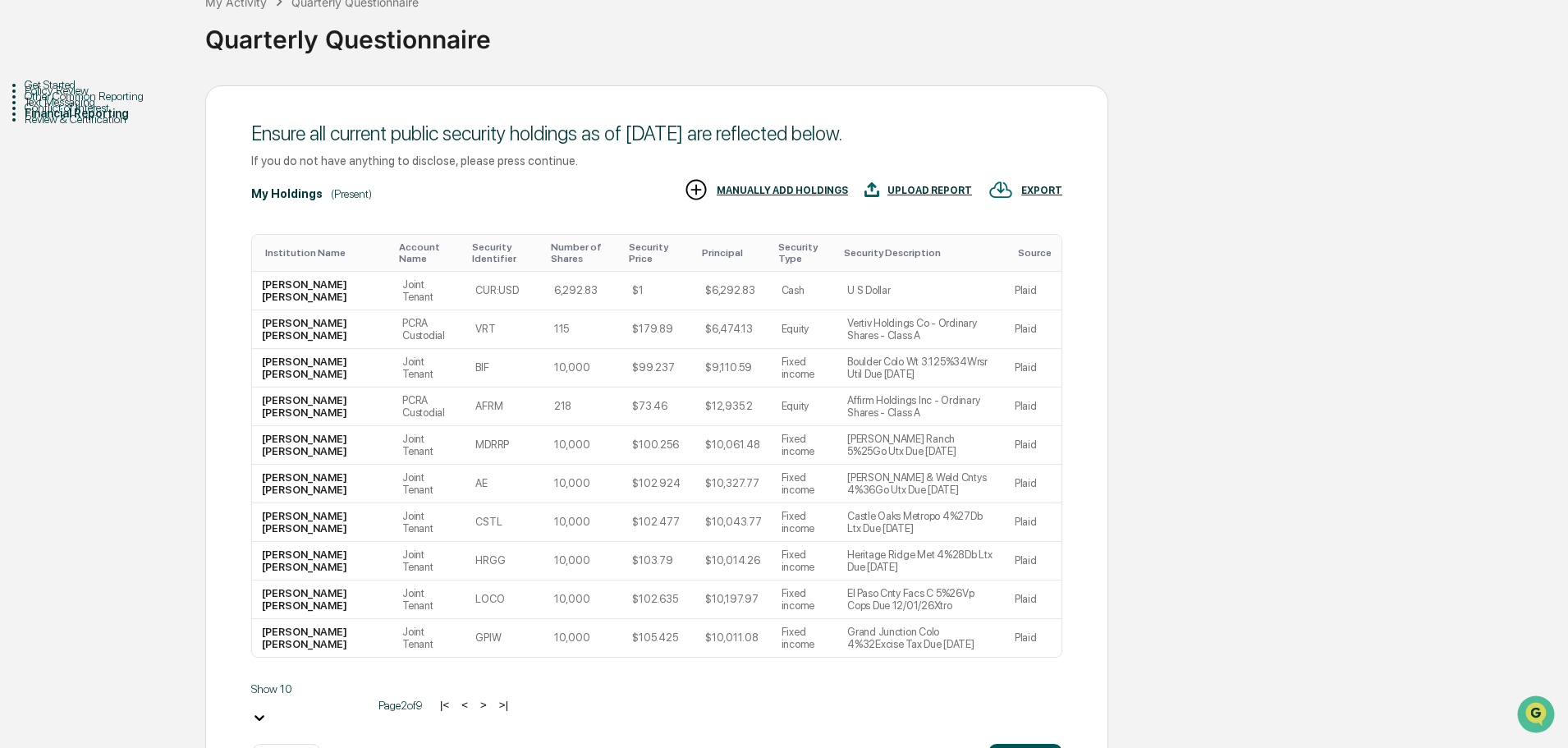
click at [1021, 743] on button "Continue" at bounding box center [1025, 760] width 74 height 33
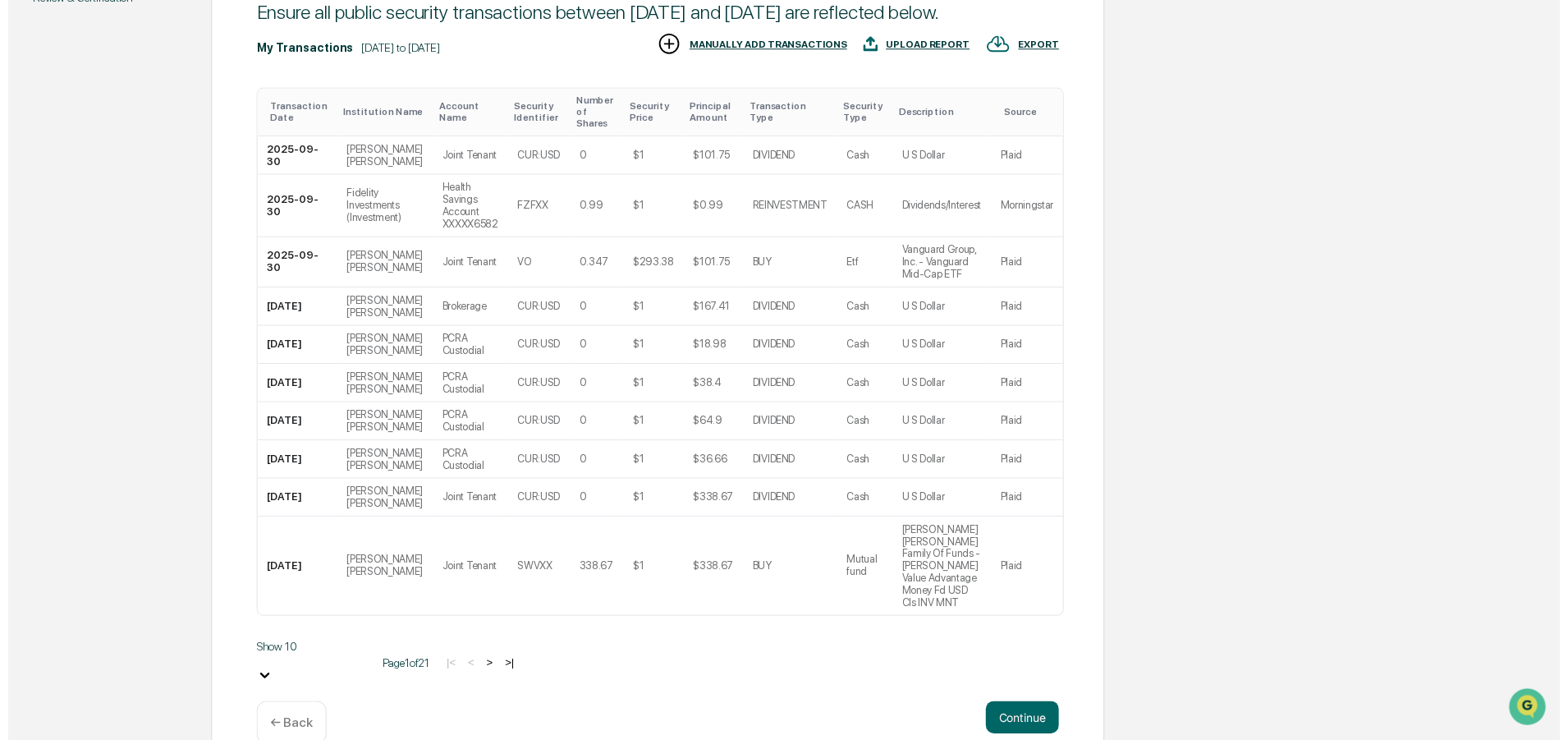
scroll to position [237, 0]
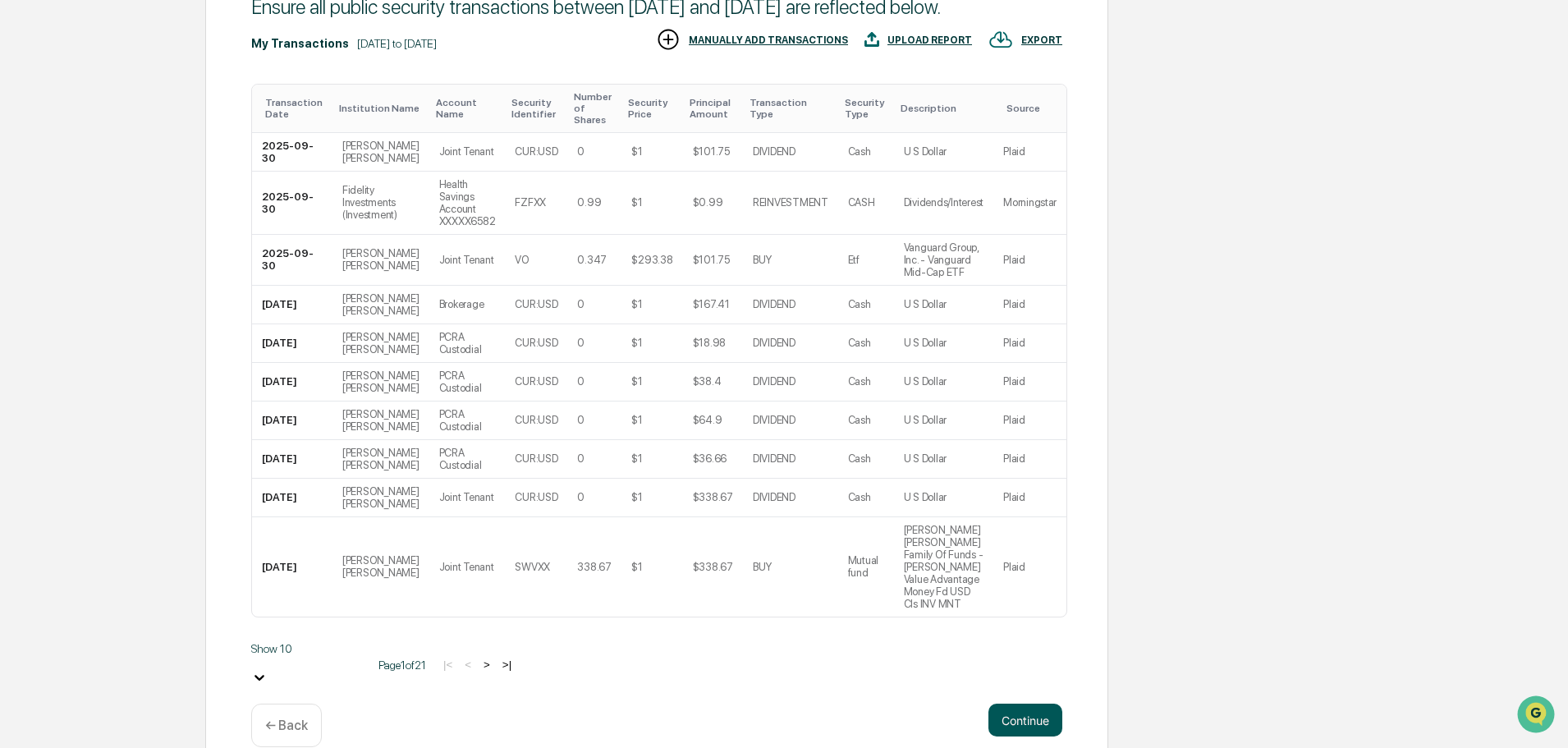
click at [1027, 704] on button "Continue" at bounding box center [1025, 720] width 74 height 33
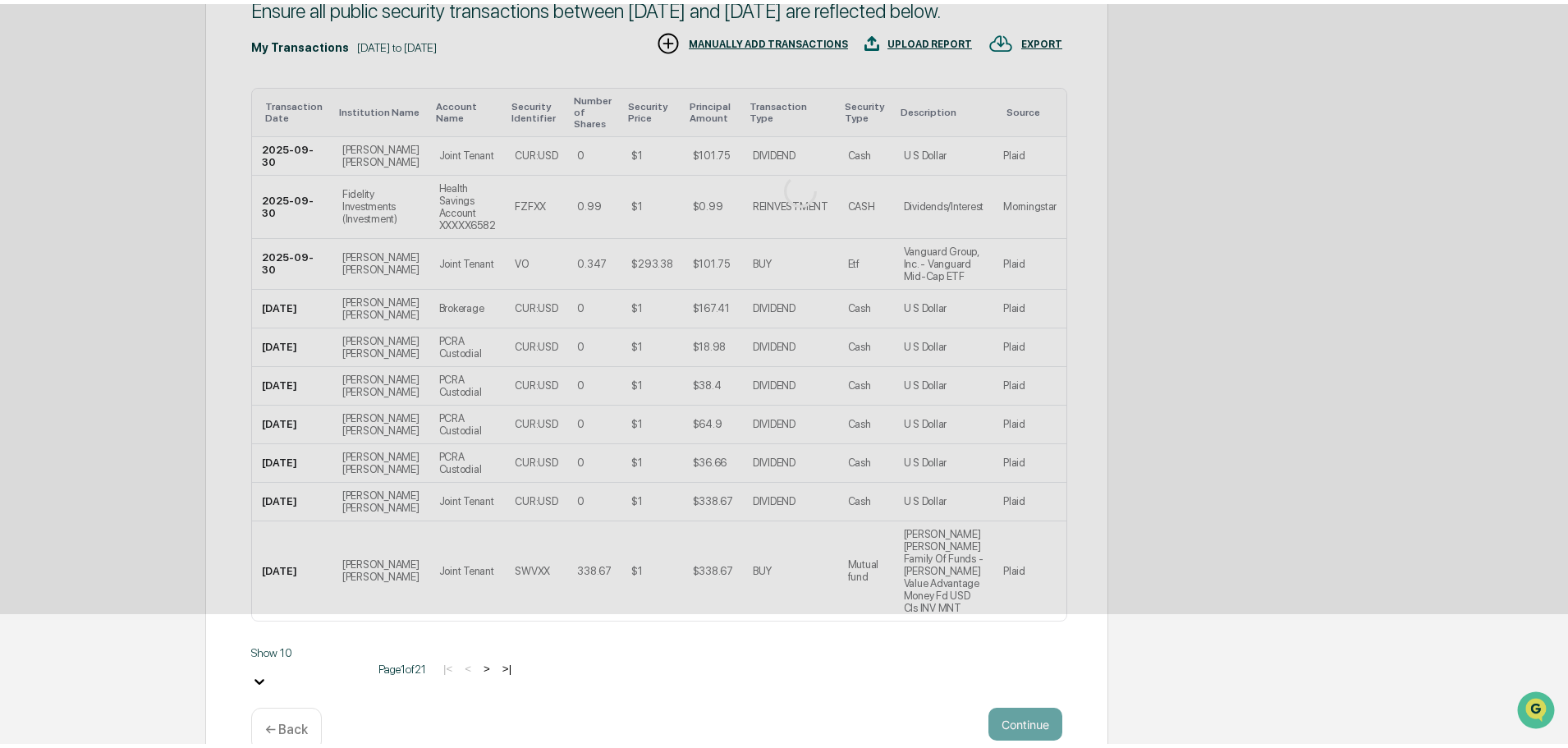
scroll to position [0, 0]
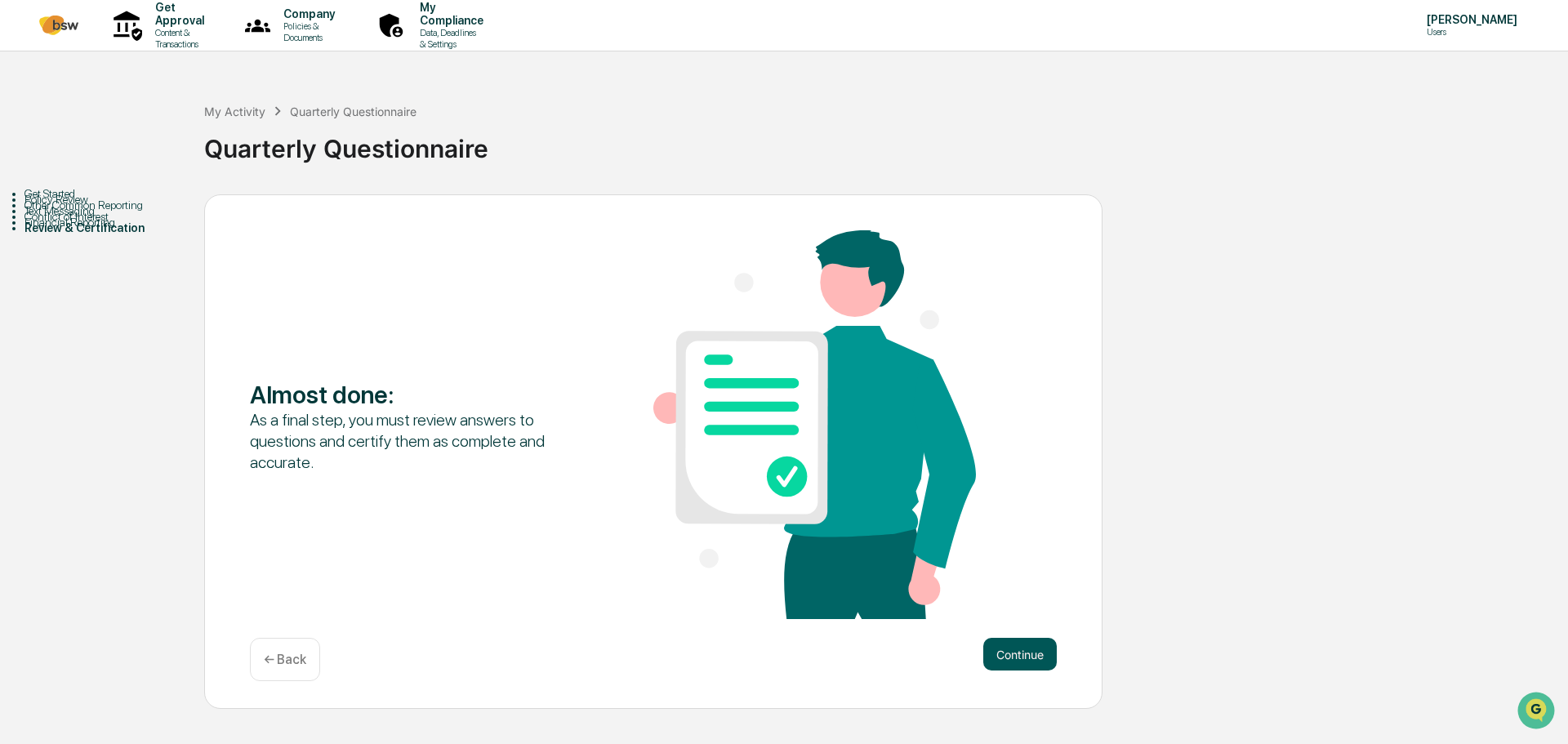
click at [1017, 651] on button "Continue" at bounding box center [1020, 654] width 73 height 33
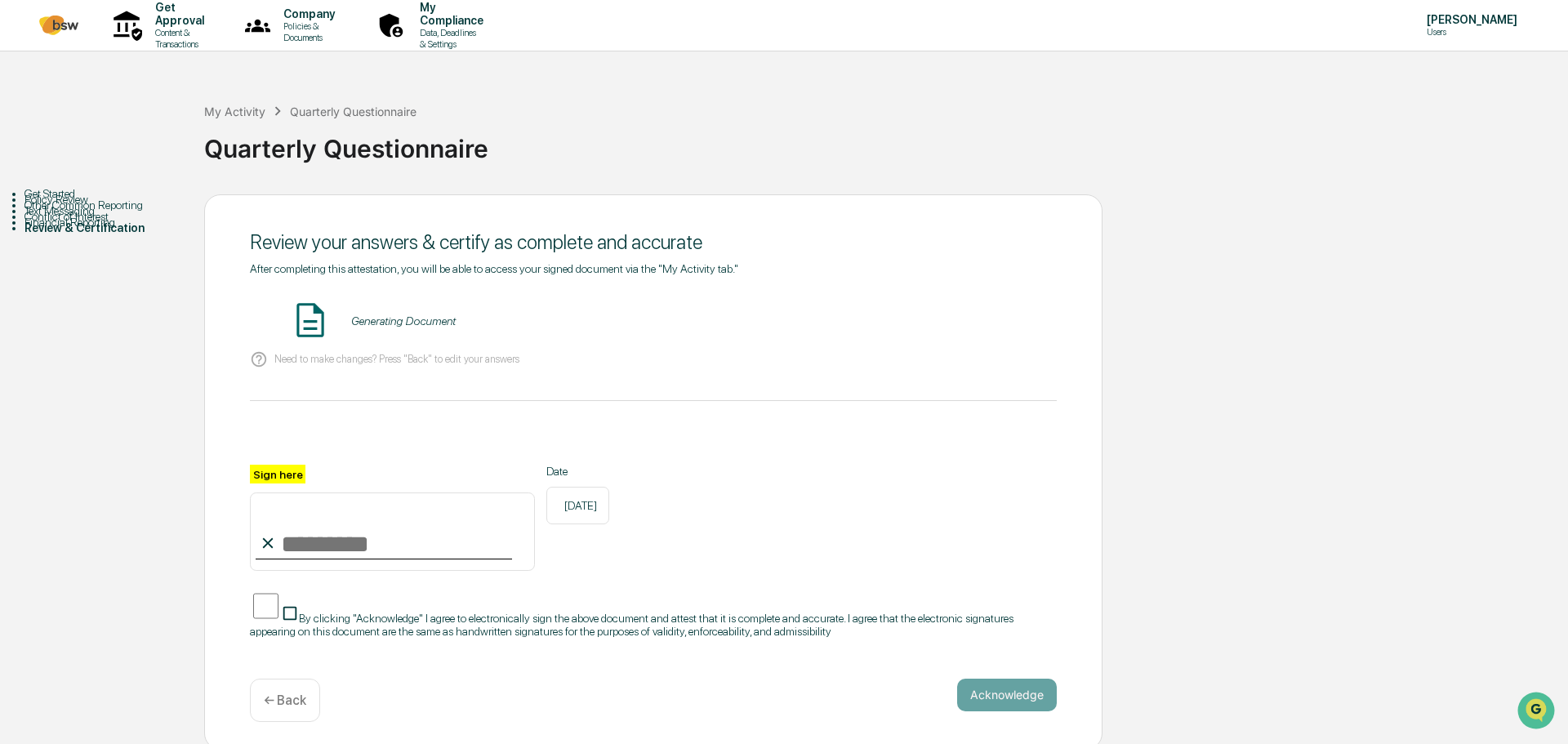
click at [321, 540] on input "Sign here" at bounding box center [392, 531] width 285 height 78
type input "**********"
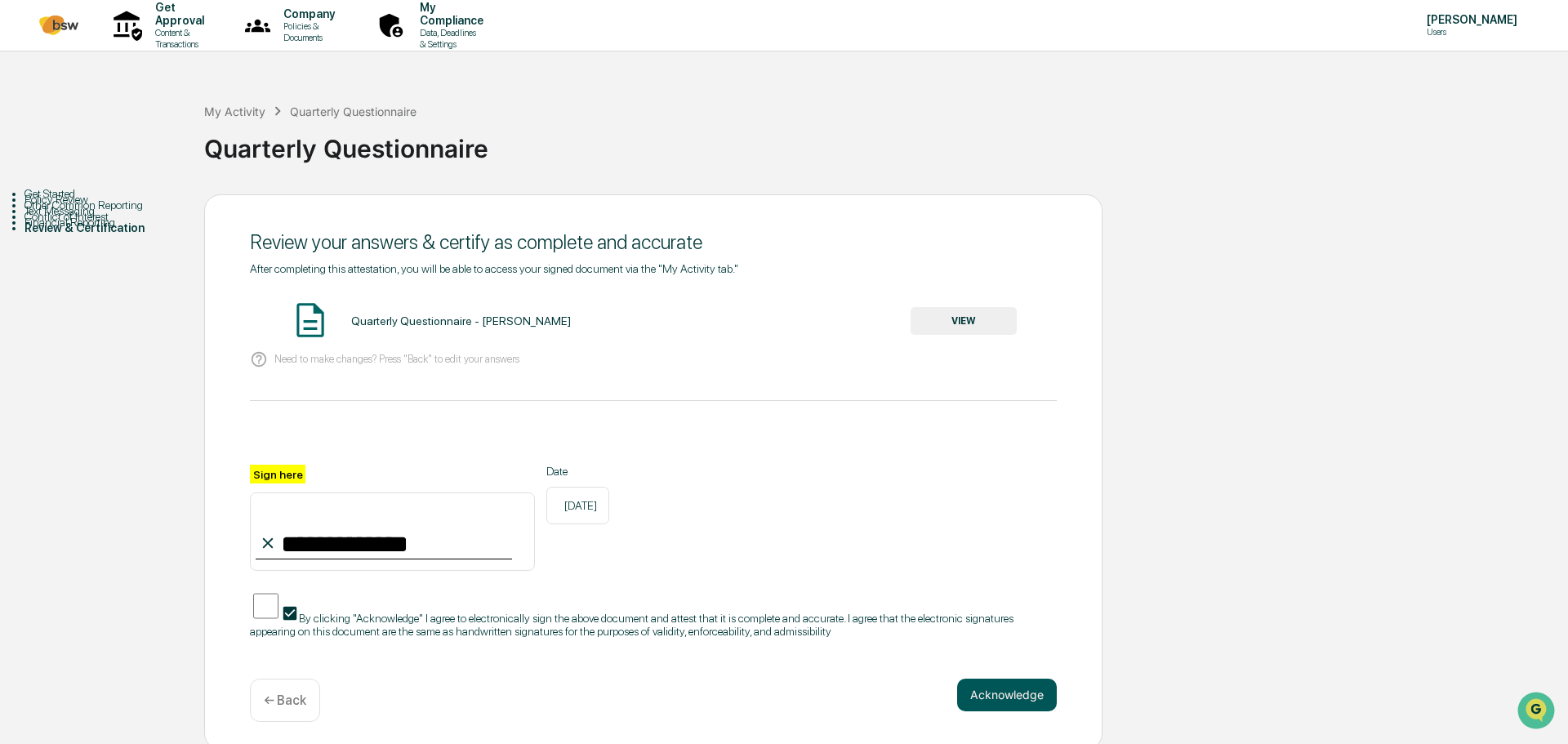
click at [986, 682] on button "Acknowledge" at bounding box center [1007, 695] width 99 height 33
click at [967, 323] on button "VIEW" at bounding box center [964, 321] width 107 height 28
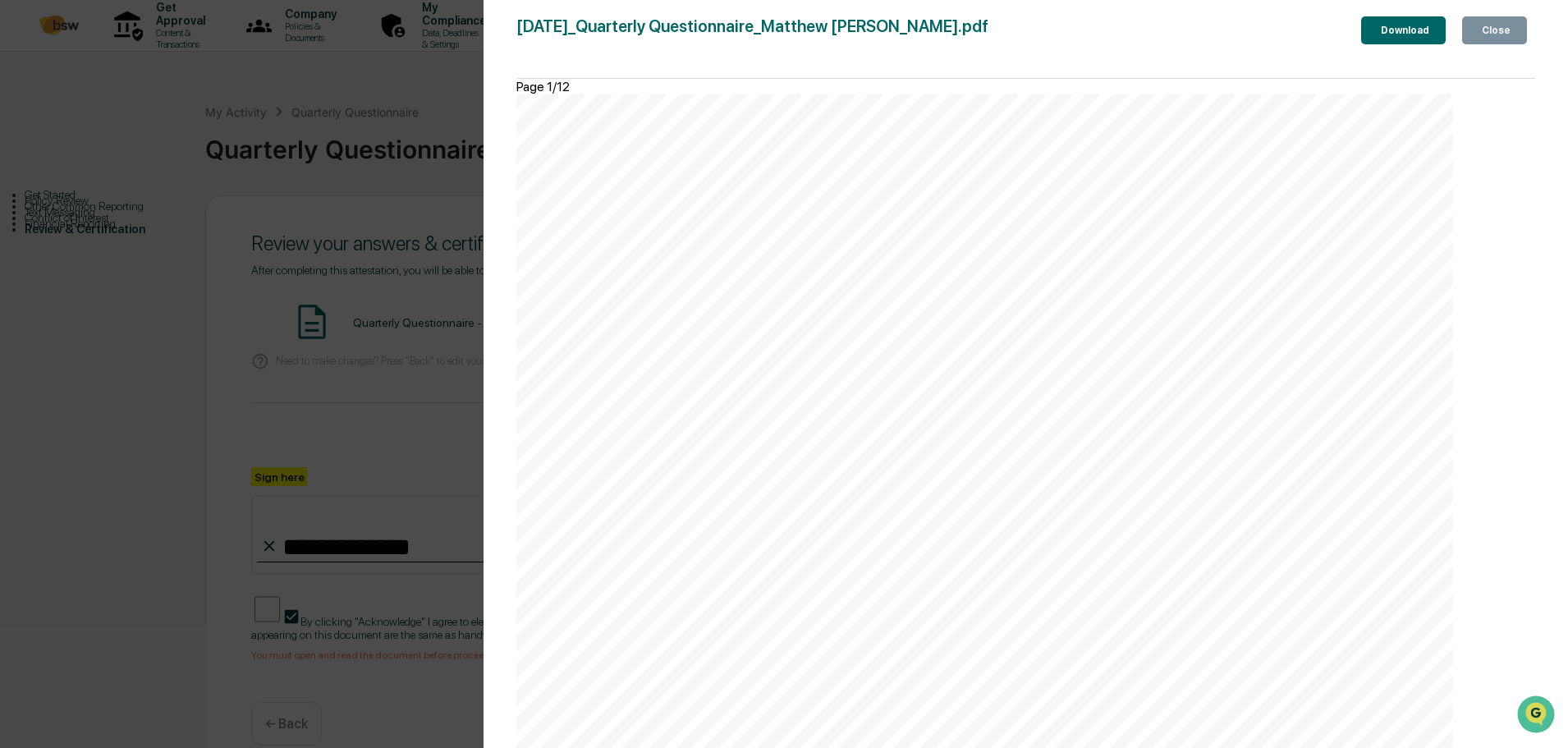
scroll to position [15869, 0]
click at [1489, 27] on div "Close" at bounding box center [1494, 30] width 32 height 11
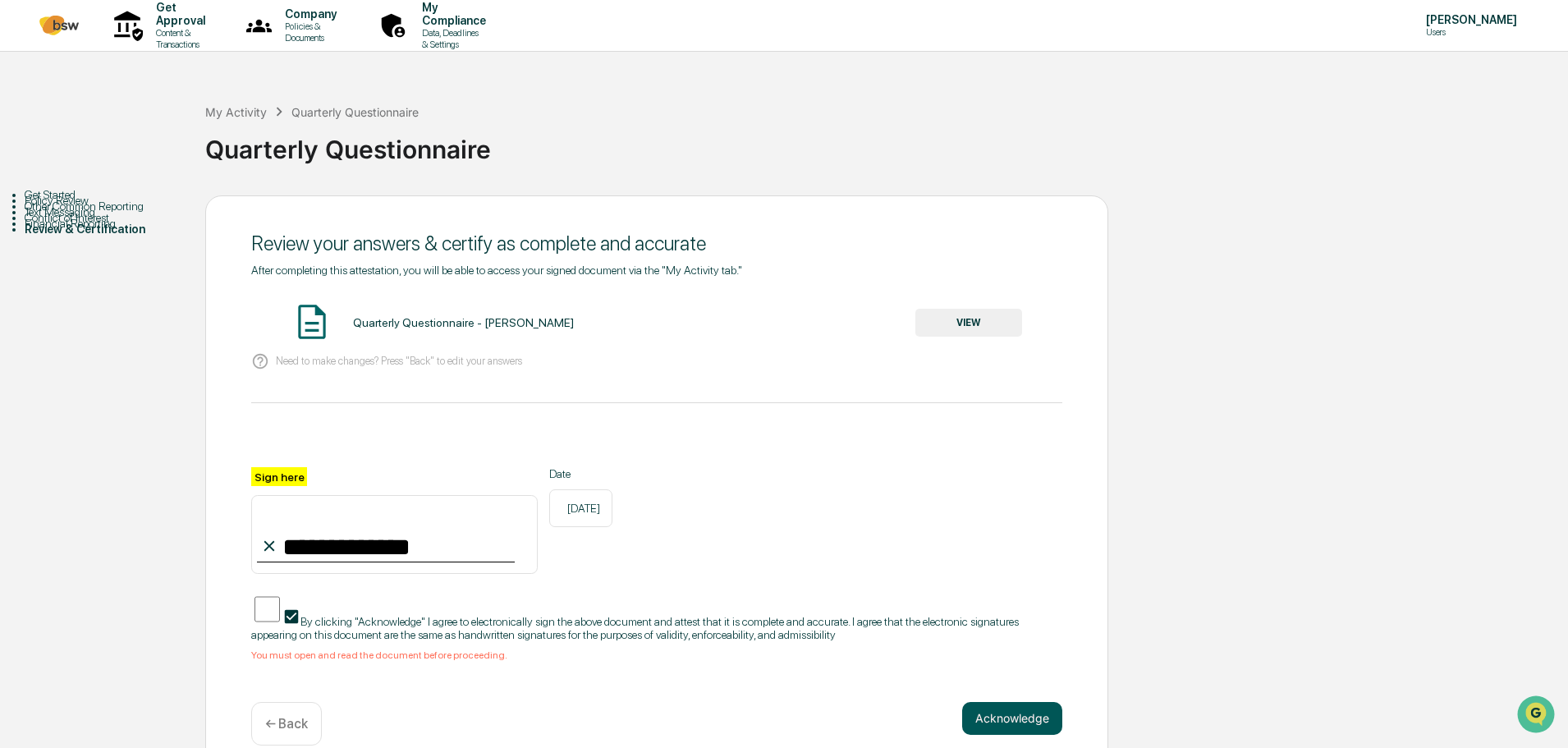
click at [1002, 715] on button "Acknowledge" at bounding box center [1012, 718] width 100 height 33
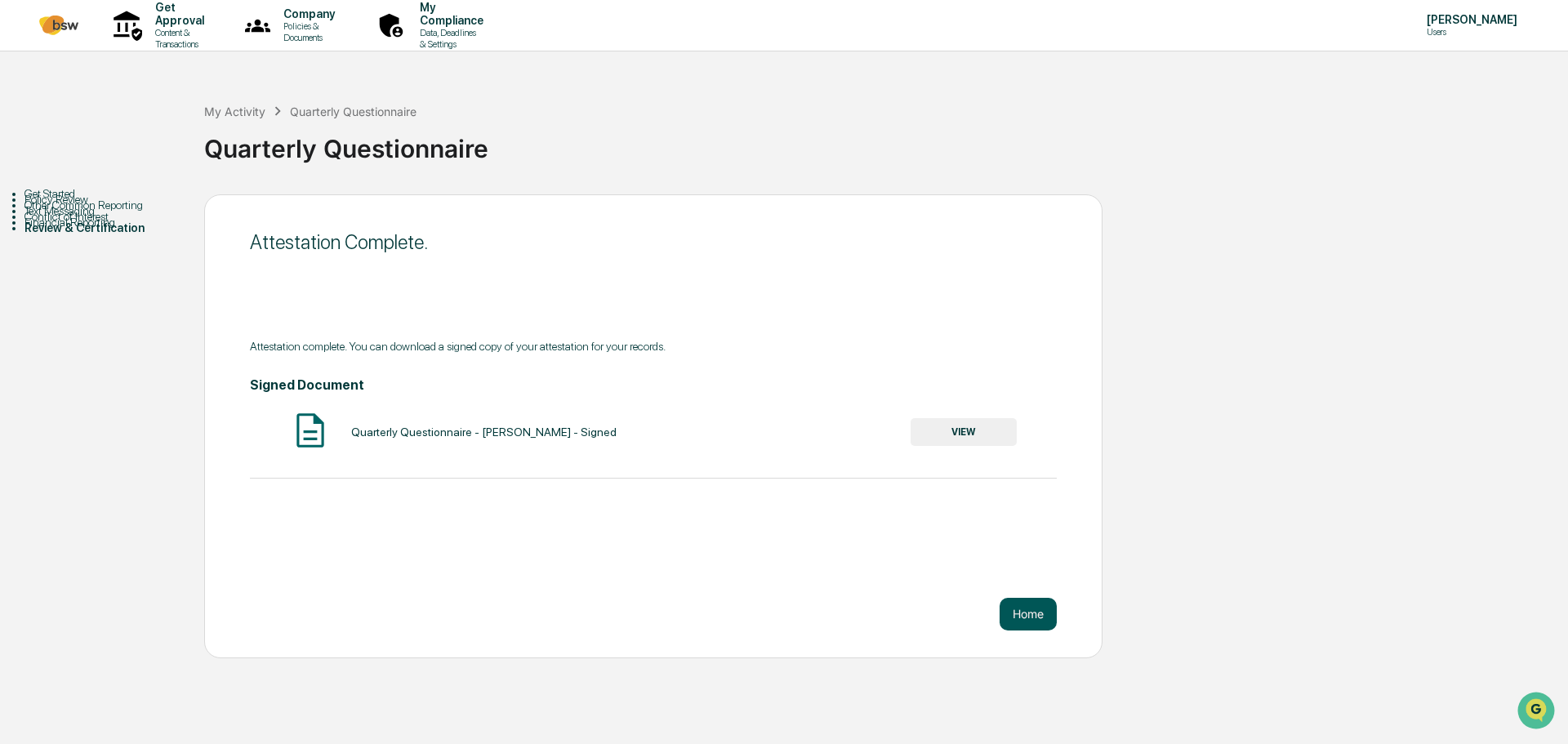
click at [1021, 619] on button "Home" at bounding box center [1028, 614] width 57 height 33
